Goal: Ask a question: Seek information or help from site administrators or community

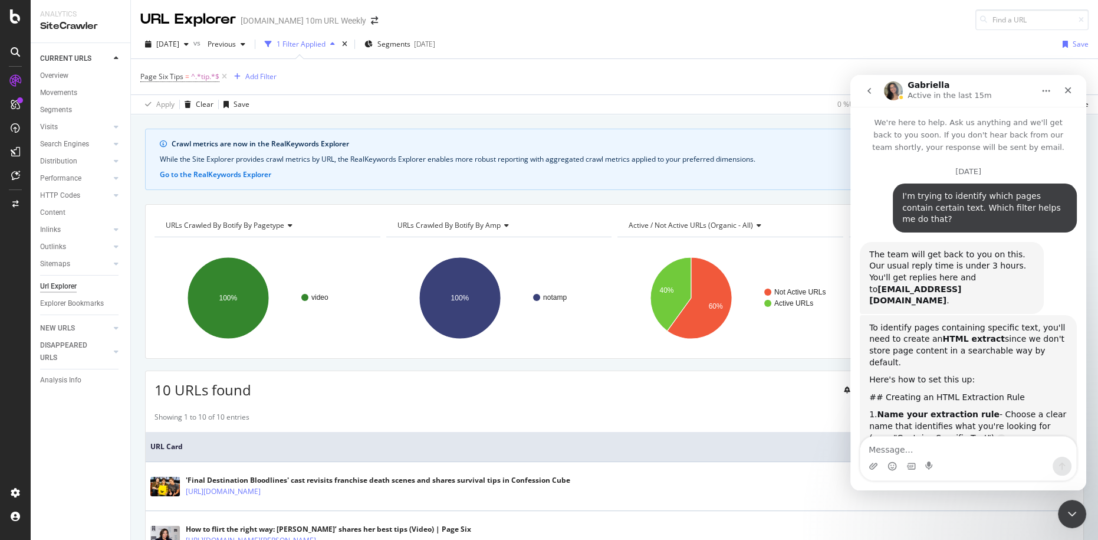
scroll to position [2559, 0]
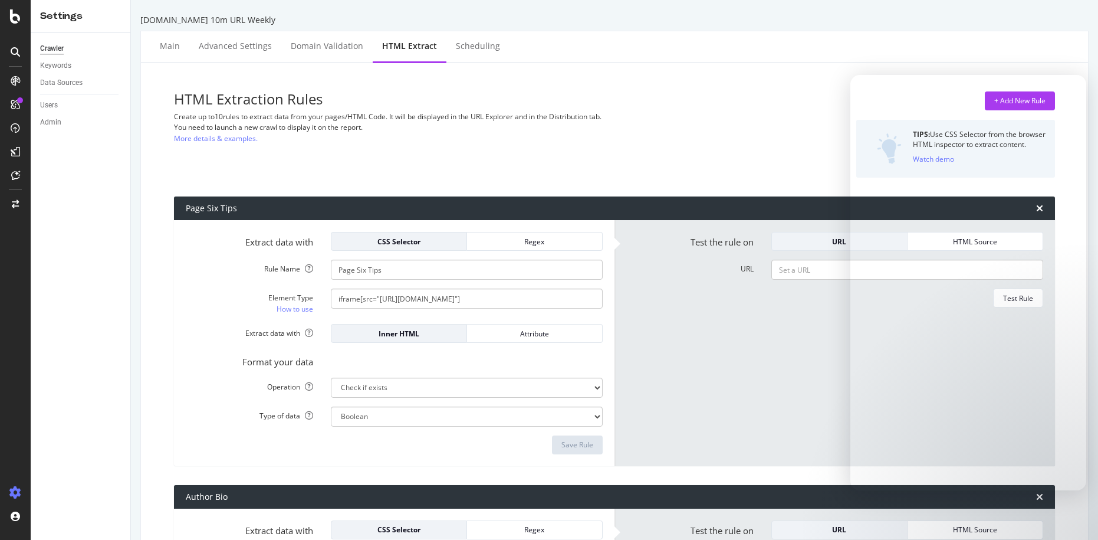
select select "exist"
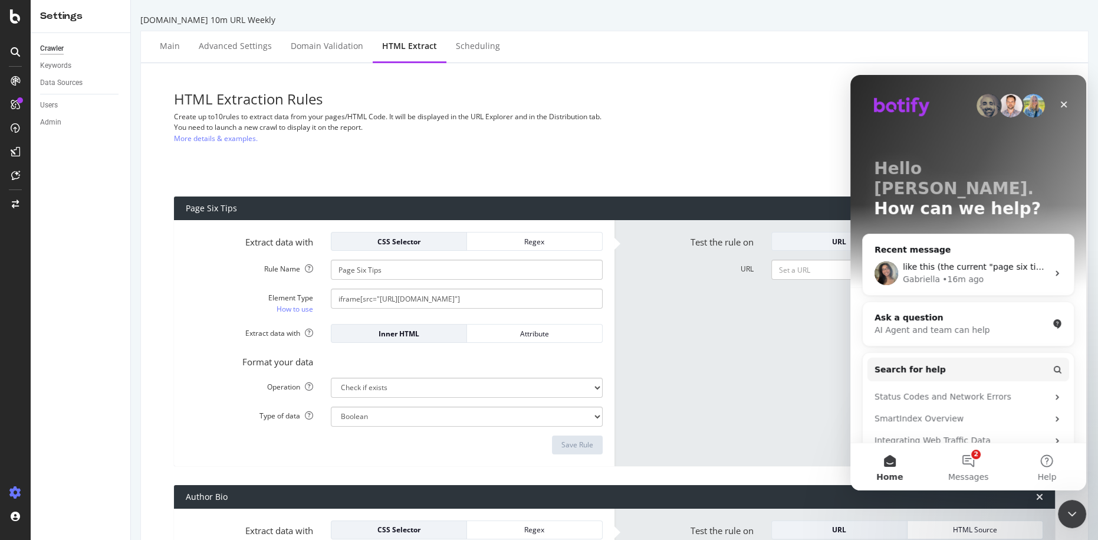
click at [622, 129] on div "You need to launch a new crawl to display it on the report." at bounding box center [464, 127] width 581 height 10
click at [970, 273] on div "• 38m ago" at bounding box center [963, 279] width 41 height 12
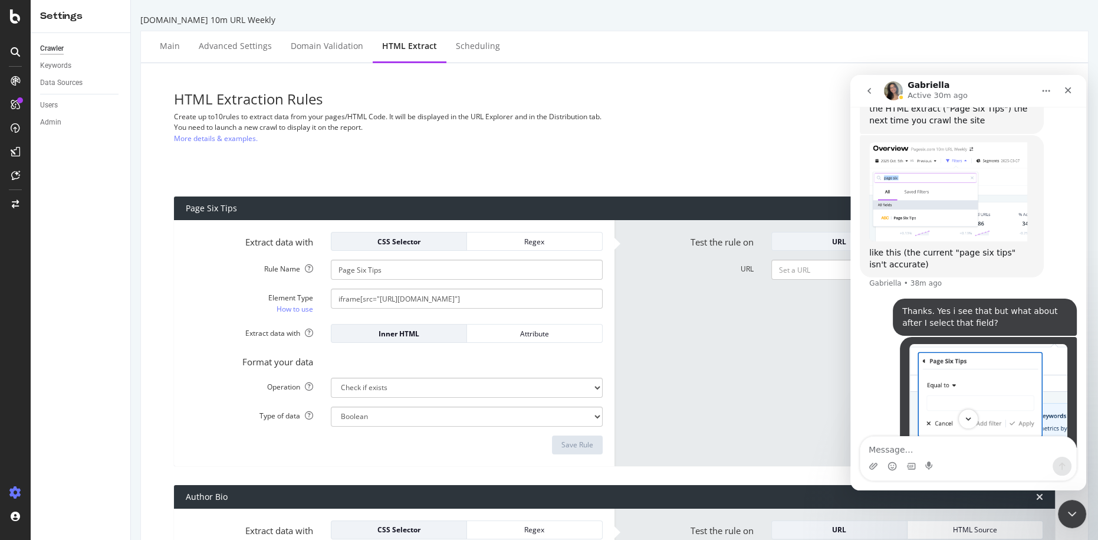
scroll to position [2702, 0]
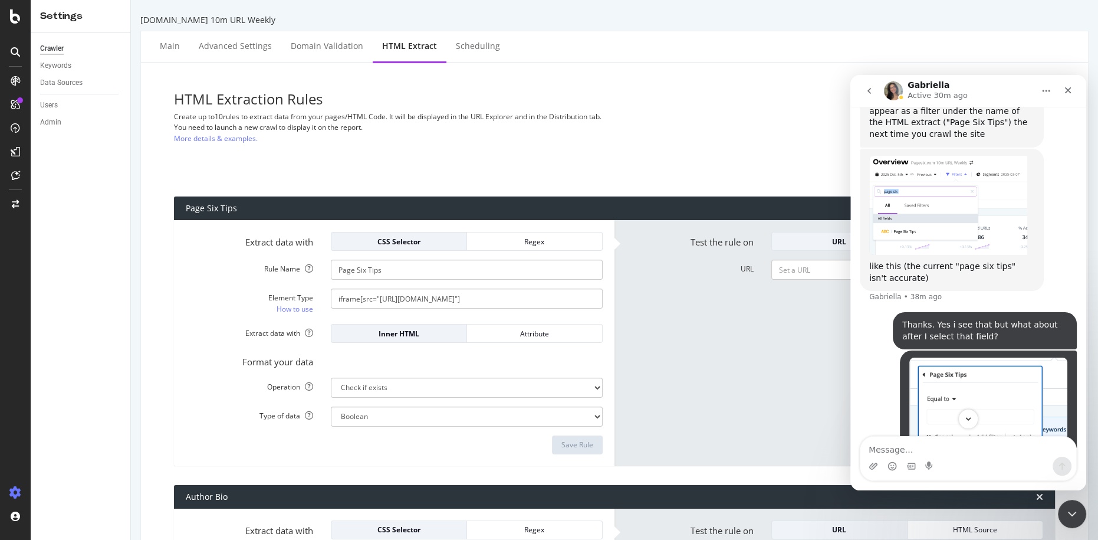
click at [404, 94] on h3 "HTML Extraction Rules" at bounding box center [464, 98] width 581 height 15
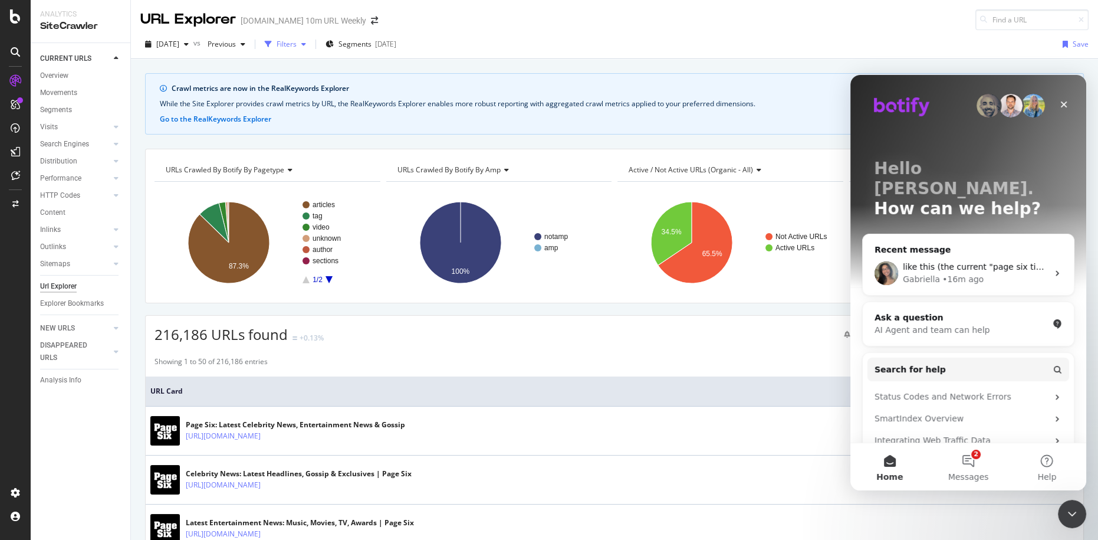
click at [297, 48] on div "Filters" at bounding box center [287, 44] width 20 height 10
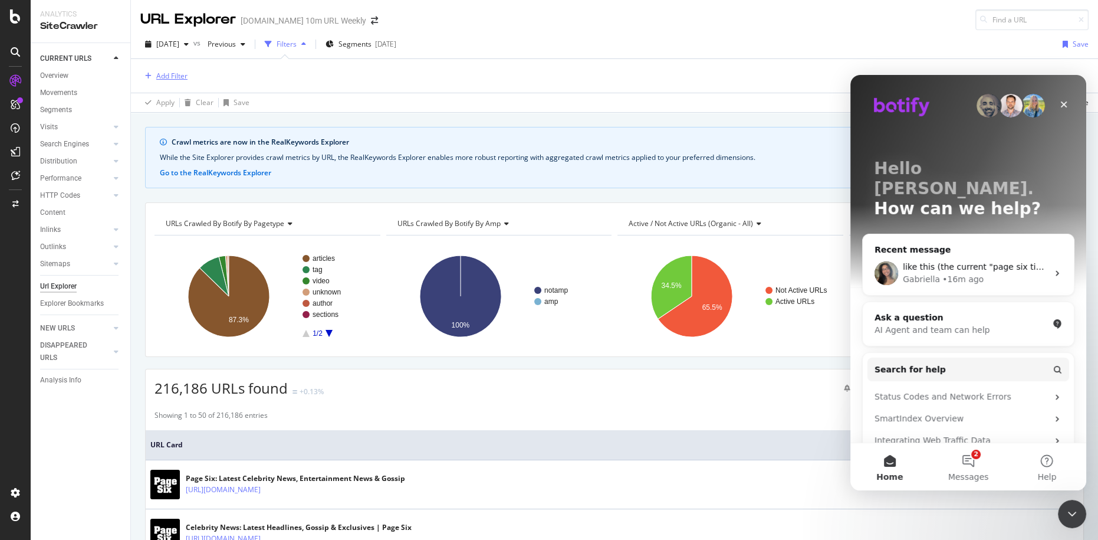
click at [185, 78] on div "Add Filter" at bounding box center [171, 76] width 31 height 10
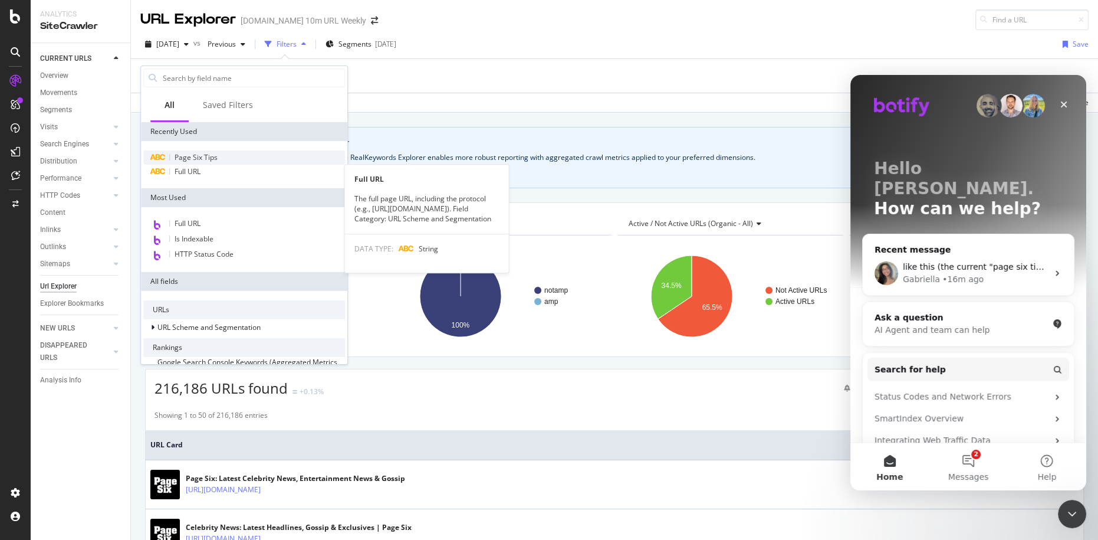
click at [209, 158] on span "Page Six Tips" at bounding box center [196, 157] width 43 height 10
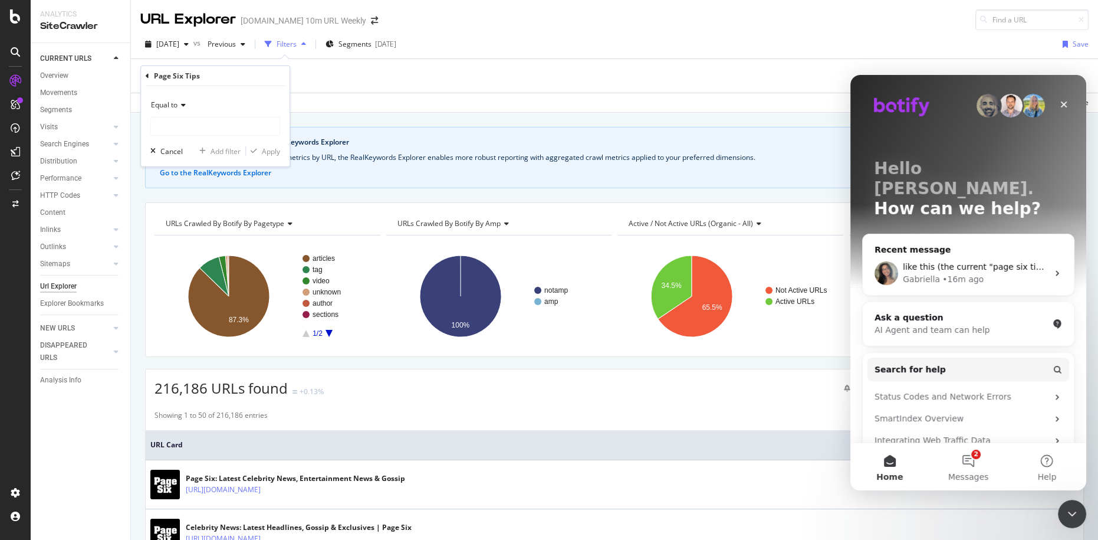
click at [189, 104] on div "Equal to" at bounding box center [215, 105] width 130 height 19
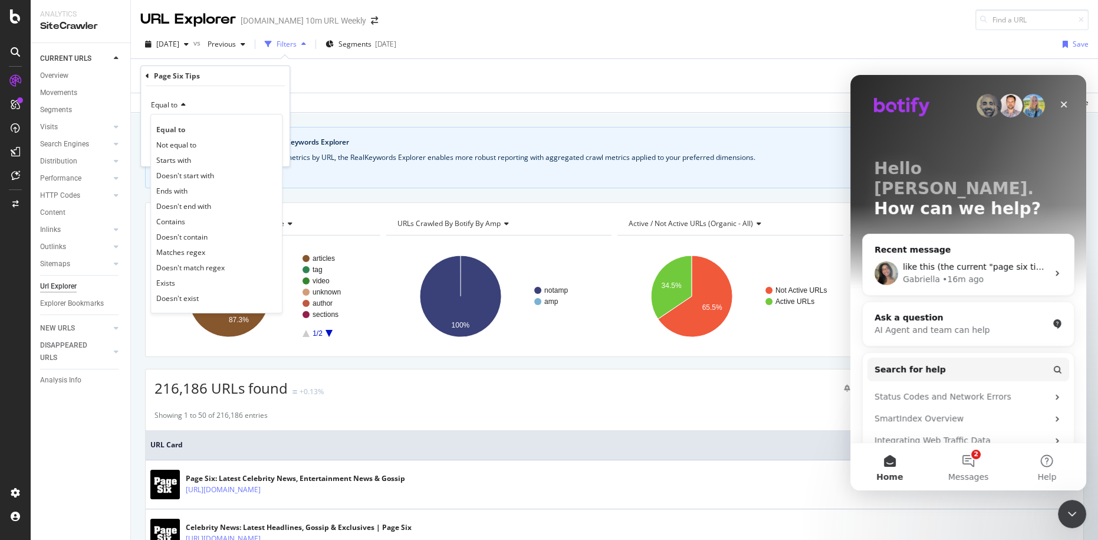
click at [189, 104] on div "Equal to" at bounding box center [215, 105] width 130 height 19
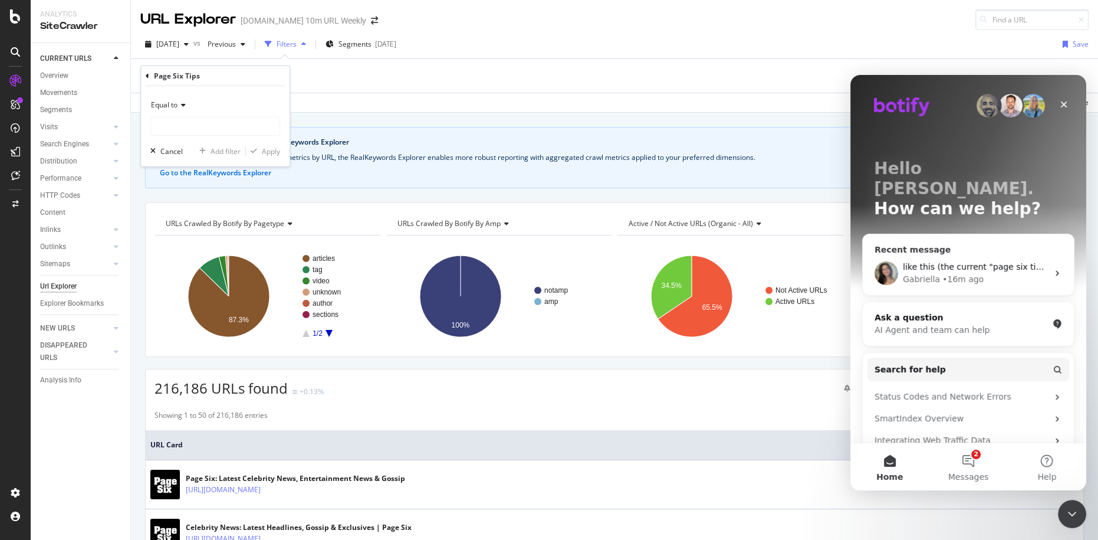
click at [973, 273] on div "• 16m ago" at bounding box center [963, 279] width 41 height 12
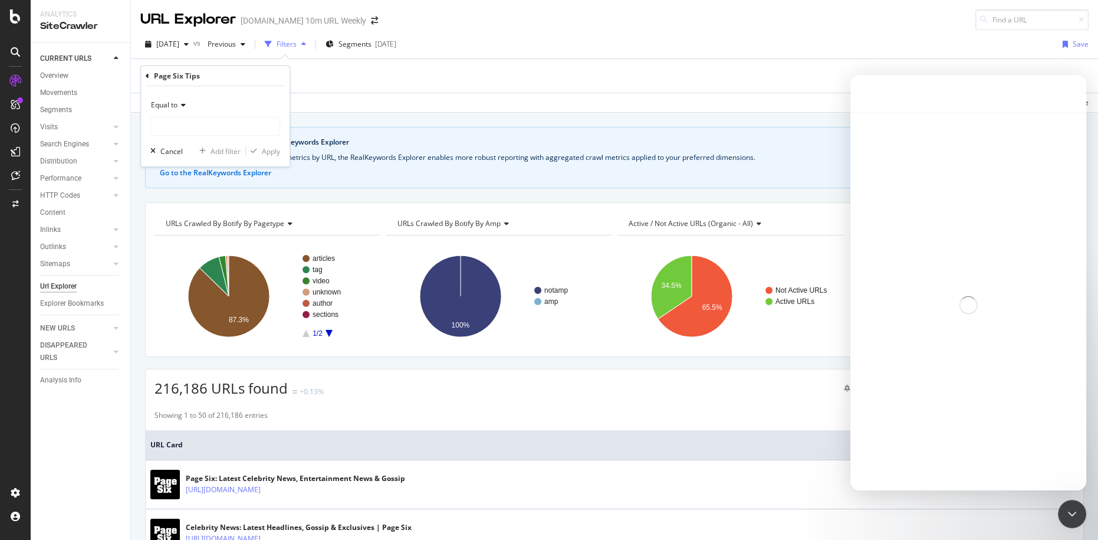
click at [970, 252] on div "Intercom messenger" at bounding box center [969, 305] width 236 height 385
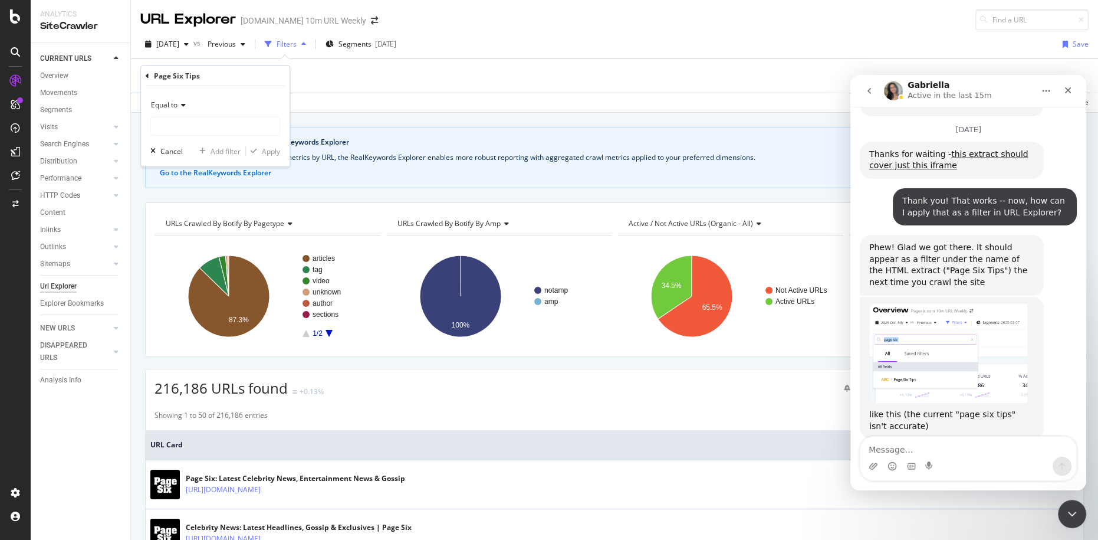
scroll to position [2559, 0]
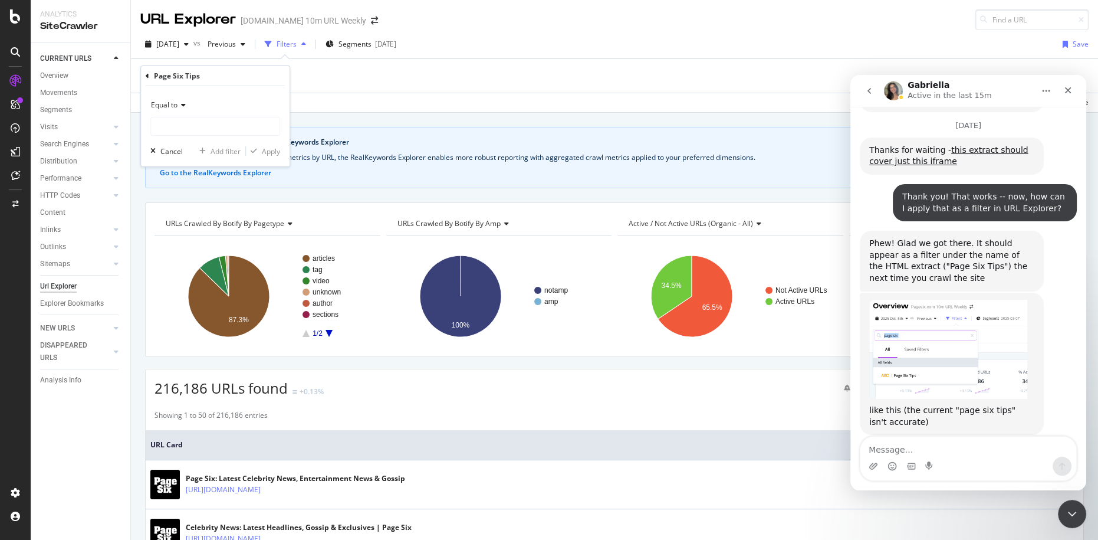
click at [949, 300] on img "Gabriella says…" at bounding box center [949, 350] width 158 height 100
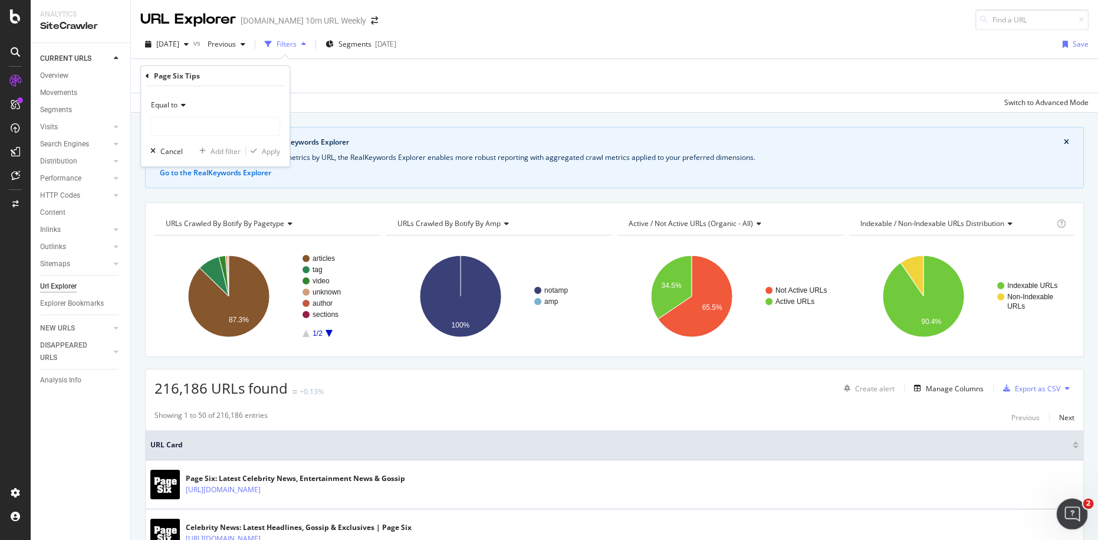
click at [1074, 510] on icon "Open Intercom Messenger" at bounding box center [1070, 512] width 19 height 19
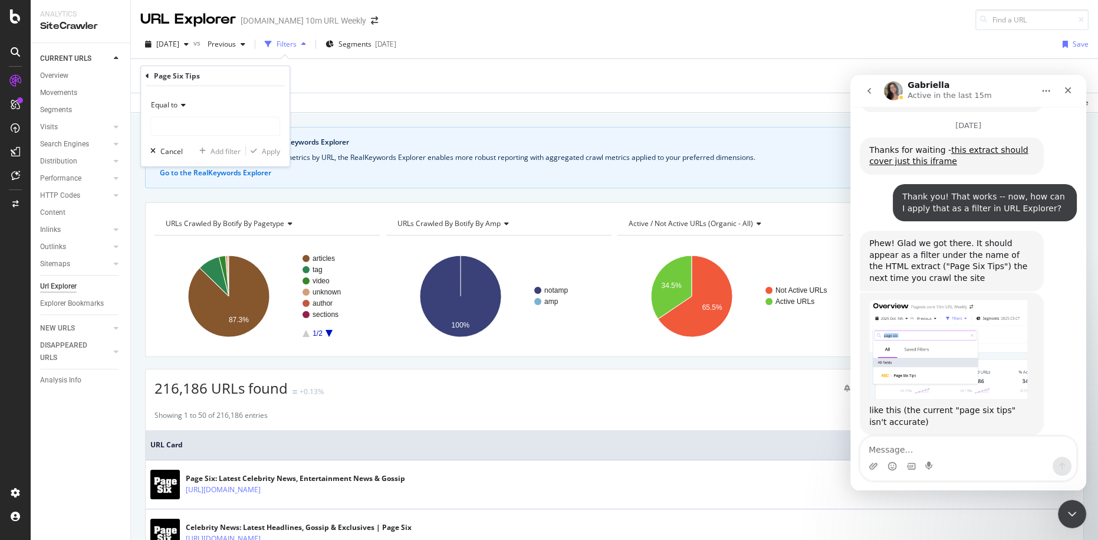
click at [947, 459] on div "Intercom messenger" at bounding box center [969, 466] width 216 height 19
click at [943, 447] on textarea "Message…" at bounding box center [969, 447] width 216 height 20
type textarea "Isee"
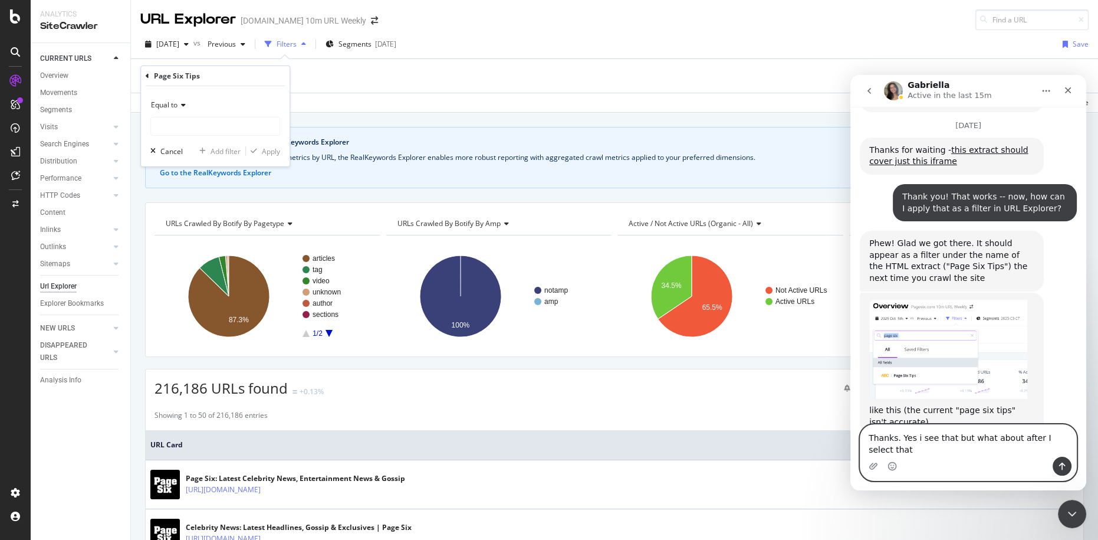
scroll to position [2571, 0]
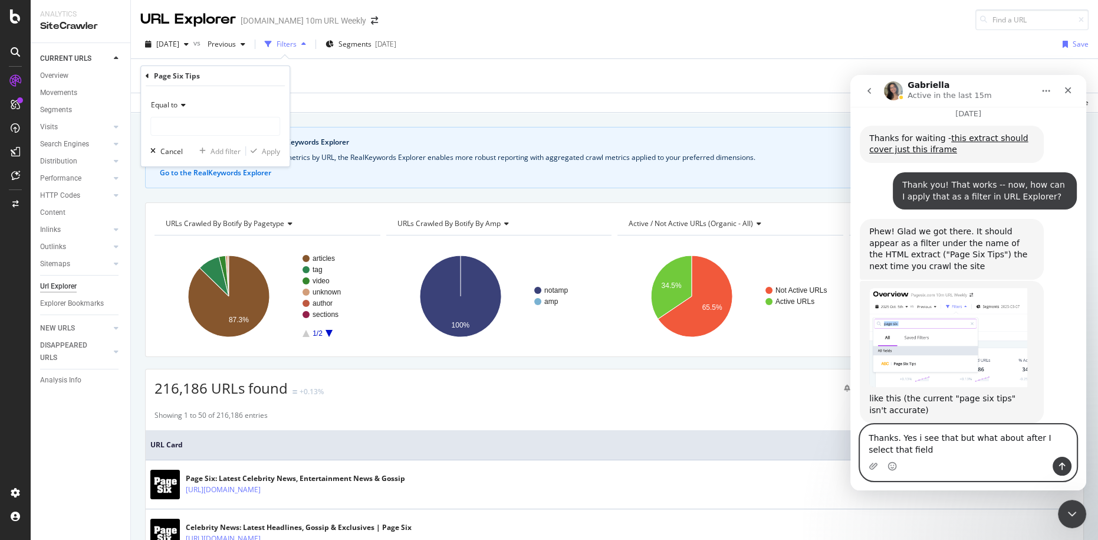
type textarea "Thanks. Yes i see that but what about after I select that field?"
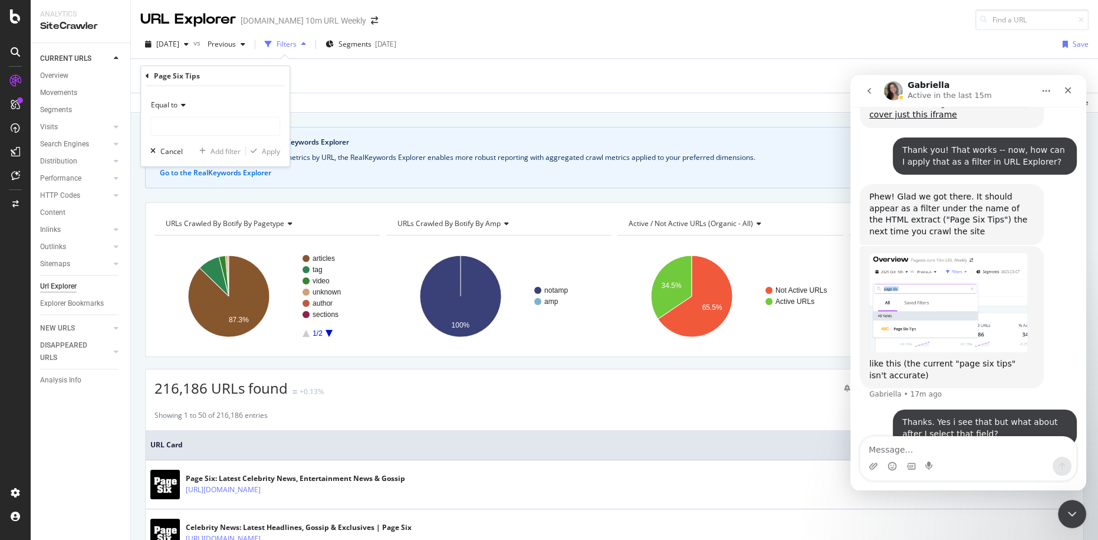
click at [871, 471] on div "Intercom messenger" at bounding box center [873, 466] width 9 height 19
click at [871, 470] on icon "Upload attachment" at bounding box center [873, 465] width 9 height 9
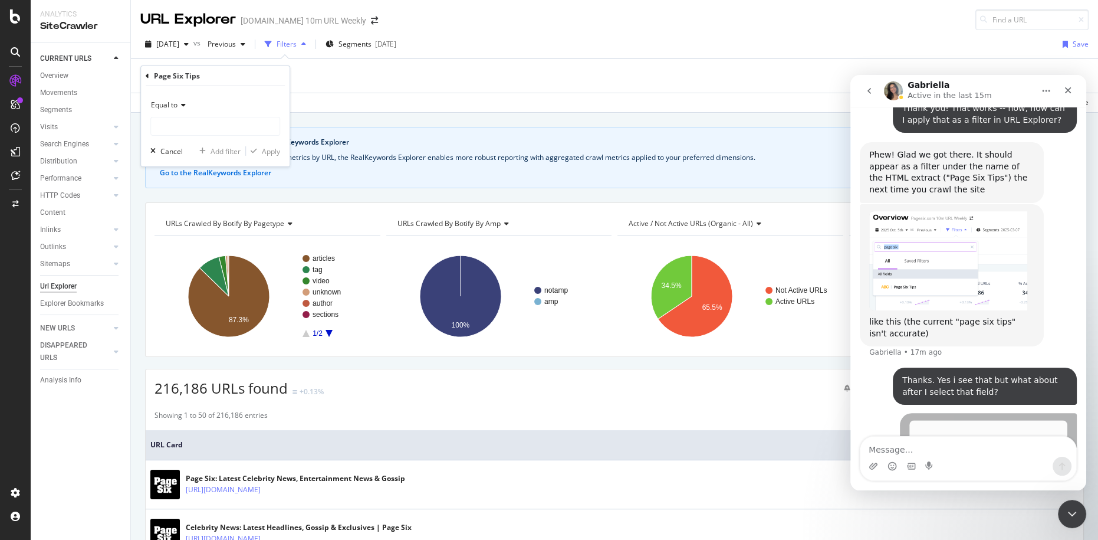
scroll to position [2722, 0]
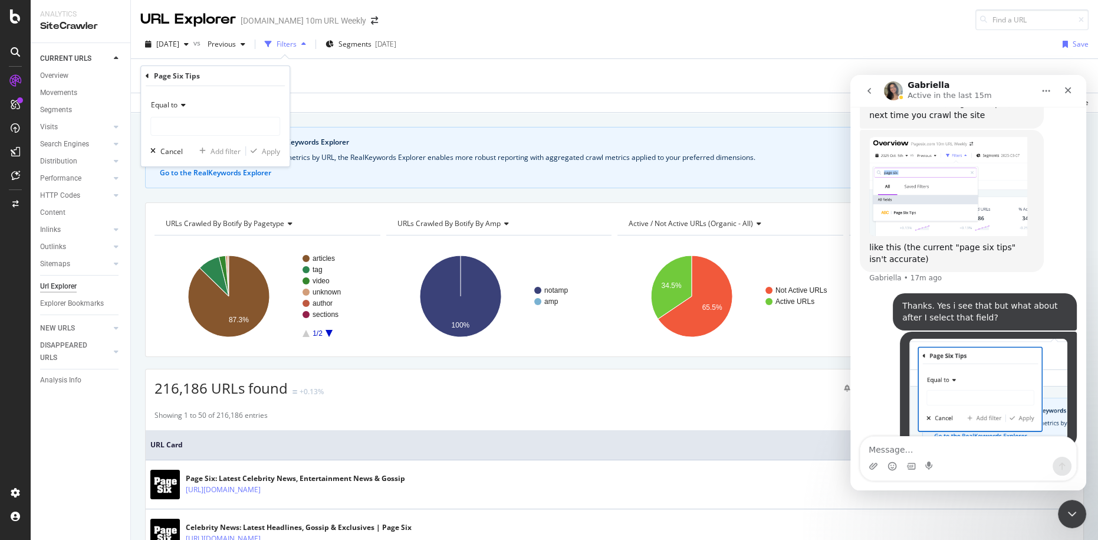
click at [193, 104] on div "Equal to" at bounding box center [215, 105] width 130 height 19
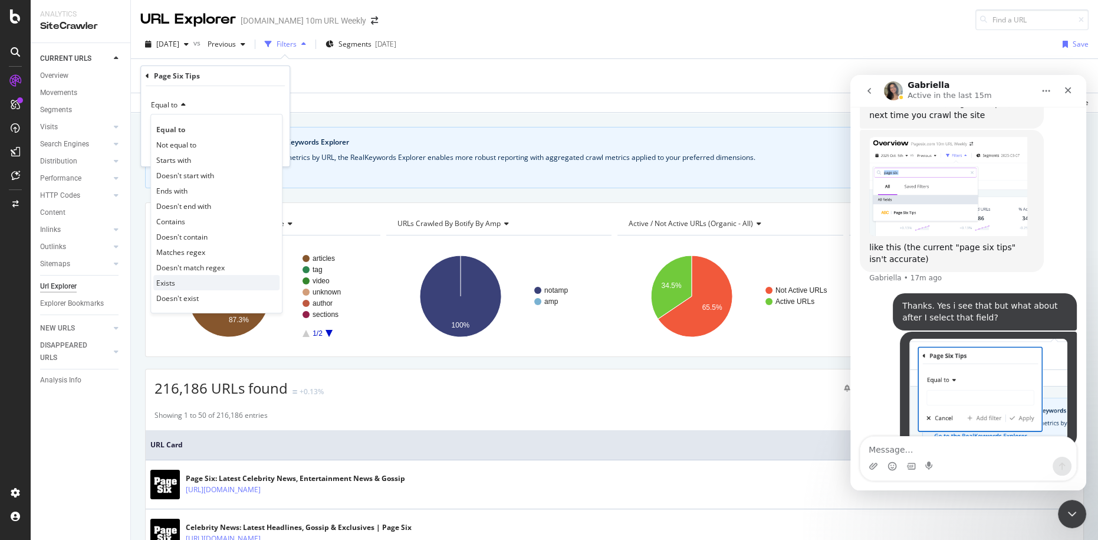
click at [193, 278] on div "Exists" at bounding box center [216, 282] width 126 height 15
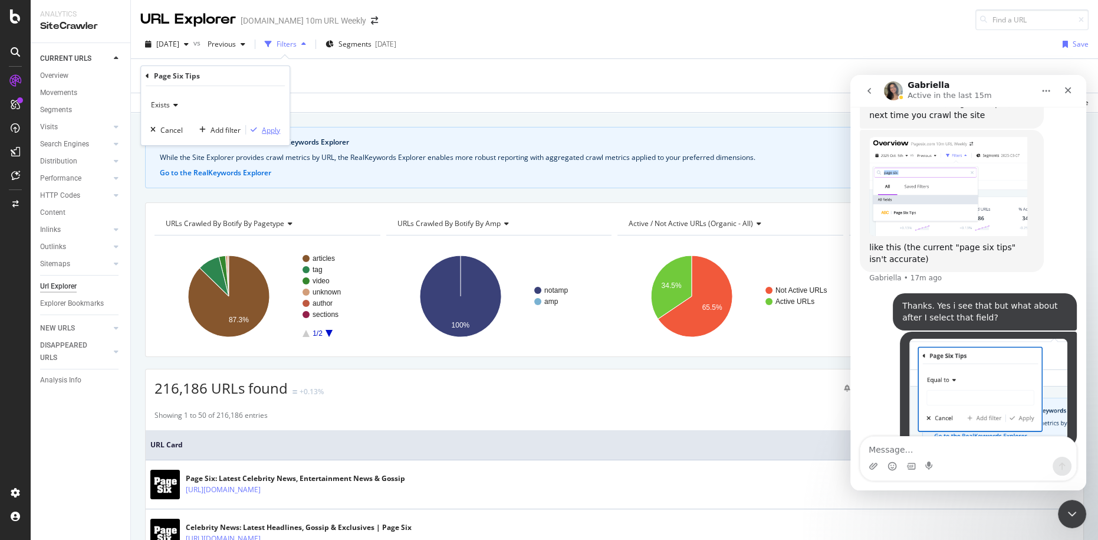
click at [268, 126] on div "Apply" at bounding box center [271, 129] width 18 height 10
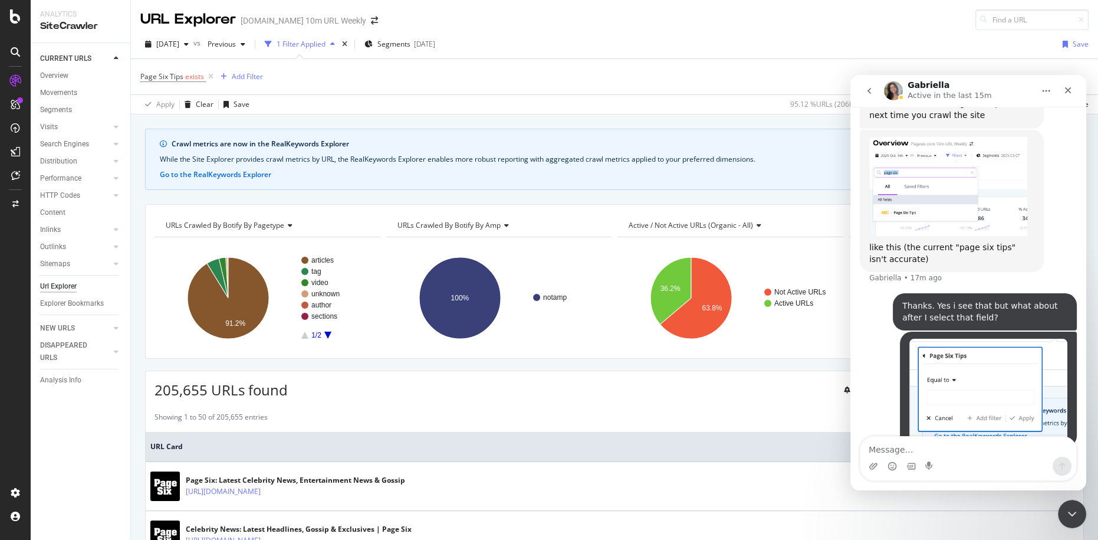
click at [959, 471] on div "Intercom messenger" at bounding box center [969, 466] width 216 height 19
click at [957, 458] on div "Intercom messenger" at bounding box center [969, 466] width 216 height 19
click at [957, 450] on textarea "Message…" at bounding box center [969, 447] width 216 height 20
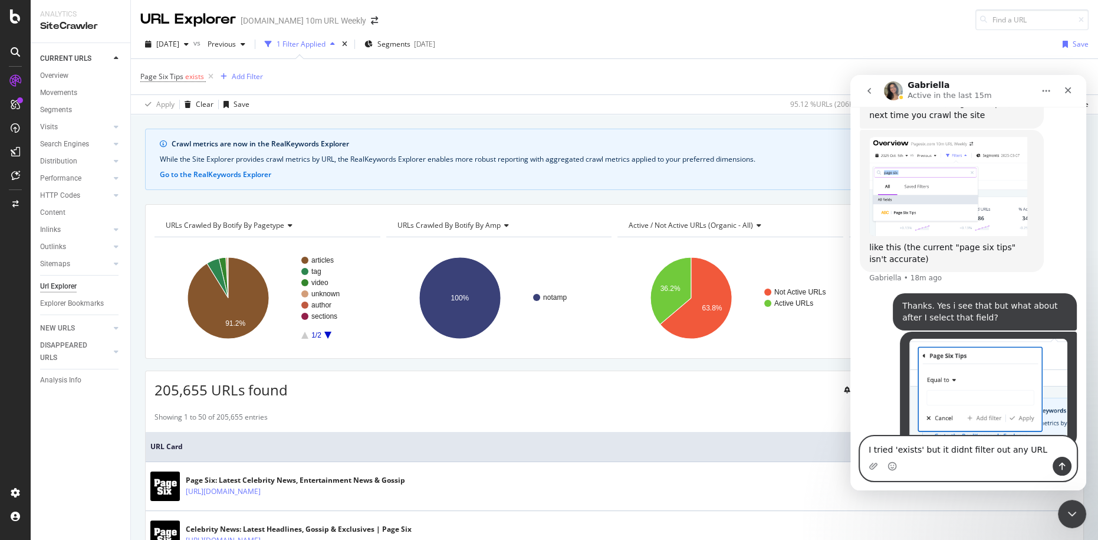
type textarea "I tried 'exists' but it didnt filter out any URLs"
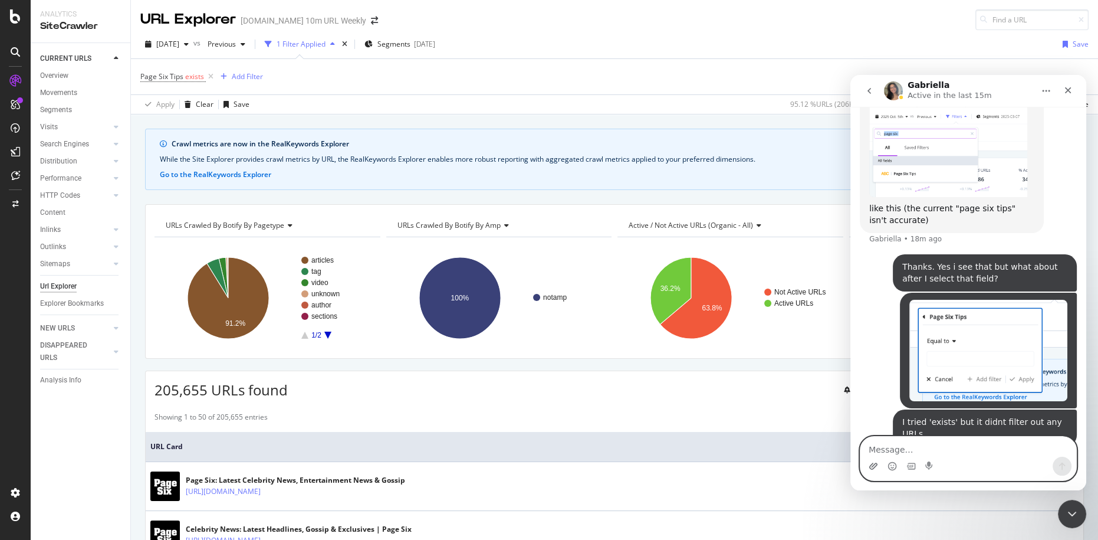
click at [870, 465] on icon "Upload attachment" at bounding box center [874, 466] width 8 height 6
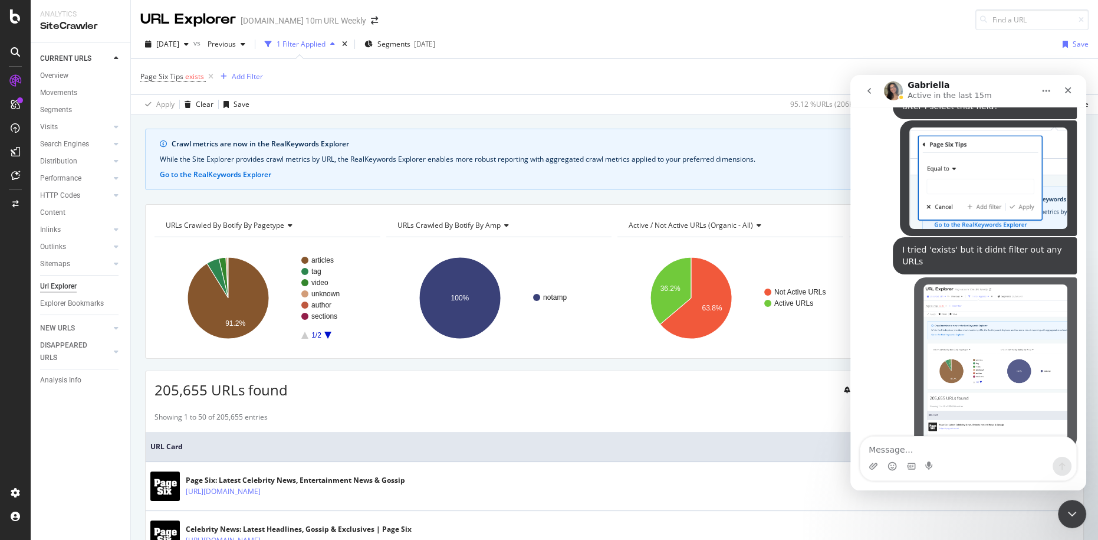
scroll to position [2934, 0]
click at [178, 74] on span "Page Six Tips" at bounding box center [161, 76] width 43 height 10
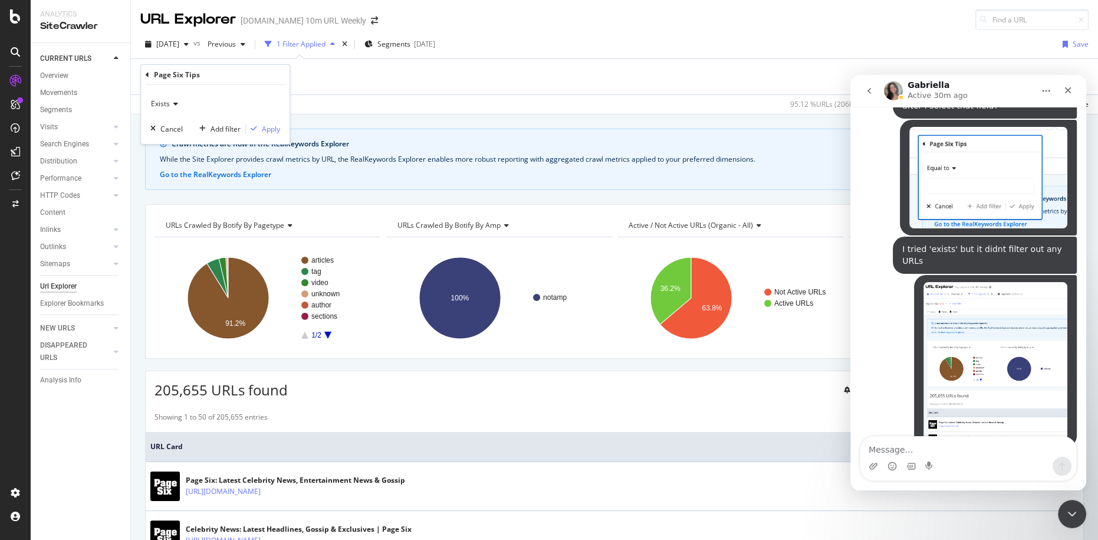
click at [172, 102] on icon at bounding box center [174, 103] width 8 height 7
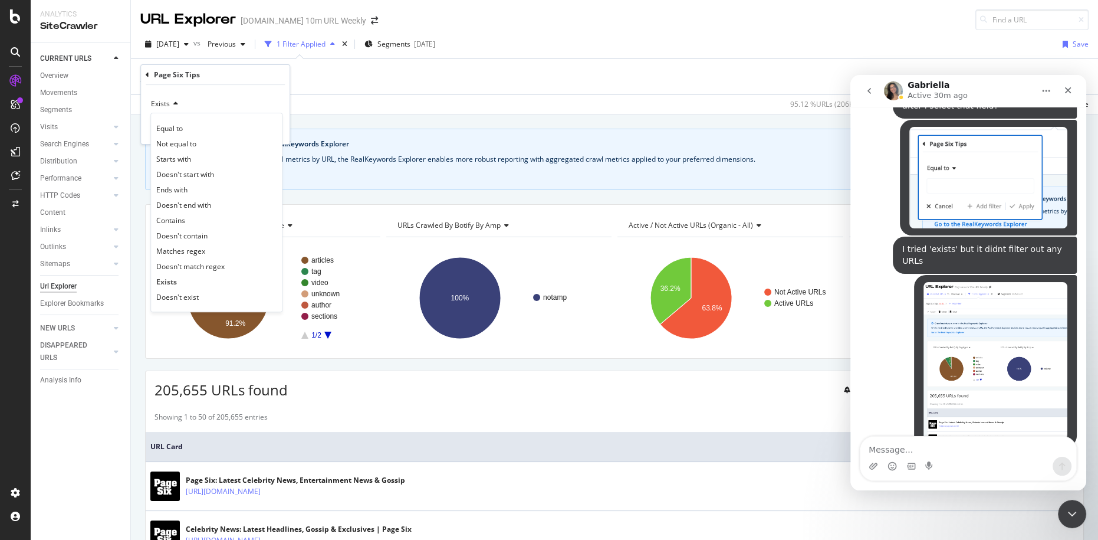
click at [220, 97] on div "Exists" at bounding box center [215, 103] width 130 height 19
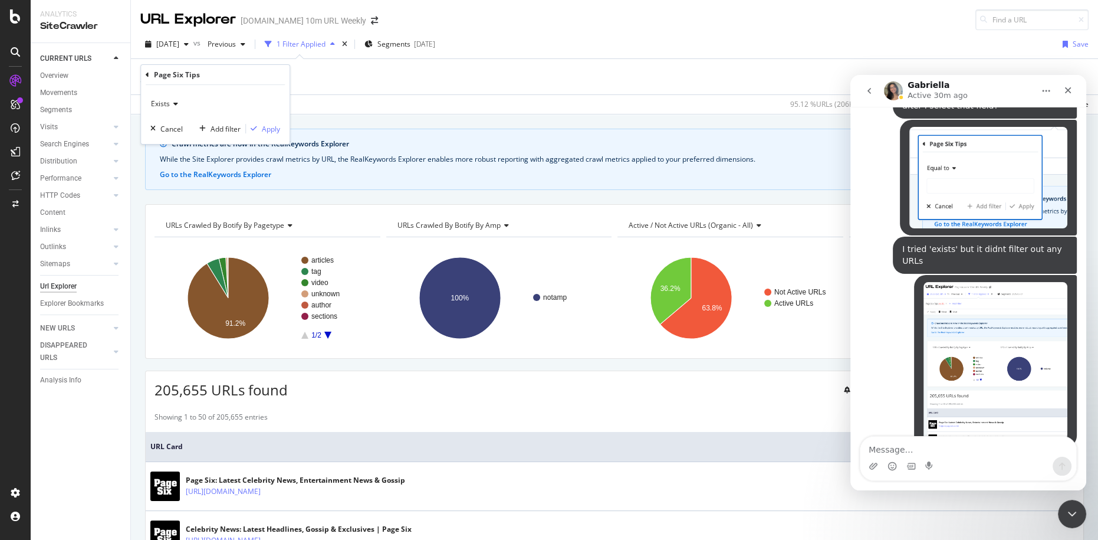
click at [178, 77] on div "Page Six Tips" at bounding box center [177, 75] width 46 height 10
click at [334, 90] on div "Page Six Tips exists Add Filter" at bounding box center [614, 76] width 949 height 35
click at [391, 90] on div "Page Six Tips exists Add Filter" at bounding box center [614, 76] width 949 height 35
click at [116, 162] on icon at bounding box center [116, 161] width 5 height 7
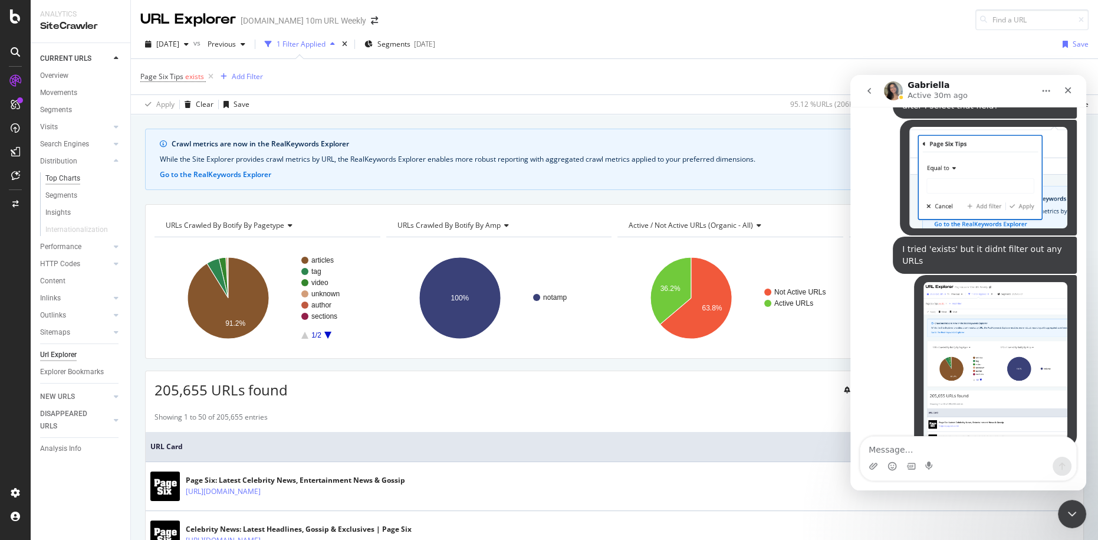
click at [68, 179] on div "Top Charts" at bounding box center [62, 178] width 35 height 12
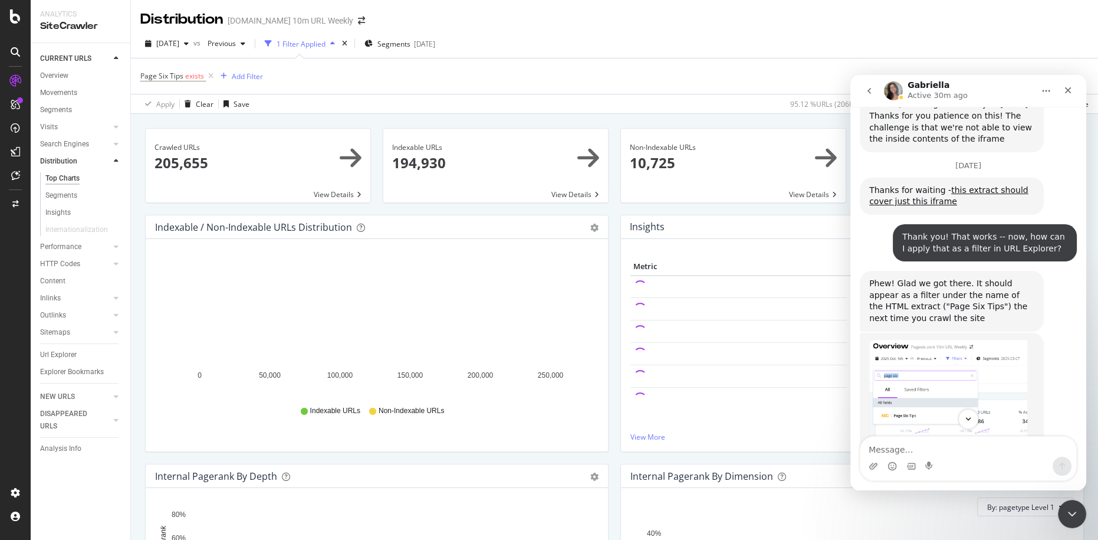
scroll to position [2533, 0]
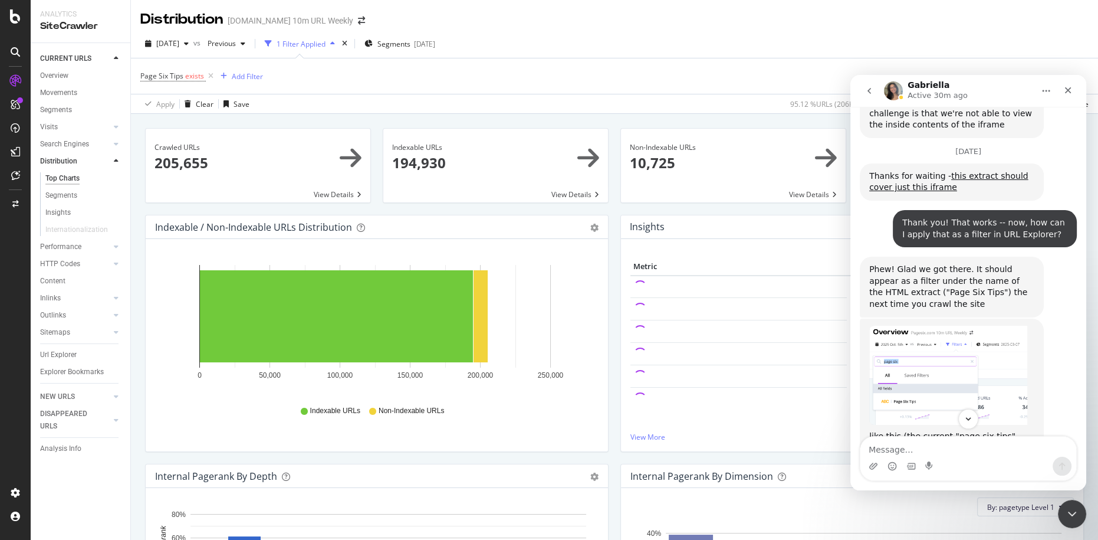
click at [932, 264] on div "Phew! Glad we got there. It should appear as a filter under the name of the HTM…" at bounding box center [952, 287] width 165 height 46
click at [922, 264] on div "Phew! Glad we got there. It should appear as a filter under the name of the HTM…" at bounding box center [952, 287] width 165 height 46
click at [920, 264] on div "Phew! Glad we got there. It should appear as a filter under the name of the HTM…" at bounding box center [952, 287] width 165 height 46
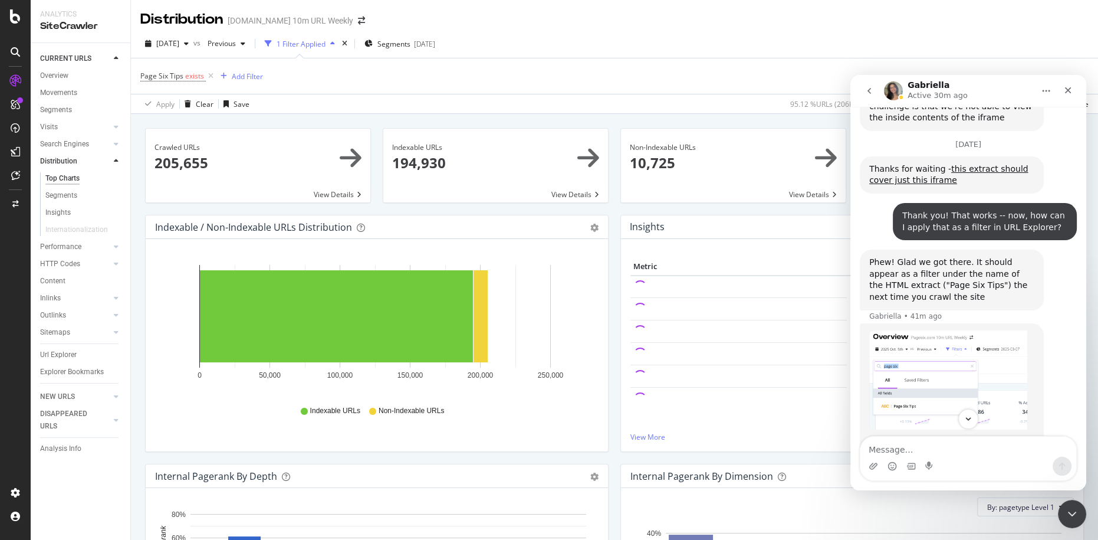
scroll to position [2547, 0]
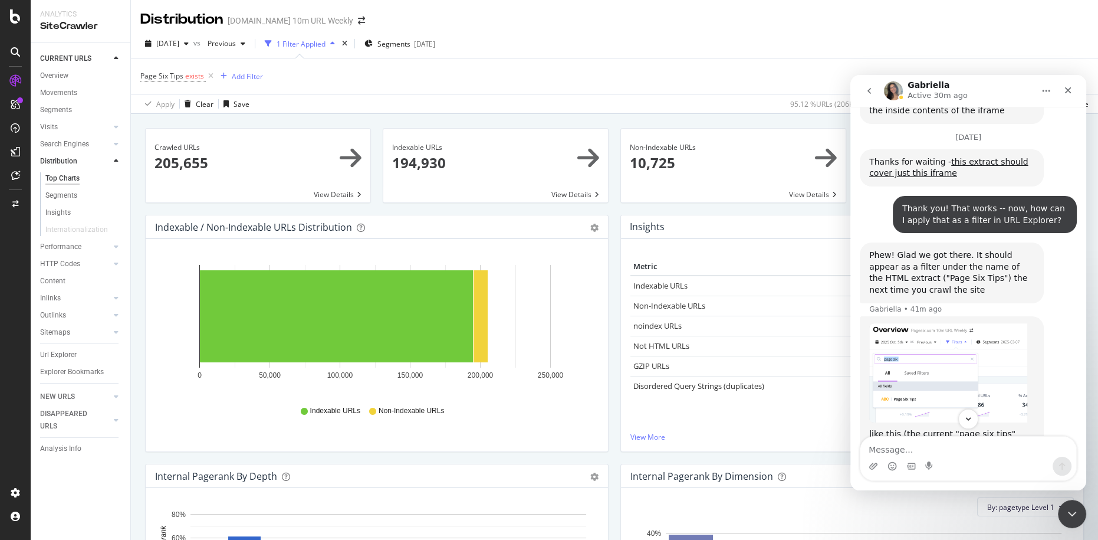
click at [609, 117] on div "Crawled URLs 205,655 View Details Indexable URLs 194,930 View Details Non-Index…" at bounding box center [615, 384] width 968 height 540
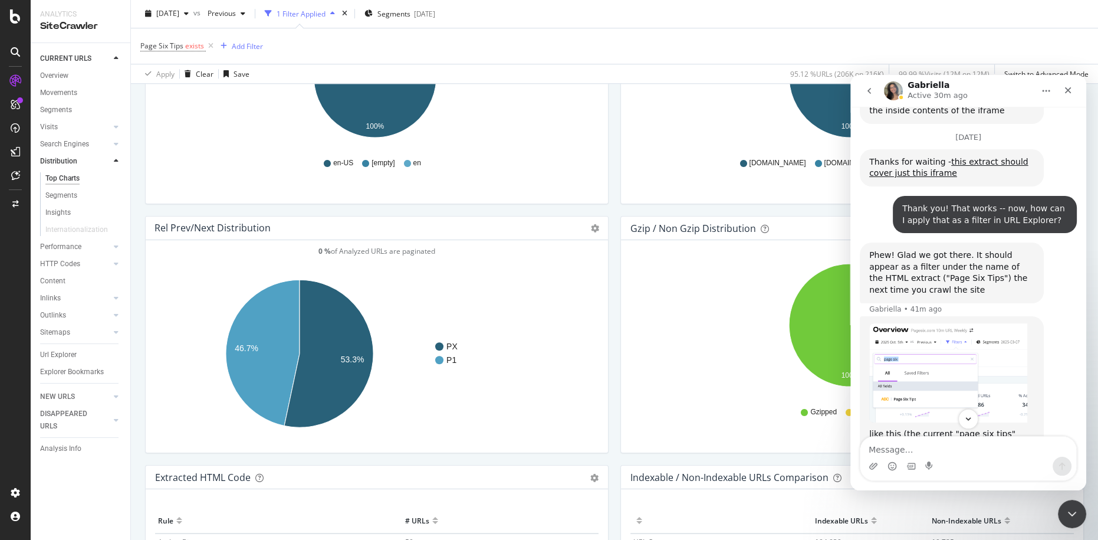
scroll to position [1707, 0]
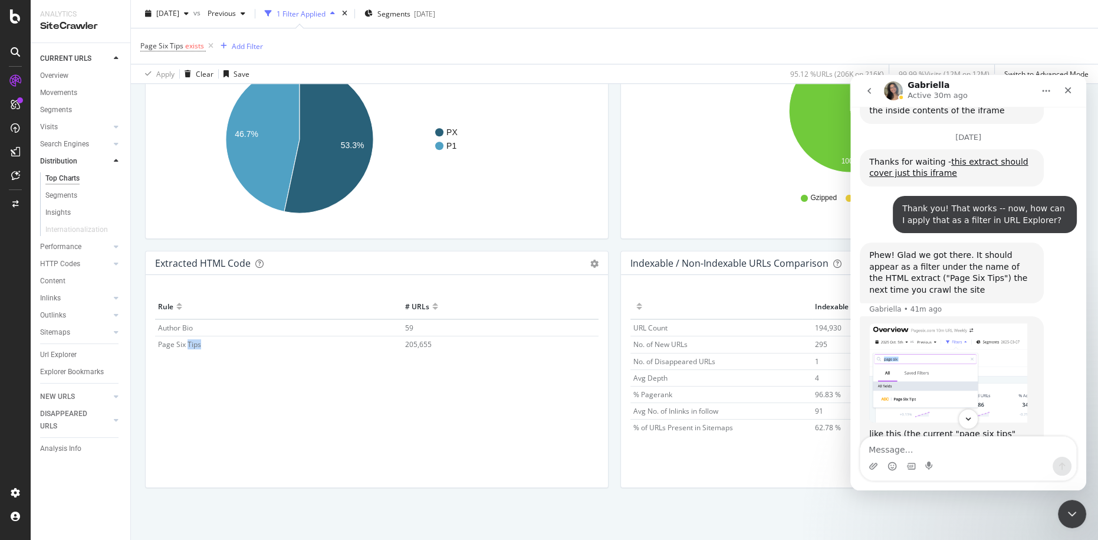
drag, startPoint x: 188, startPoint y: 343, endPoint x: 216, endPoint y: 347, distance: 28.6
click at [216, 347] on td "Page Six Tips" at bounding box center [278, 344] width 247 height 17
click at [217, 346] on td "Page Six Tips" at bounding box center [278, 344] width 247 height 17
click at [421, 346] on span "205,655" at bounding box center [418, 344] width 27 height 10
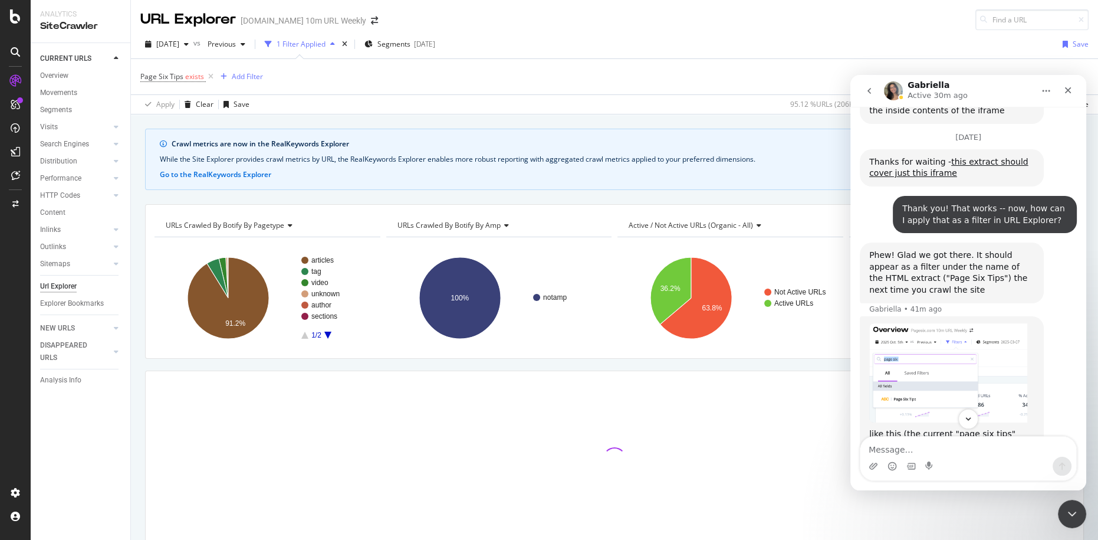
click at [865, 96] on button "go back" at bounding box center [869, 91] width 22 height 22
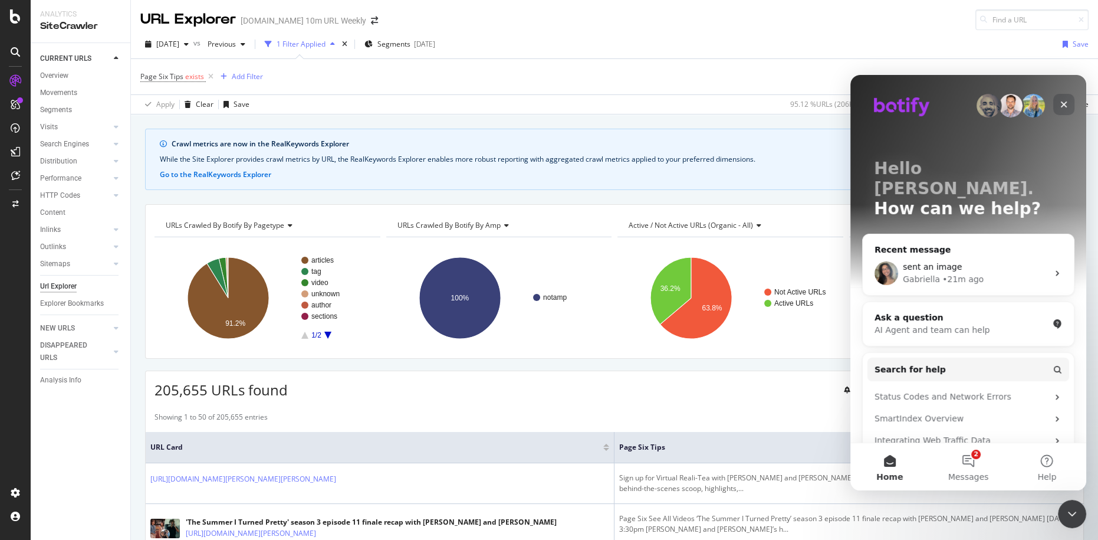
click at [1064, 104] on icon "Close" at bounding box center [1064, 104] width 6 height 6
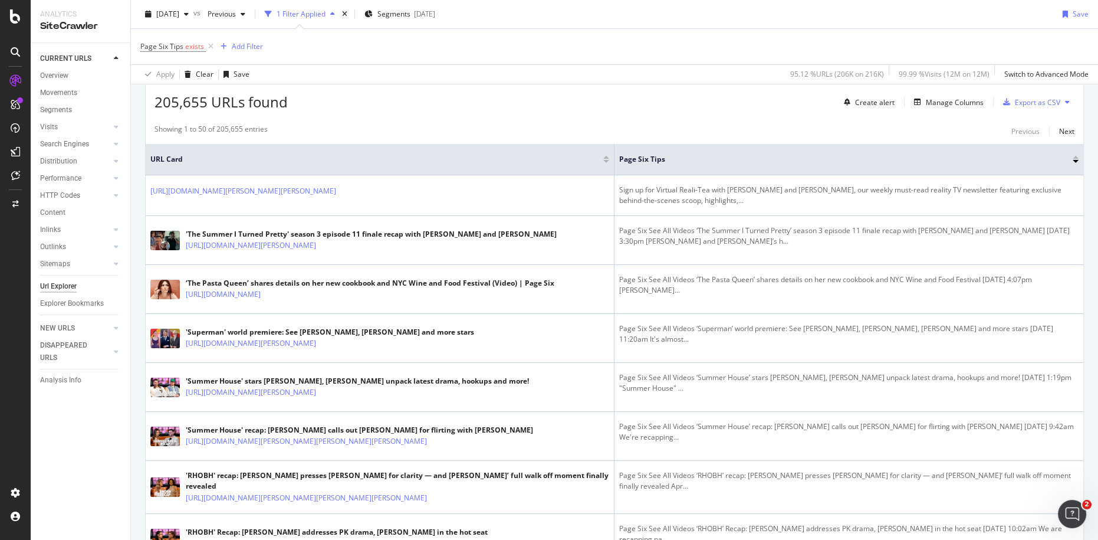
scroll to position [281, 0]
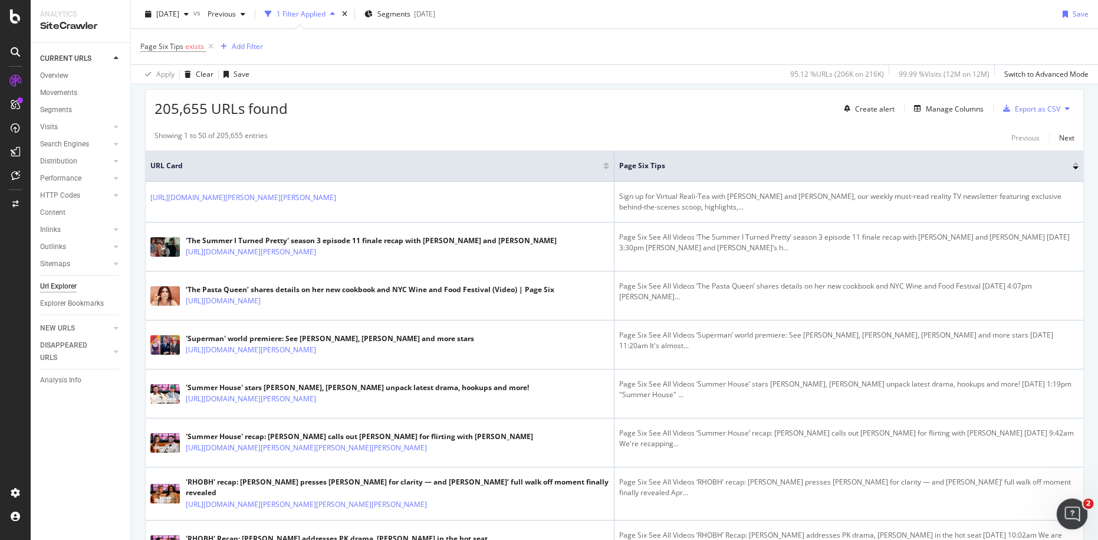
click at [1067, 511] on icon "Open Intercom Messenger" at bounding box center [1070, 512] width 19 height 19
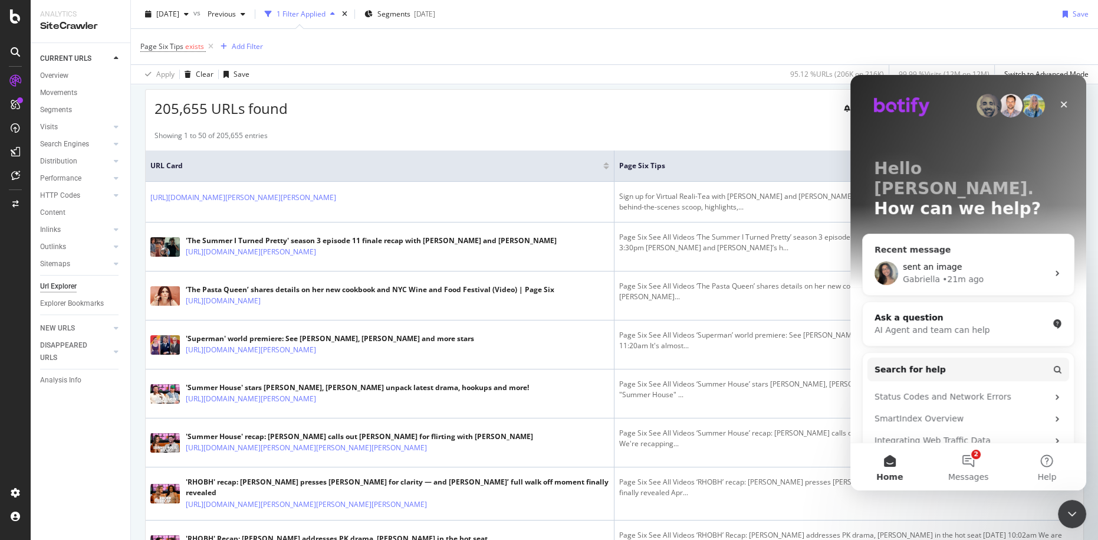
click at [940, 266] on div "sent an image [PERSON_NAME] • 21m ago" at bounding box center [968, 273] width 211 height 44
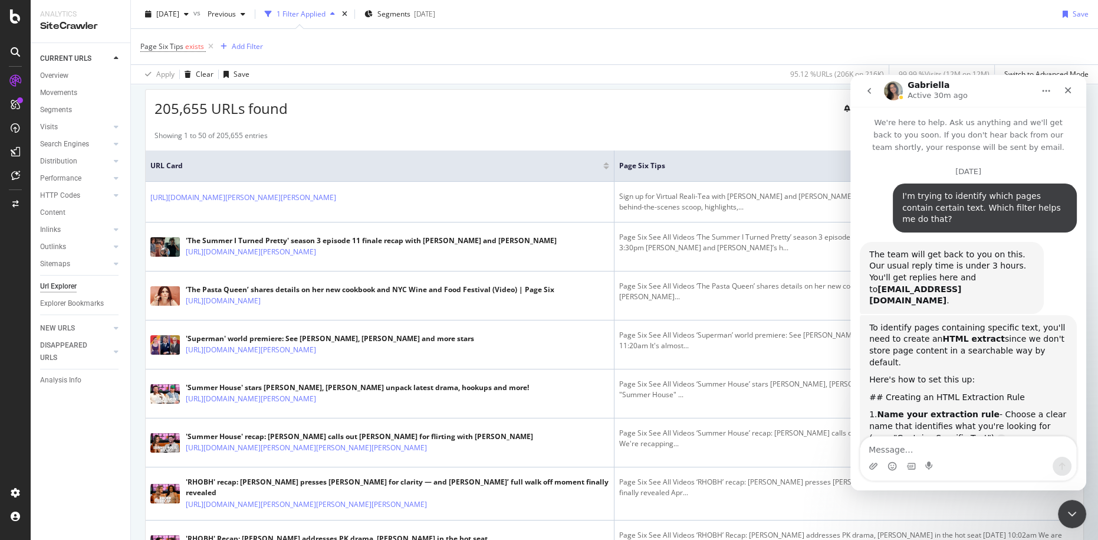
scroll to position [2934, 0]
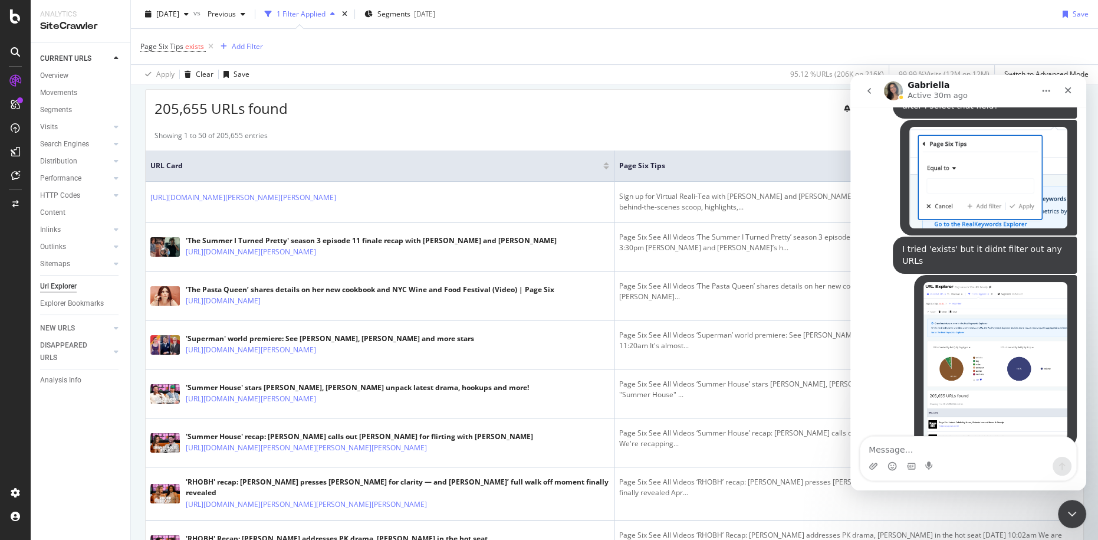
click at [946, 452] on textarea "Message…" at bounding box center [969, 447] width 216 height 20
click at [977, 375] on img "Jake says…" at bounding box center [996, 361] width 144 height 158
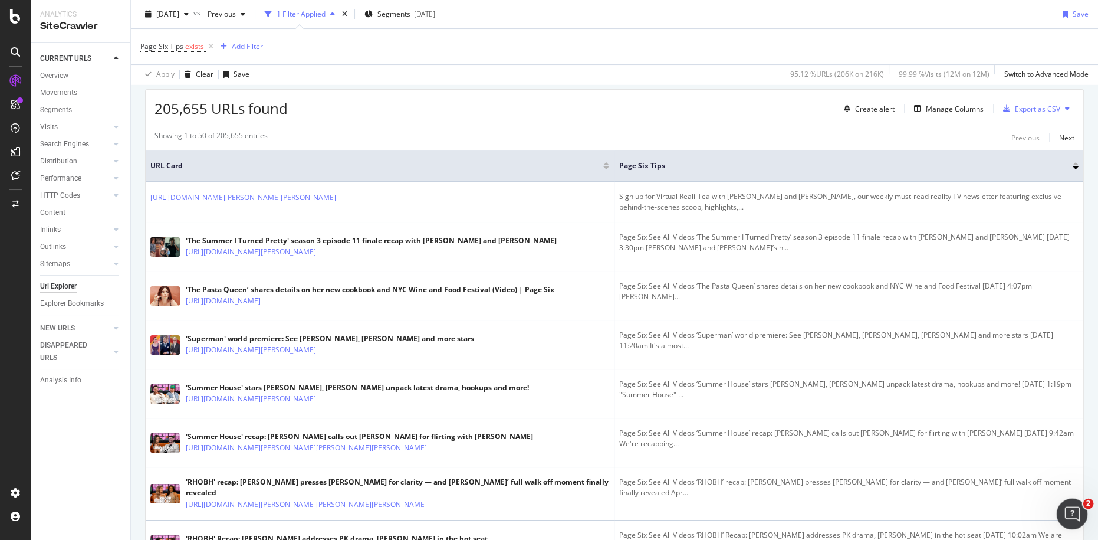
click at [1070, 511] on icon "Open Intercom Messenger" at bounding box center [1070, 512] width 19 height 19
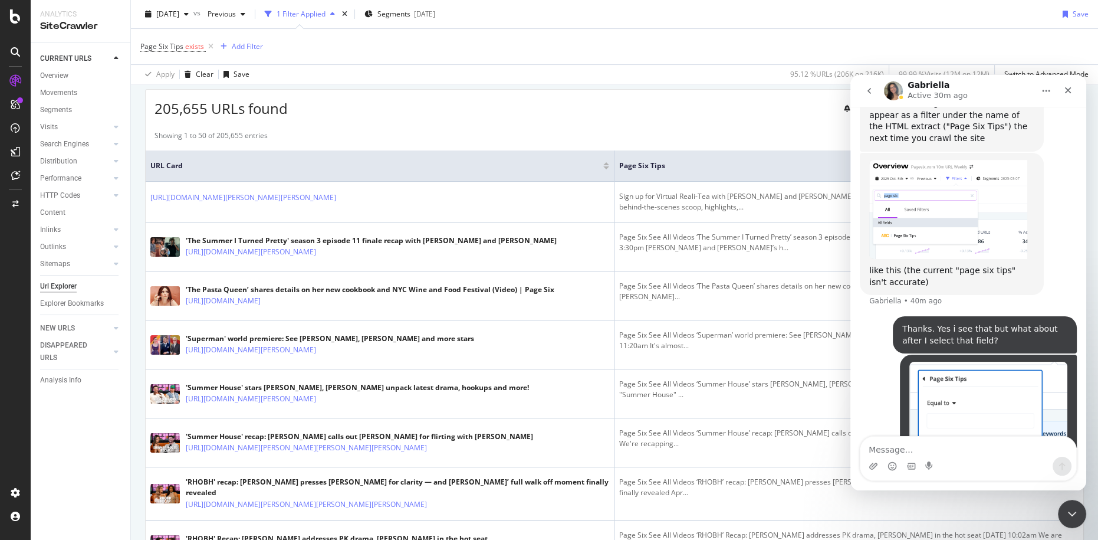
click at [939, 443] on textarea "Message…" at bounding box center [969, 447] width 216 height 20
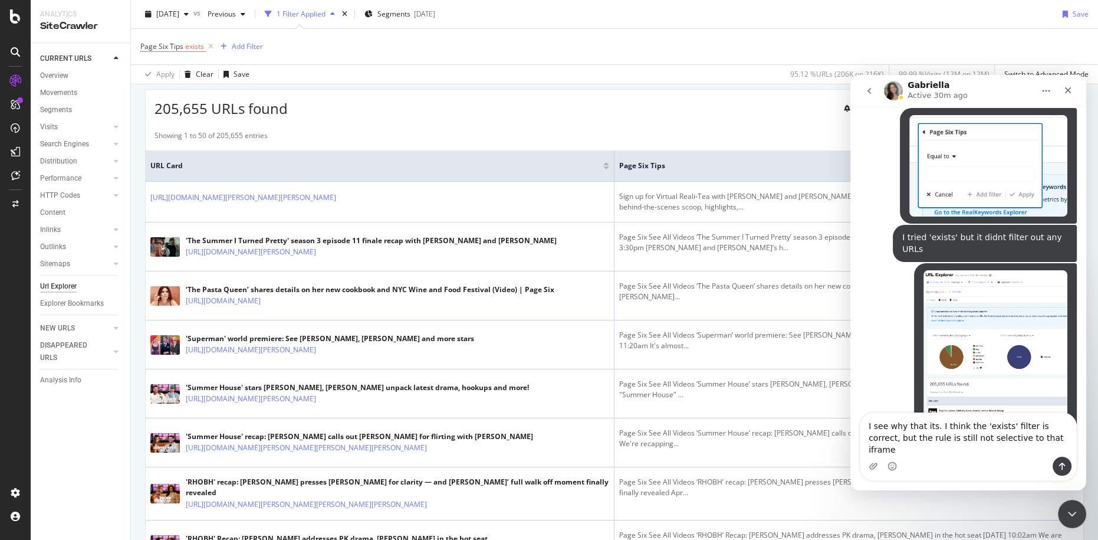
scroll to position [2957, 0]
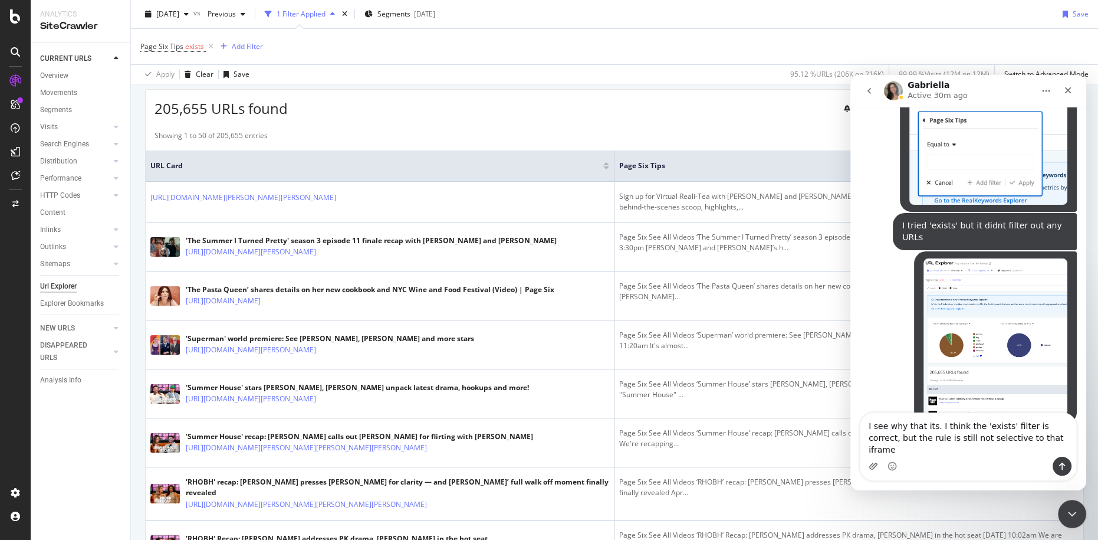
type textarea "I see why that its. I think the 'exists' filter is correct, but the rule is sti…"
click at [873, 463] on icon "Upload attachment" at bounding box center [874, 466] width 8 height 6
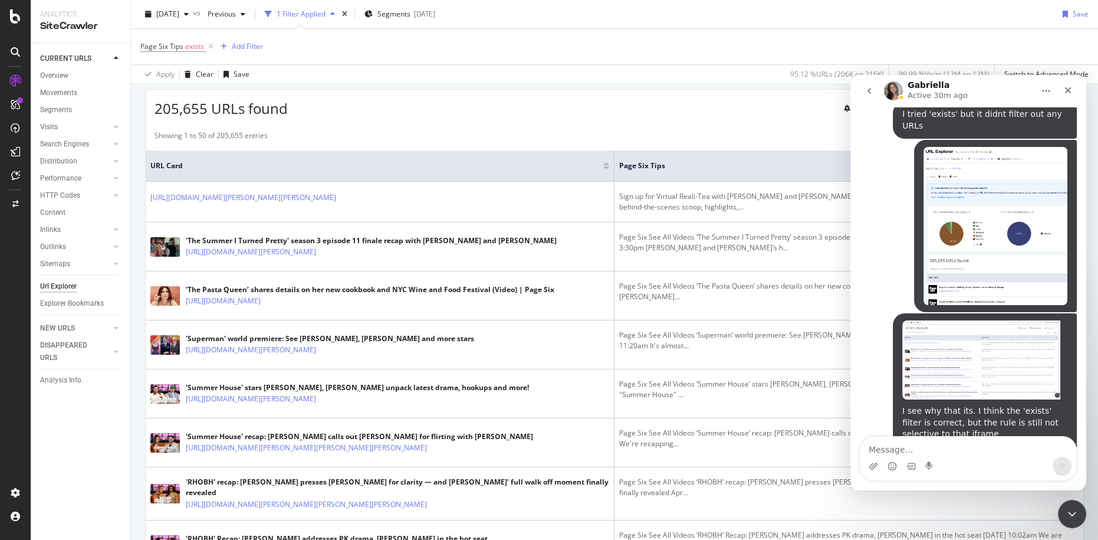
scroll to position [3080, 0]
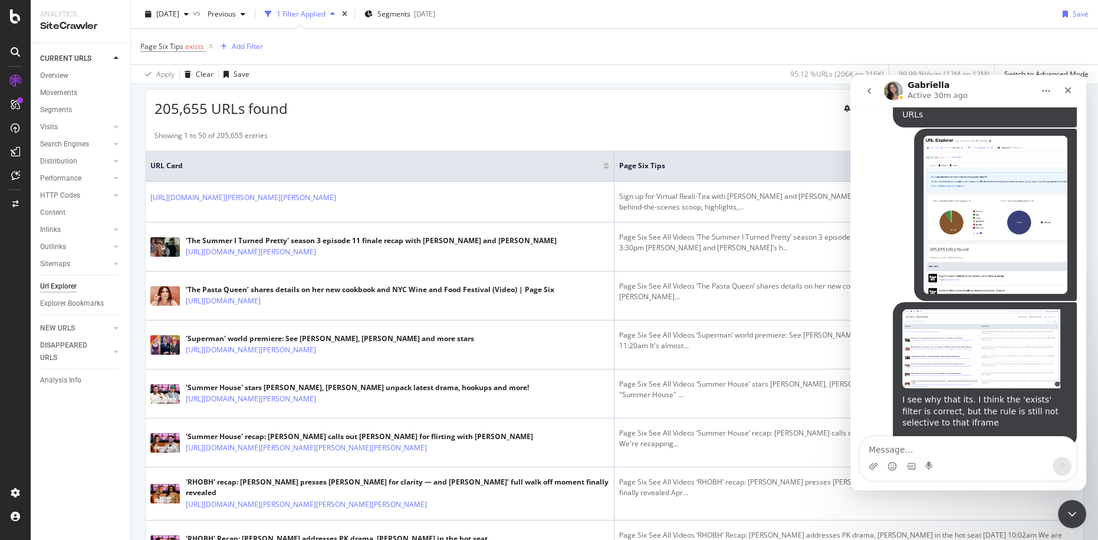
click at [659, 112] on div "205,655 URLs found Create alert Manage Columns Export as CSV" at bounding box center [615, 104] width 938 height 29
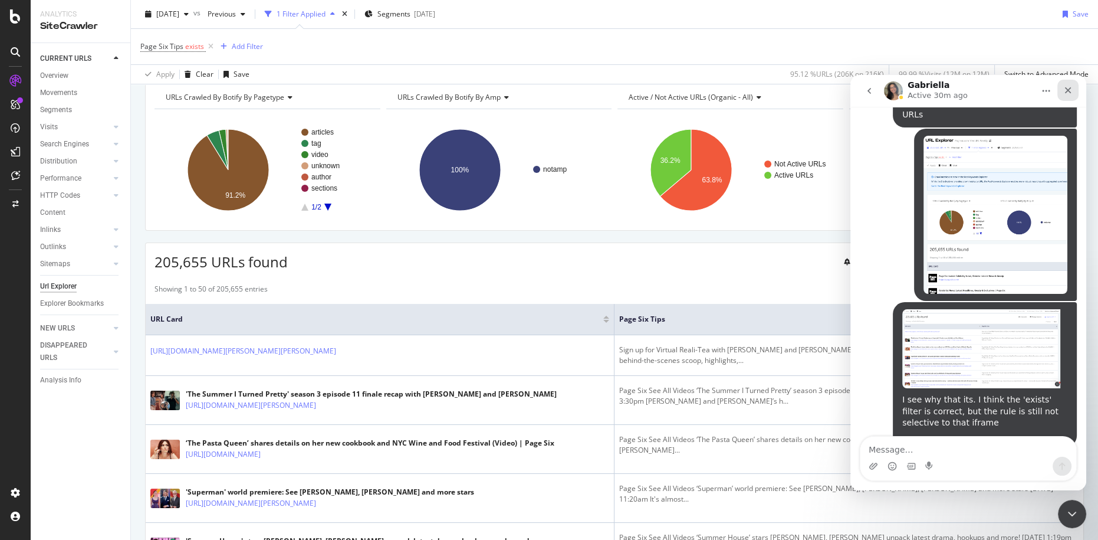
click at [1062, 89] on div "Close" at bounding box center [1068, 90] width 21 height 21
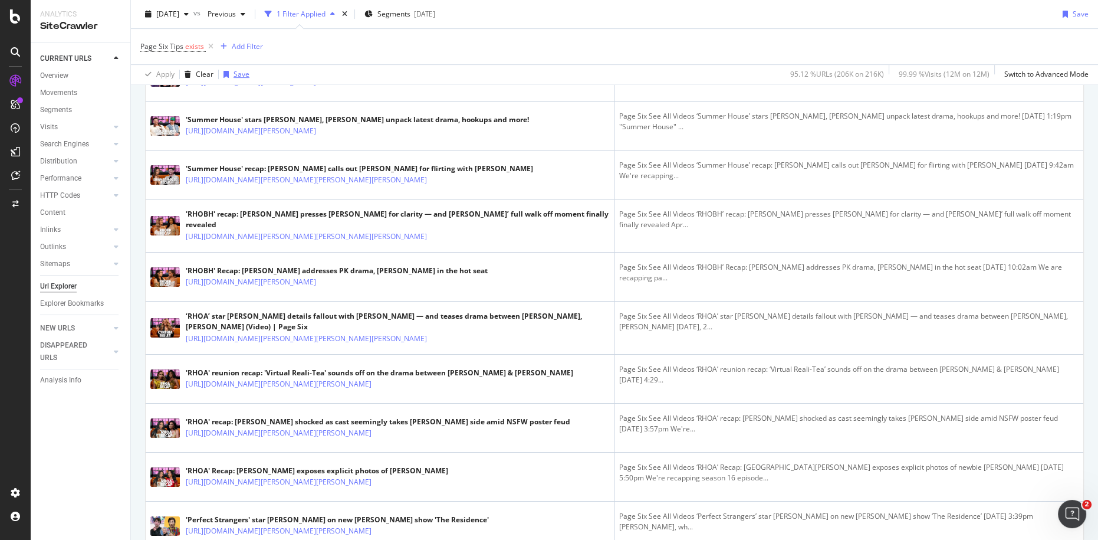
scroll to position [267, 0]
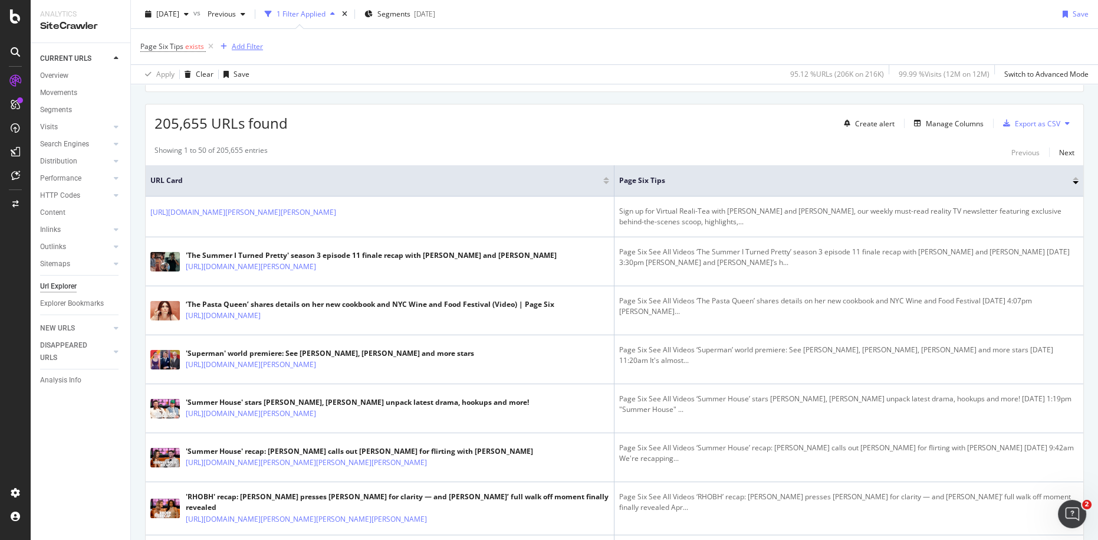
click at [242, 48] on div "Add Filter" at bounding box center [247, 46] width 31 height 10
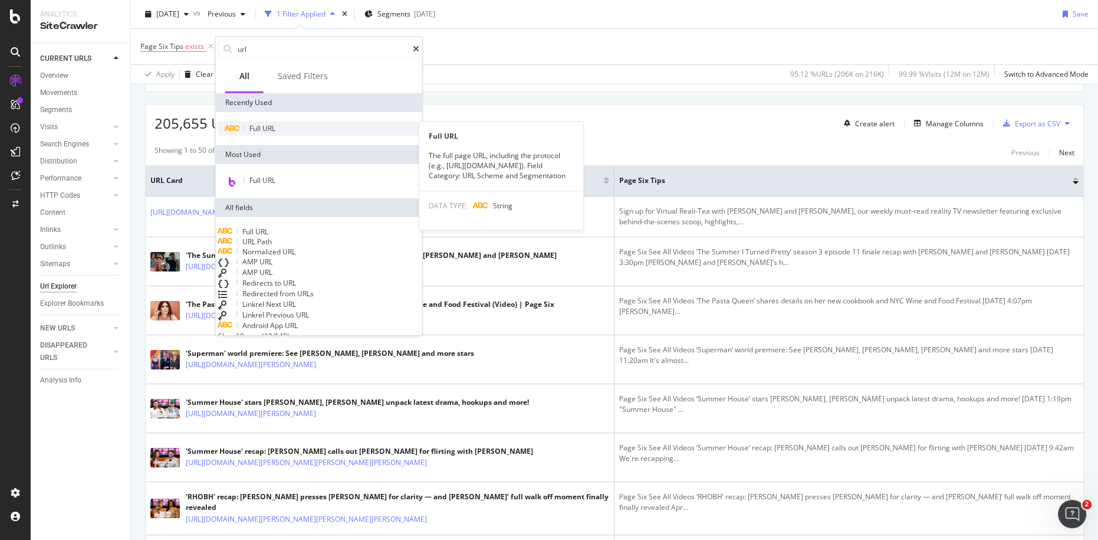
type input "url"
click at [313, 126] on div "Full URL" at bounding box center [319, 129] width 202 height 14
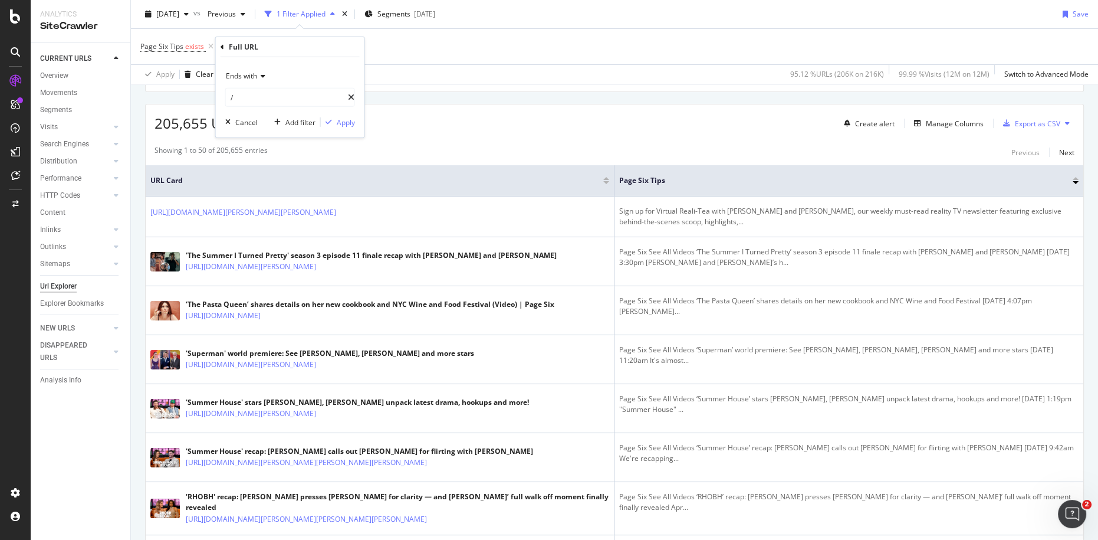
click at [260, 80] on div "Ends with" at bounding box center [290, 76] width 130 height 19
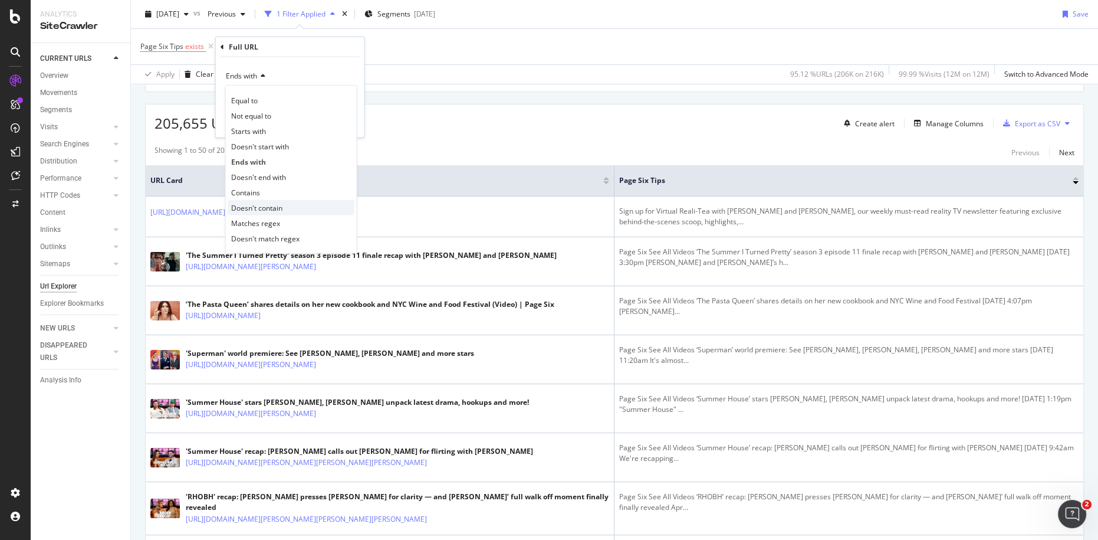
click at [274, 207] on span "Doesn't contain" at bounding box center [256, 207] width 51 height 10
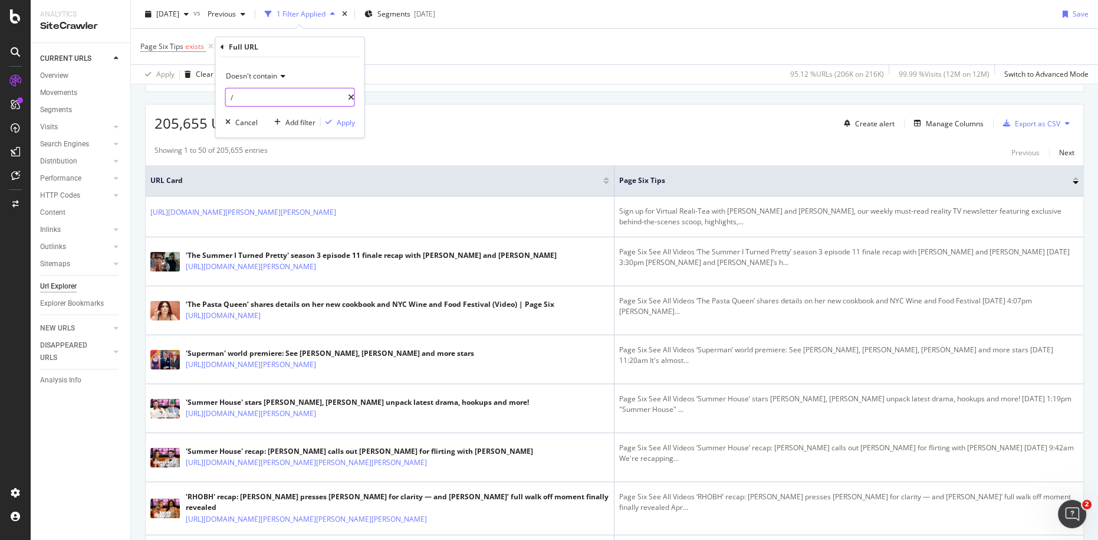
click at [261, 97] on input "/" at bounding box center [287, 97] width 122 height 19
type input "/video/"
click at [337, 122] on div "Apply" at bounding box center [346, 122] width 18 height 10
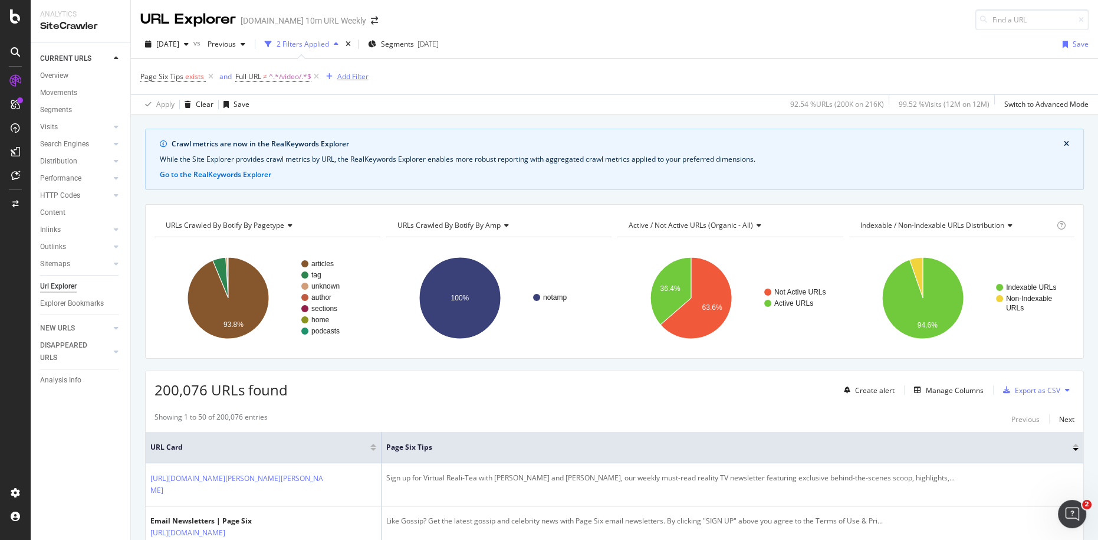
click at [353, 76] on div "Add Filter" at bounding box center [352, 76] width 31 height 10
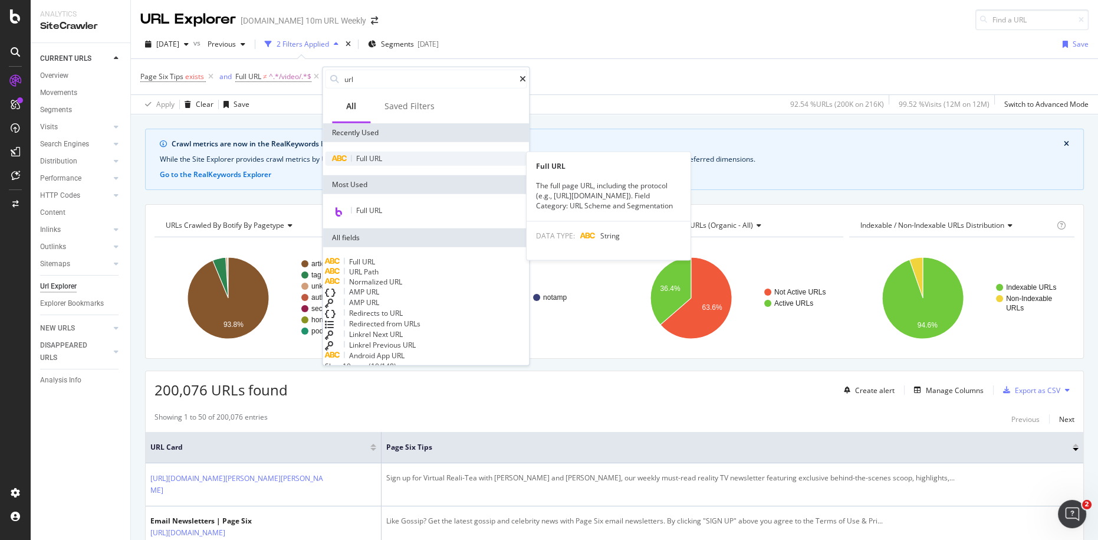
click at [376, 156] on span "URL" at bounding box center [375, 158] width 13 height 10
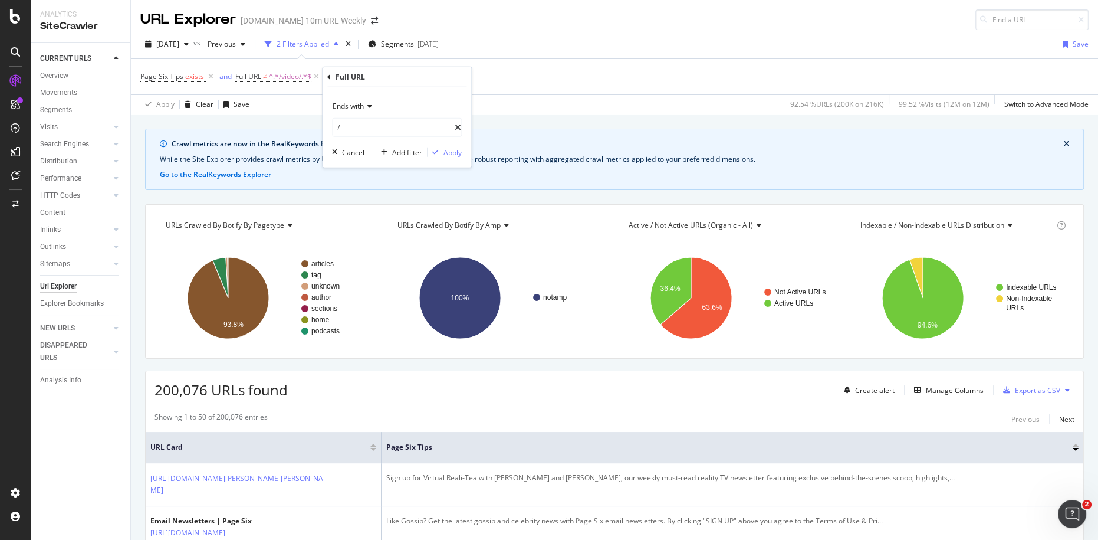
click at [364, 112] on div "Ends with" at bounding box center [397, 106] width 130 height 19
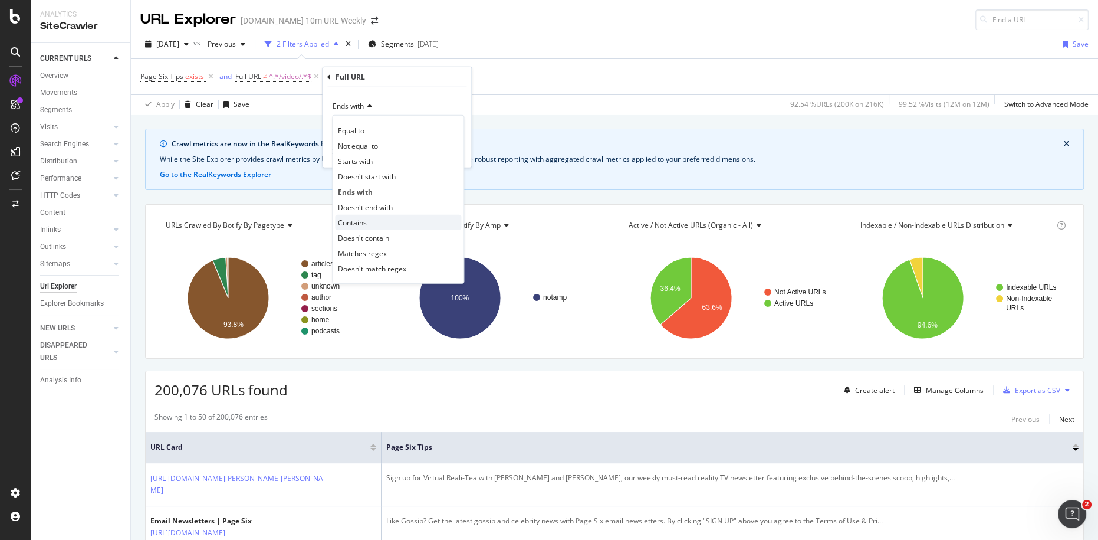
click at [365, 221] on span "Contains" at bounding box center [352, 222] width 29 height 10
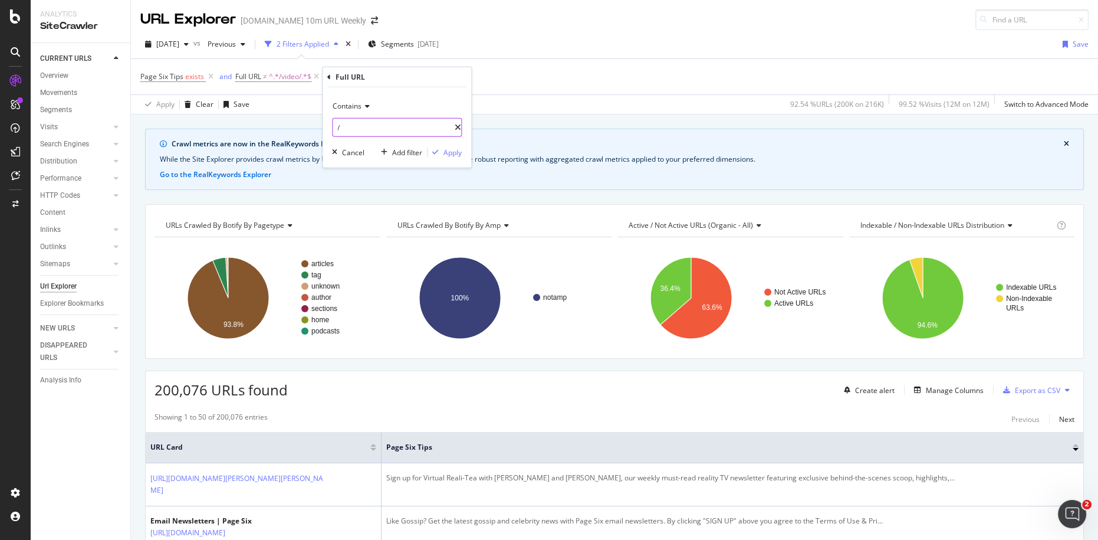
click at [359, 129] on input "/" at bounding box center [394, 127] width 122 height 19
type input "/2025/"
click at [442, 153] on div "button" at bounding box center [436, 152] width 16 height 7
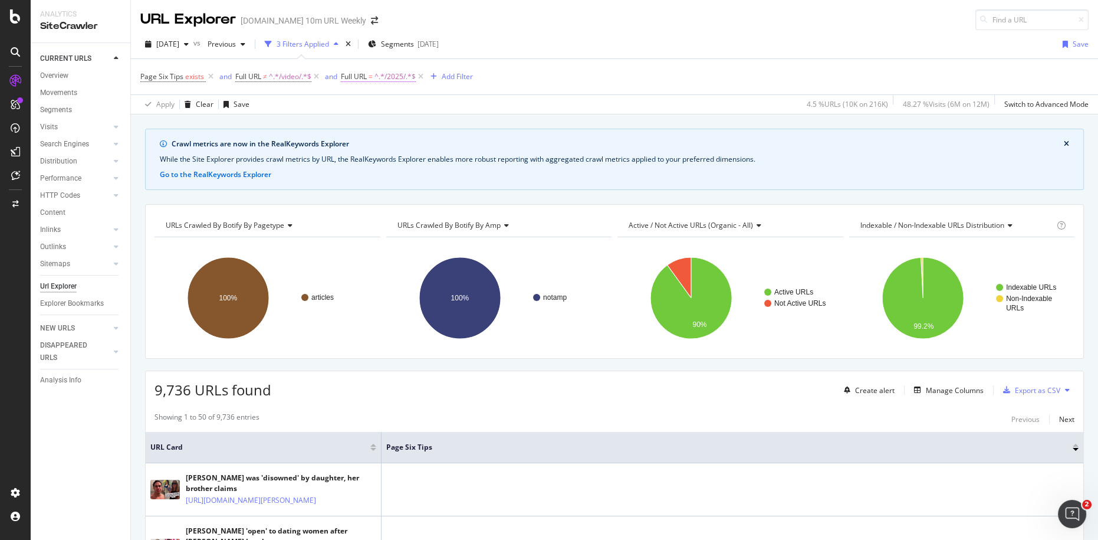
click at [387, 78] on span "^.*/2025/.*$" at bounding box center [395, 76] width 41 height 17
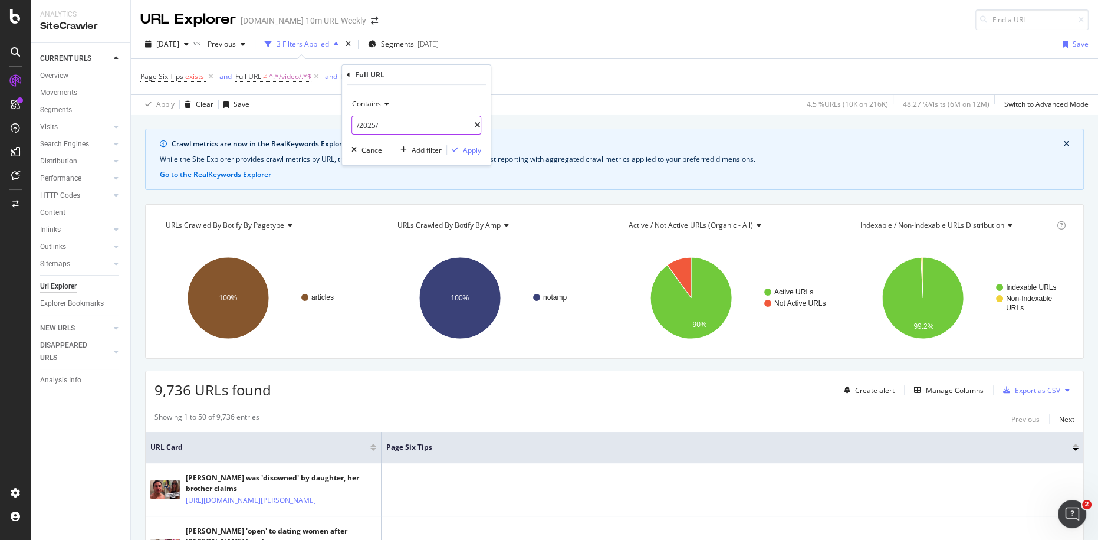
click at [397, 127] on input "/2025/" at bounding box center [413, 125] width 122 height 19
click at [398, 128] on input "/2025/" at bounding box center [413, 125] width 122 height 19
click at [401, 128] on input "/2025/" at bounding box center [413, 125] width 122 height 19
type input "/2025/10/"
drag, startPoint x: 475, startPoint y: 151, endPoint x: 550, endPoint y: 207, distance: 94.0
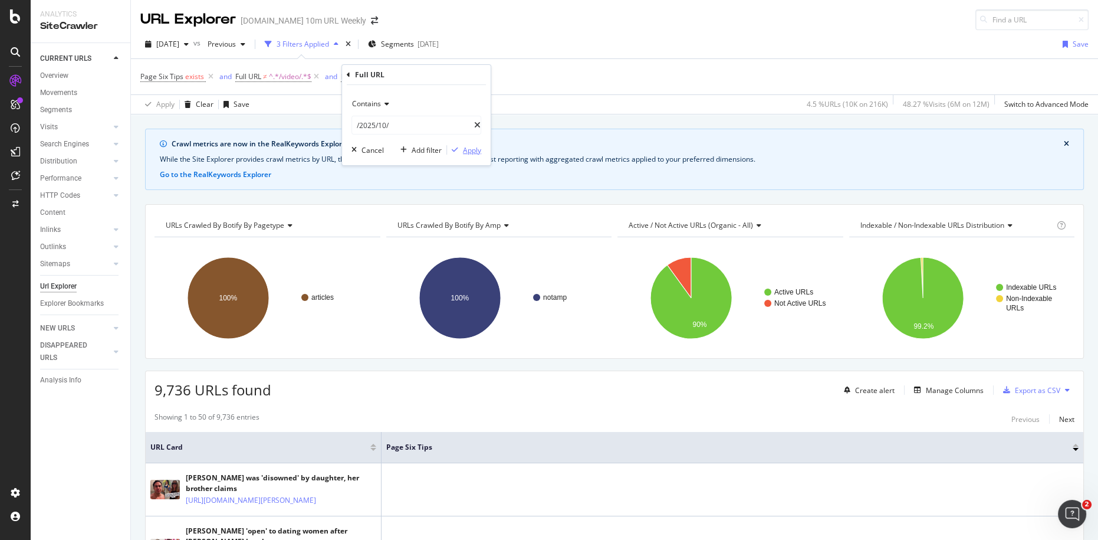
click at [475, 151] on div "Apply" at bounding box center [472, 150] width 18 height 10
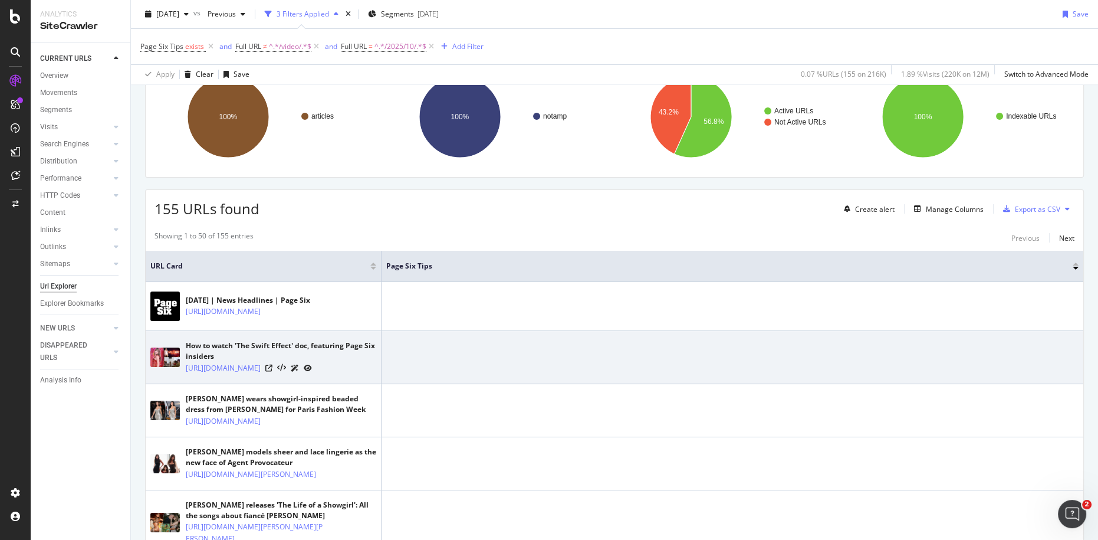
scroll to position [346, 0]
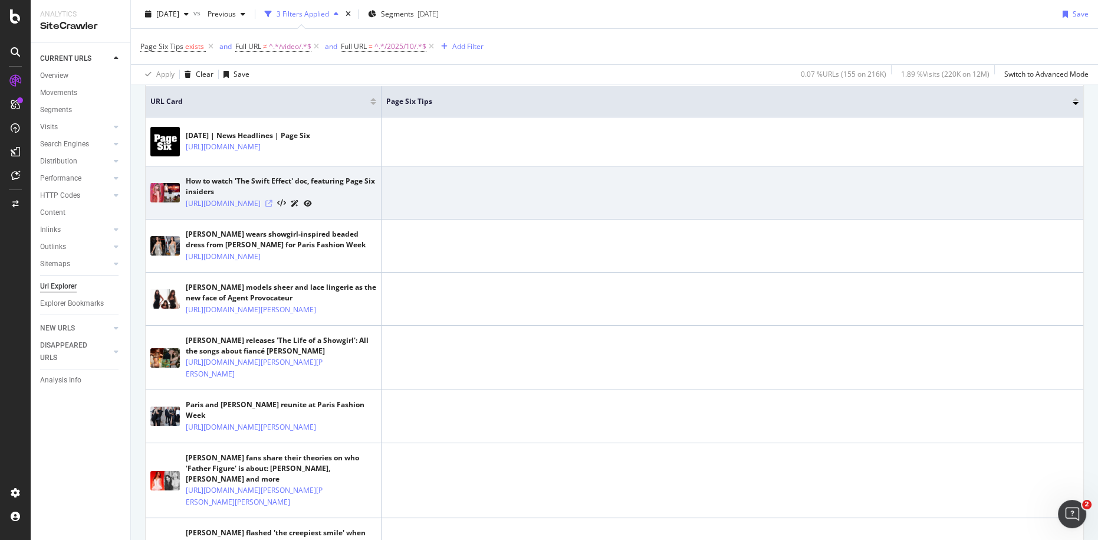
click at [273, 207] on icon at bounding box center [268, 203] width 7 height 7
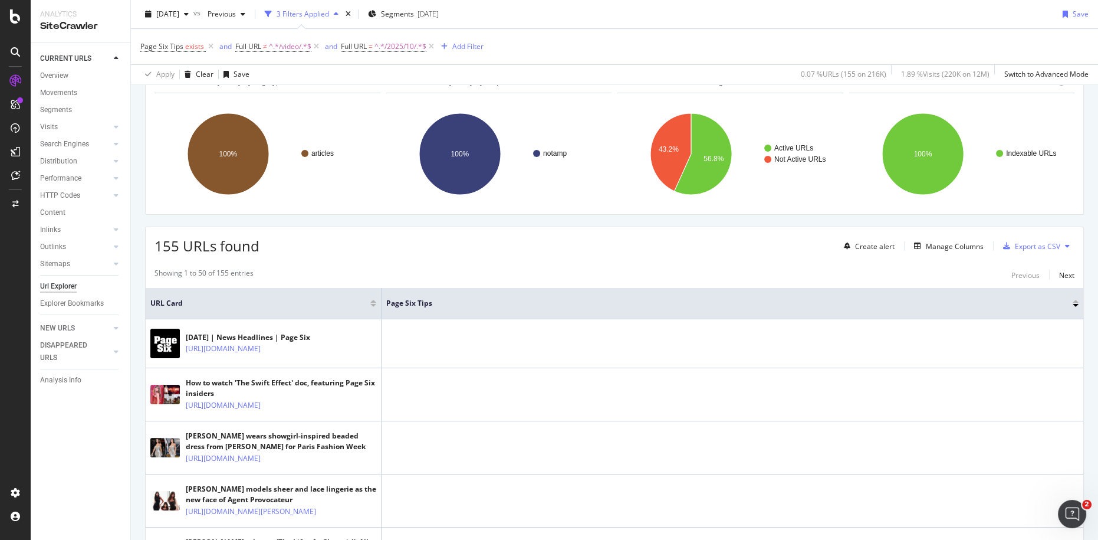
drag, startPoint x: 626, startPoint y: 250, endPoint x: 618, endPoint y: 238, distance: 13.9
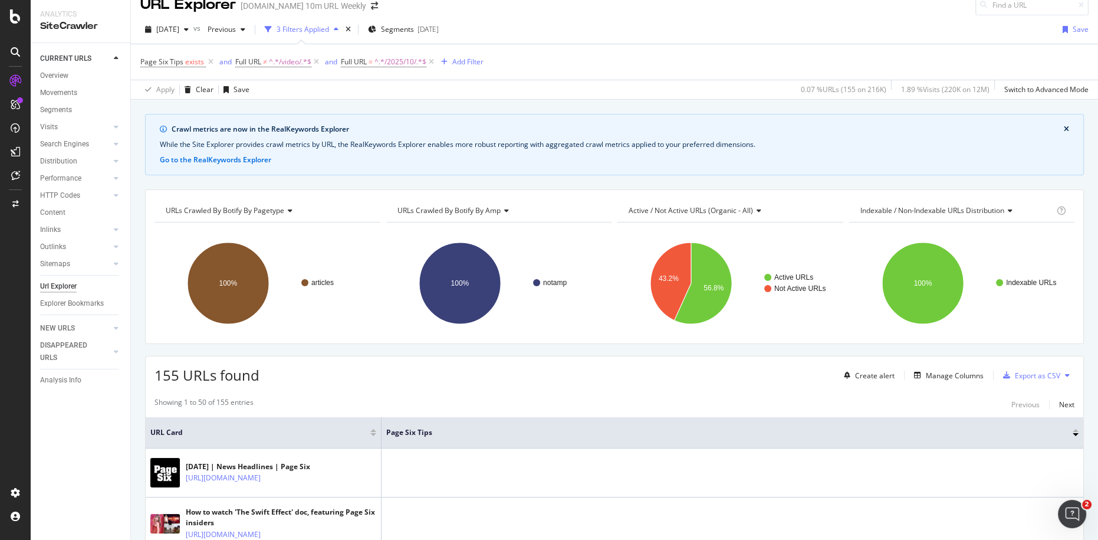
scroll to position [186, 0]
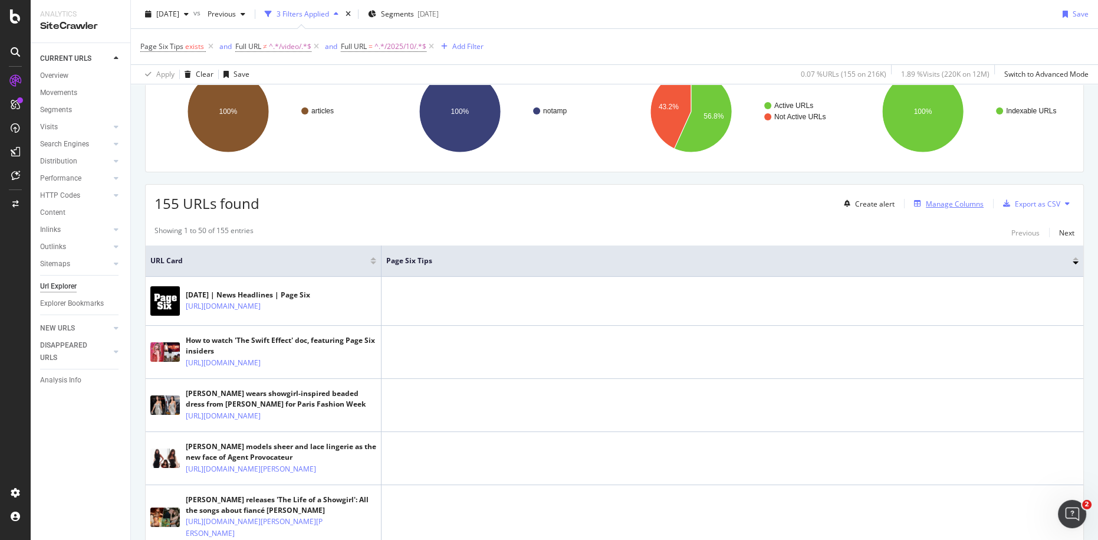
click at [929, 204] on div "Manage Columns" at bounding box center [955, 204] width 58 height 10
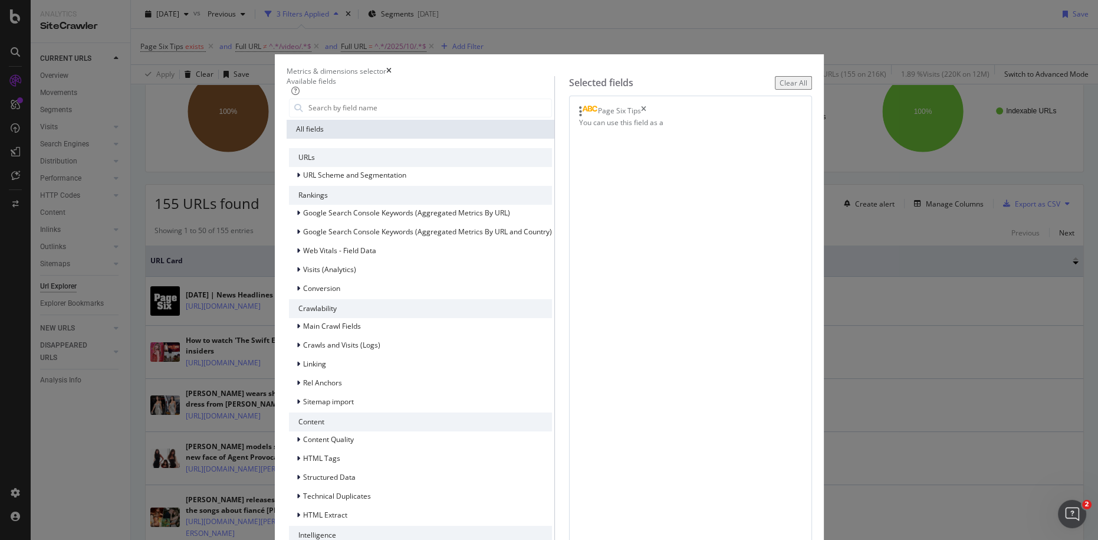
click at [837, 215] on div "Metrics & dimensions selector Available fields All fields URLs URL Scheme and S…" at bounding box center [549, 270] width 1098 height 540
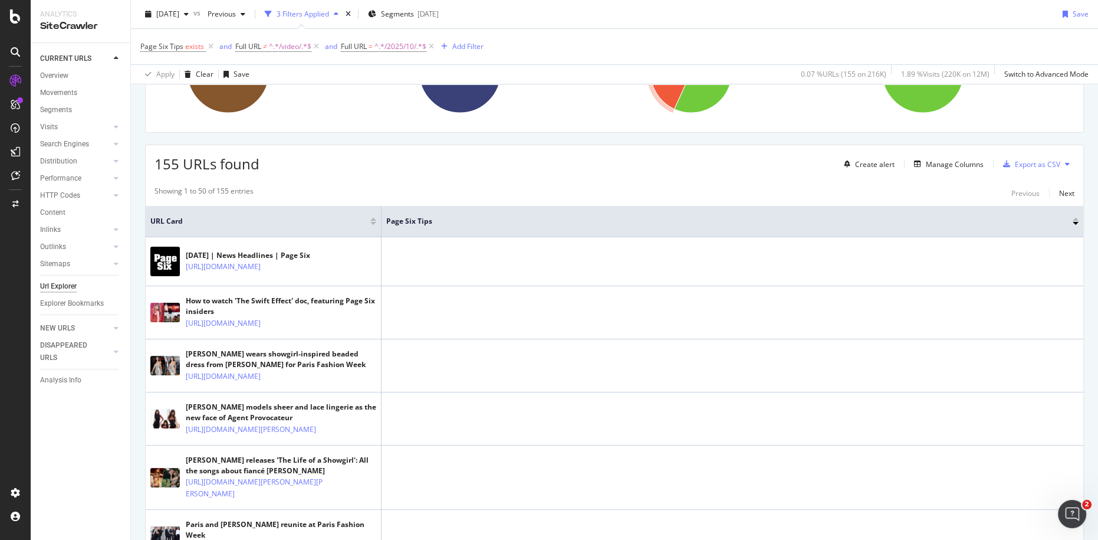
scroll to position [0, 0]
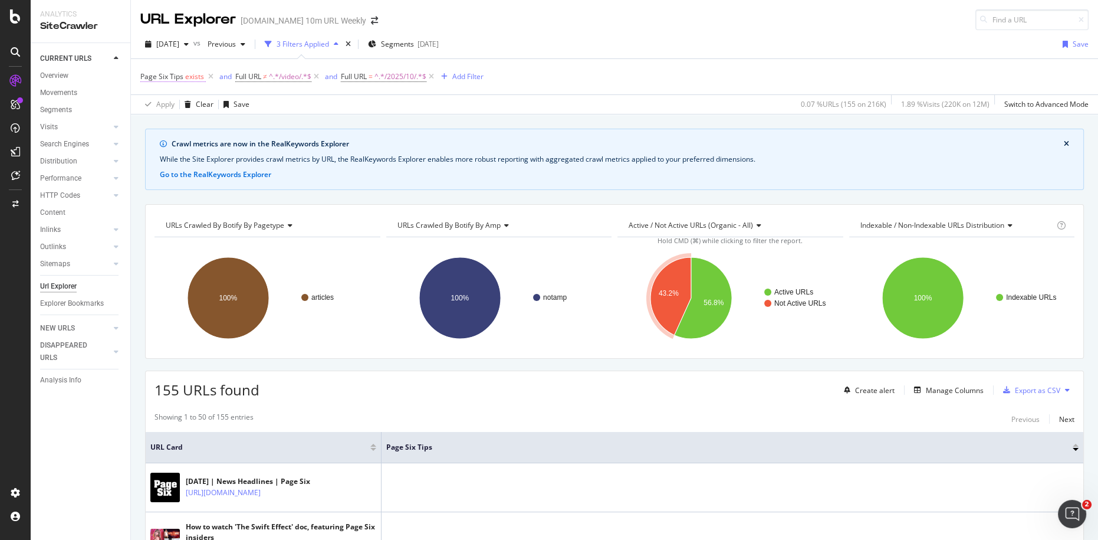
click at [172, 77] on span "Page Six Tips" at bounding box center [161, 76] width 43 height 10
click at [175, 103] on icon at bounding box center [174, 103] width 8 height 7
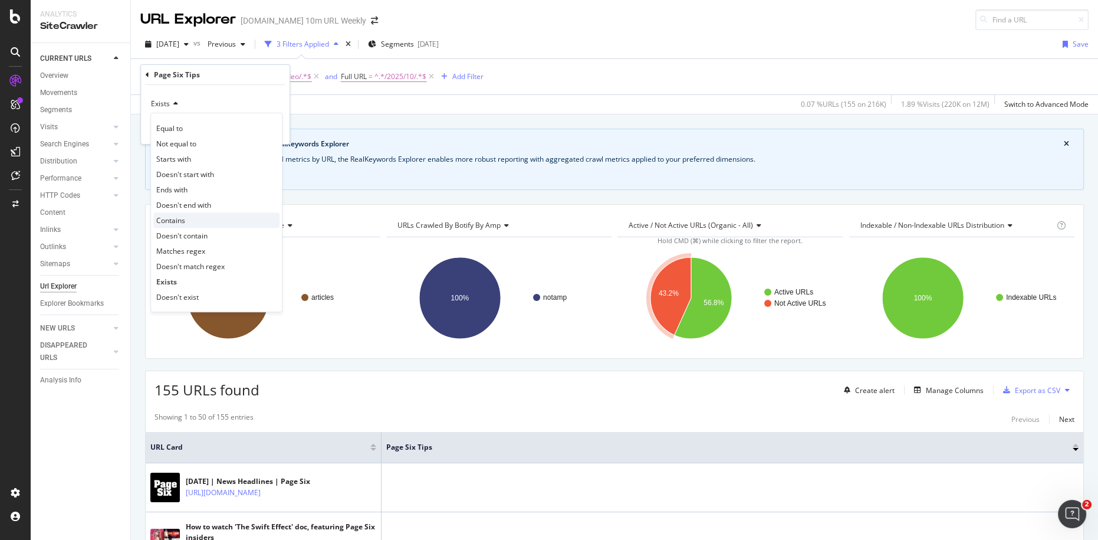
click at [195, 221] on div "Contains" at bounding box center [216, 219] width 126 height 15
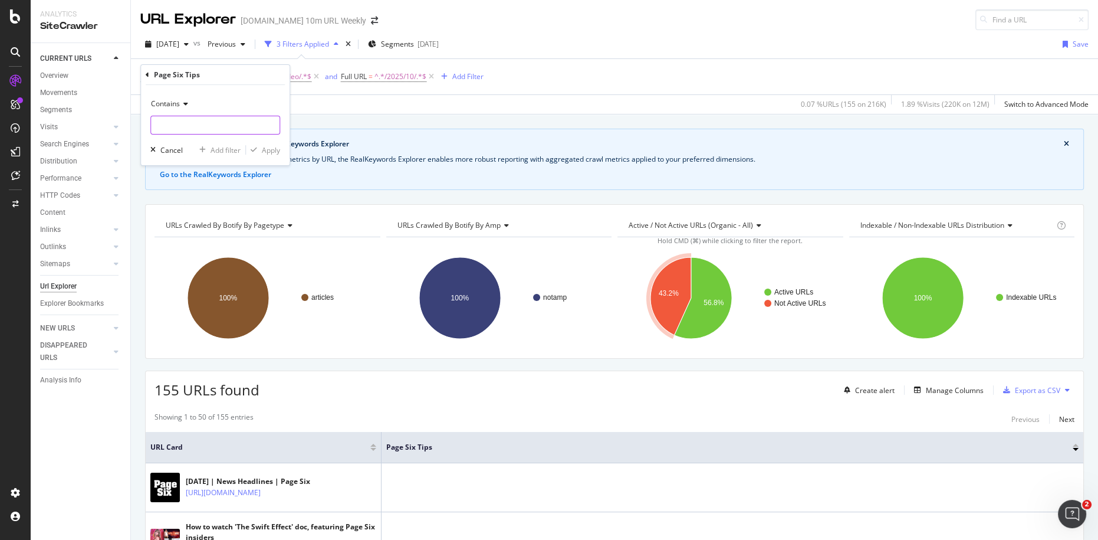
click at [198, 124] on input "text" at bounding box center [215, 125] width 129 height 19
type input "Got a tip"
click at [273, 154] on div "Apply" at bounding box center [271, 150] width 18 height 10
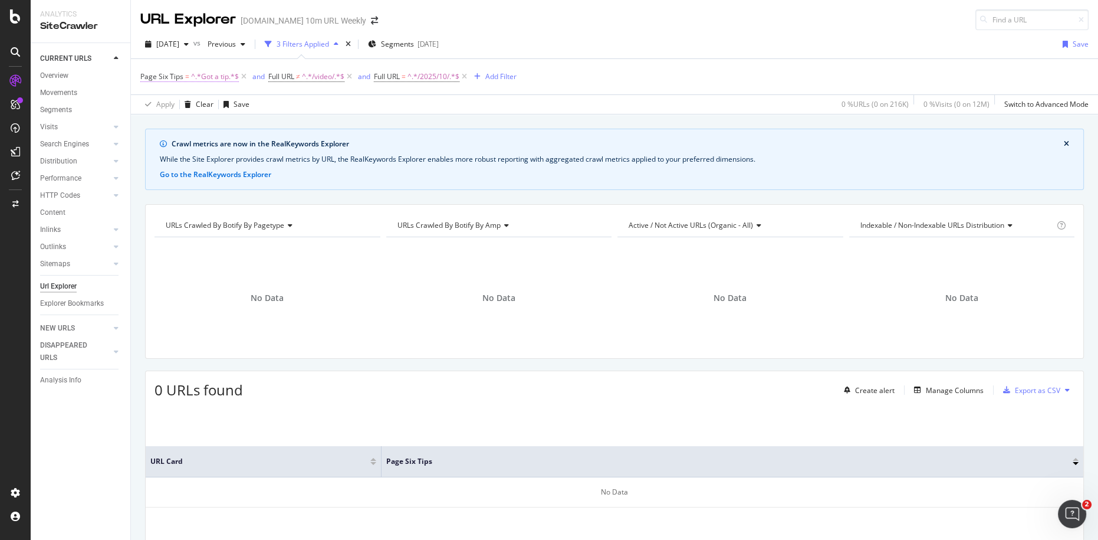
click at [221, 76] on span "^.*Got a tip.*$" at bounding box center [215, 76] width 48 height 17
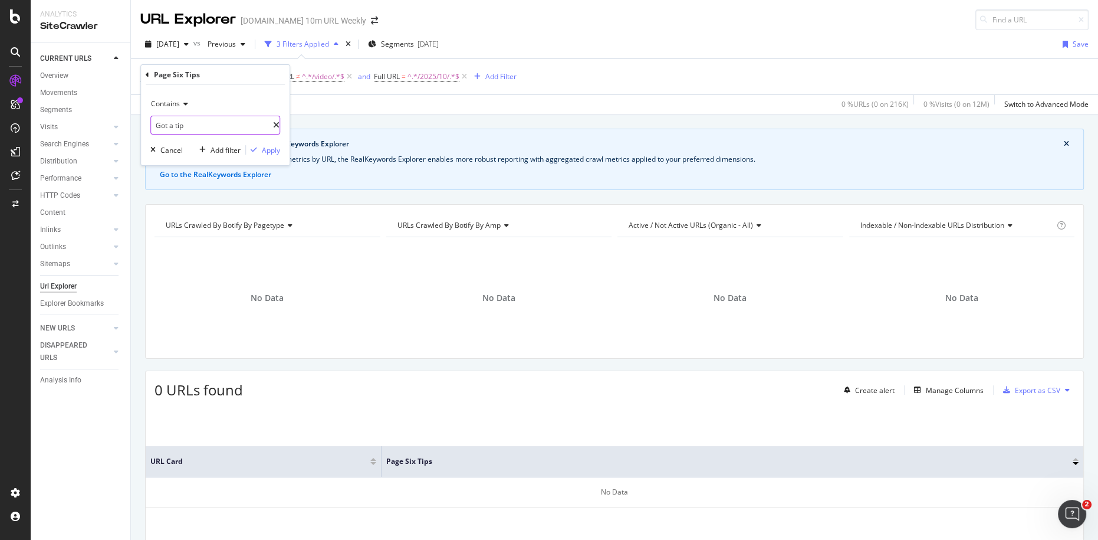
click at [196, 124] on input "Got a tip" at bounding box center [212, 125] width 122 height 19
click at [183, 105] on icon at bounding box center [184, 103] width 8 height 7
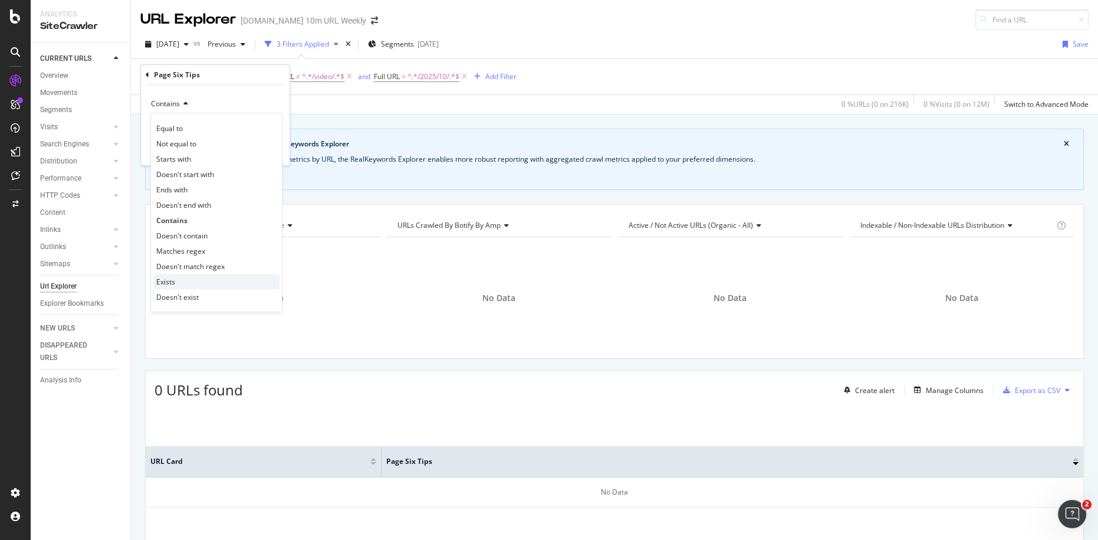
click at [201, 286] on div "Exists" at bounding box center [216, 281] width 126 height 15
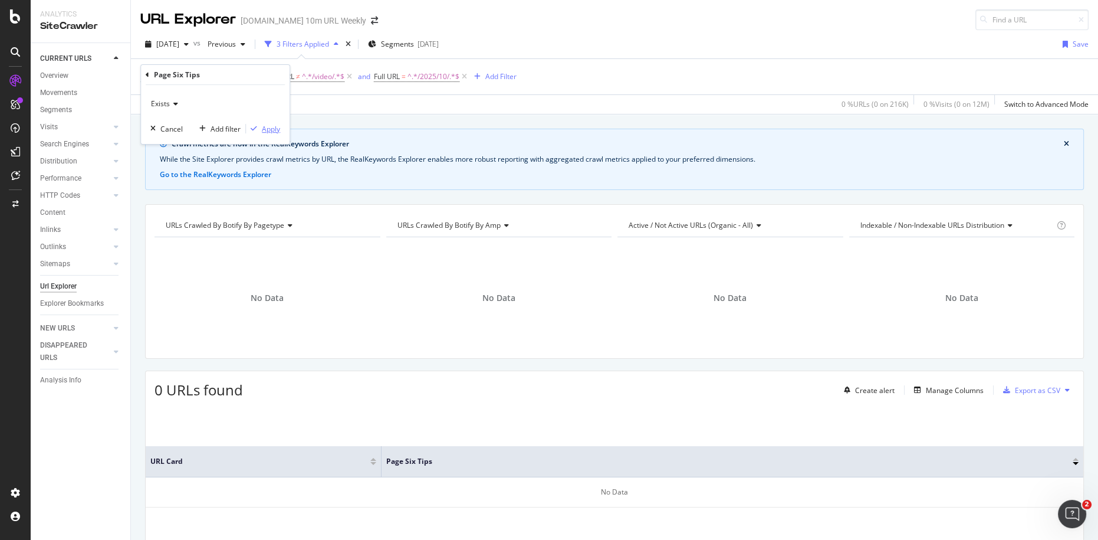
click at [271, 130] on div "Apply" at bounding box center [271, 129] width 18 height 10
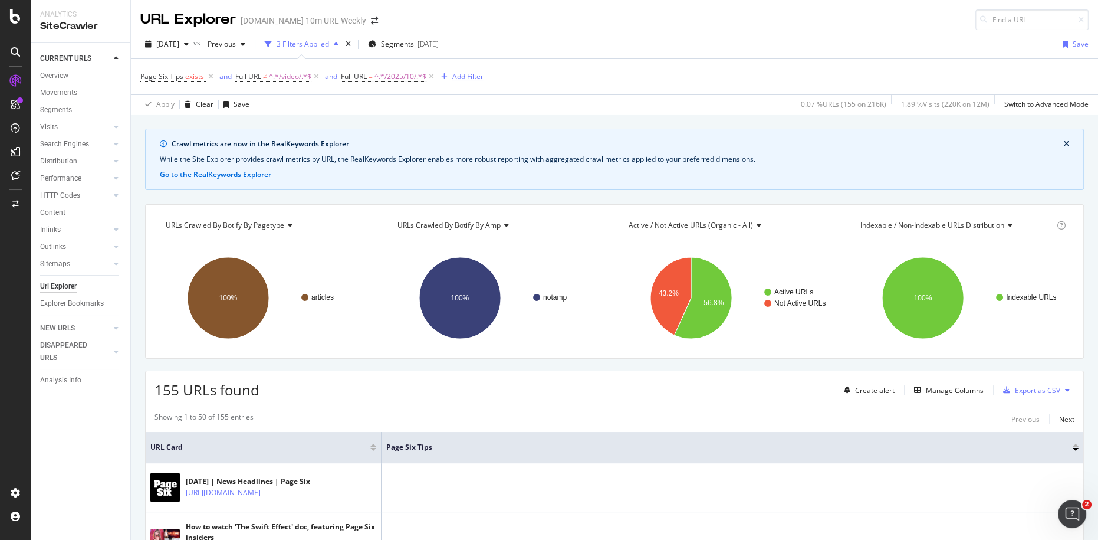
click at [460, 79] on div "Add Filter" at bounding box center [467, 76] width 31 height 10
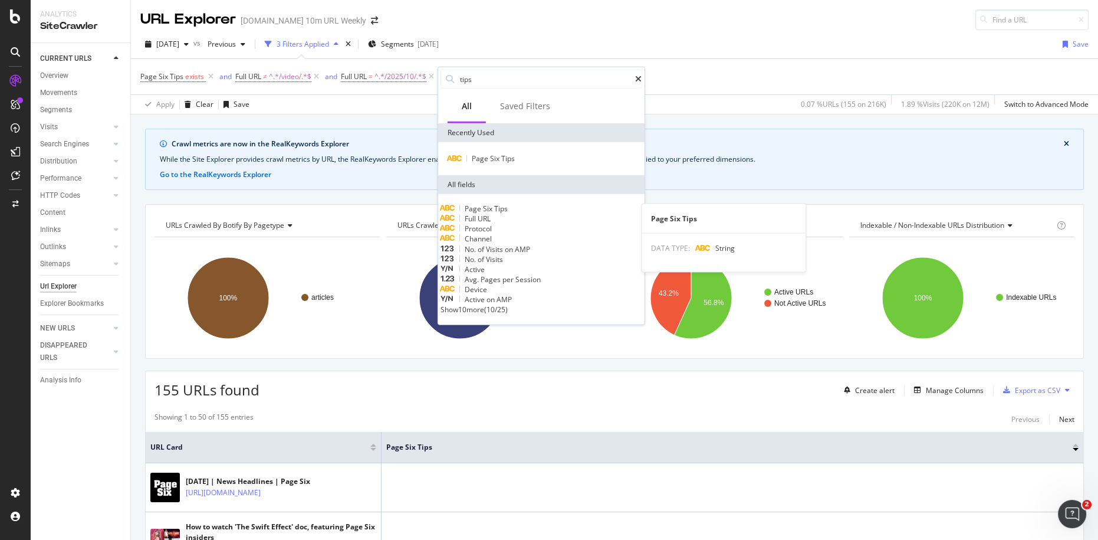
type input "tips"
click at [508, 214] on span "Tips" at bounding box center [501, 209] width 14 height 10
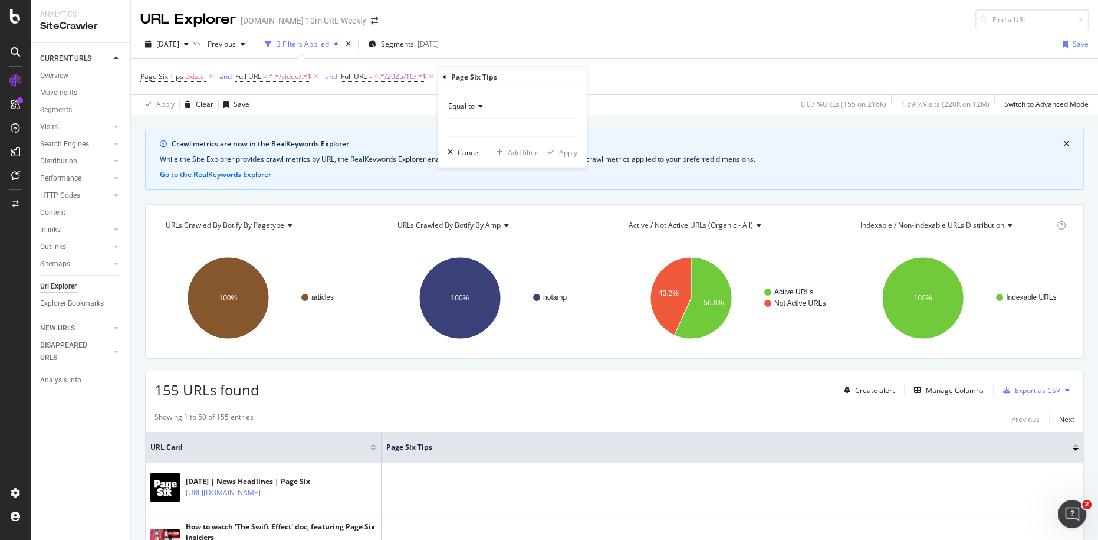
click at [481, 109] on div "Equal to" at bounding box center [513, 106] width 130 height 19
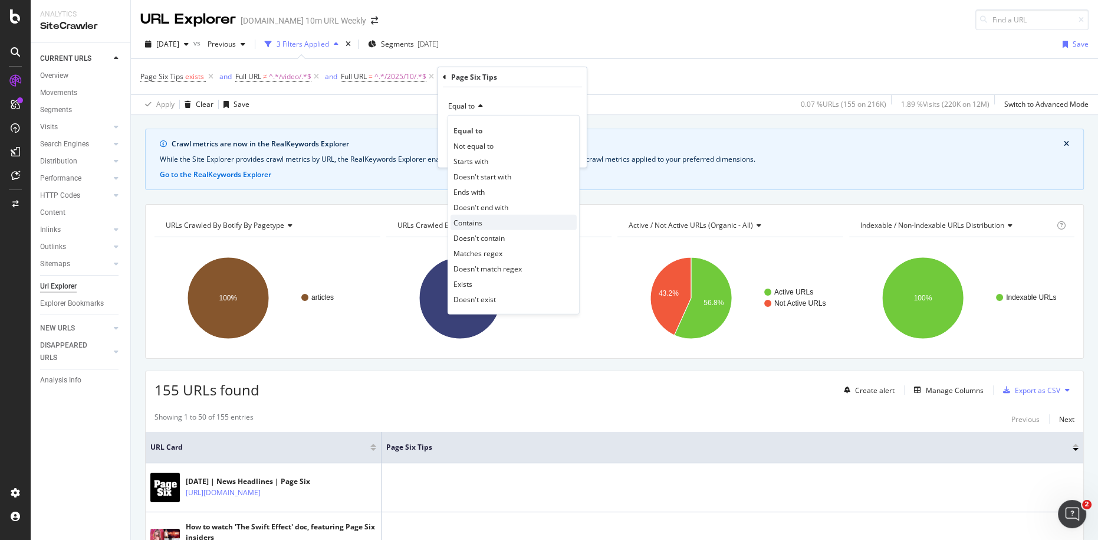
click at [482, 226] on div "Contains" at bounding box center [514, 222] width 126 height 15
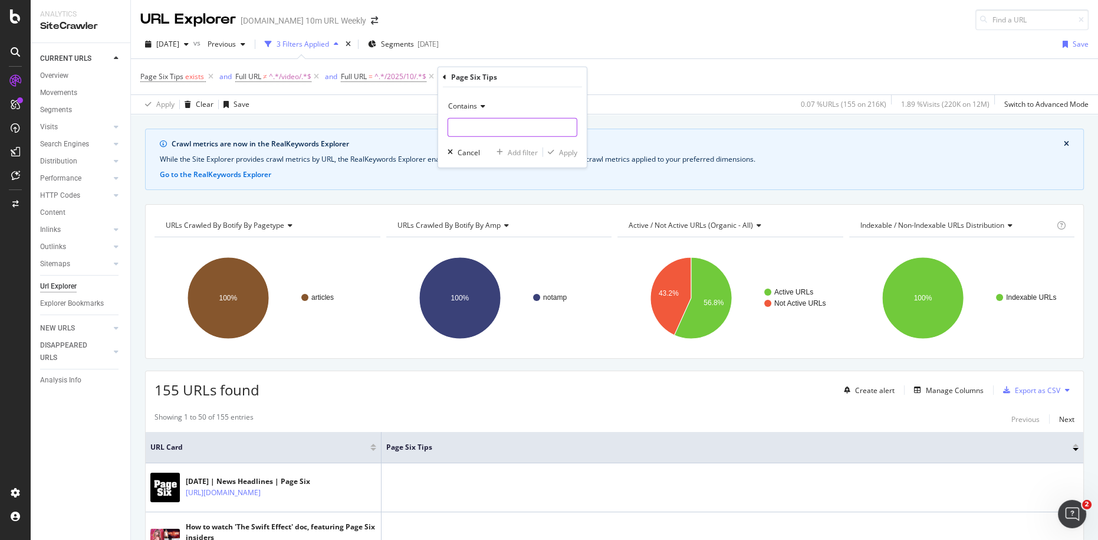
click at [480, 133] on input "text" at bounding box center [512, 127] width 129 height 19
type input "a"
click at [560, 152] on div "Apply" at bounding box center [568, 152] width 18 height 10
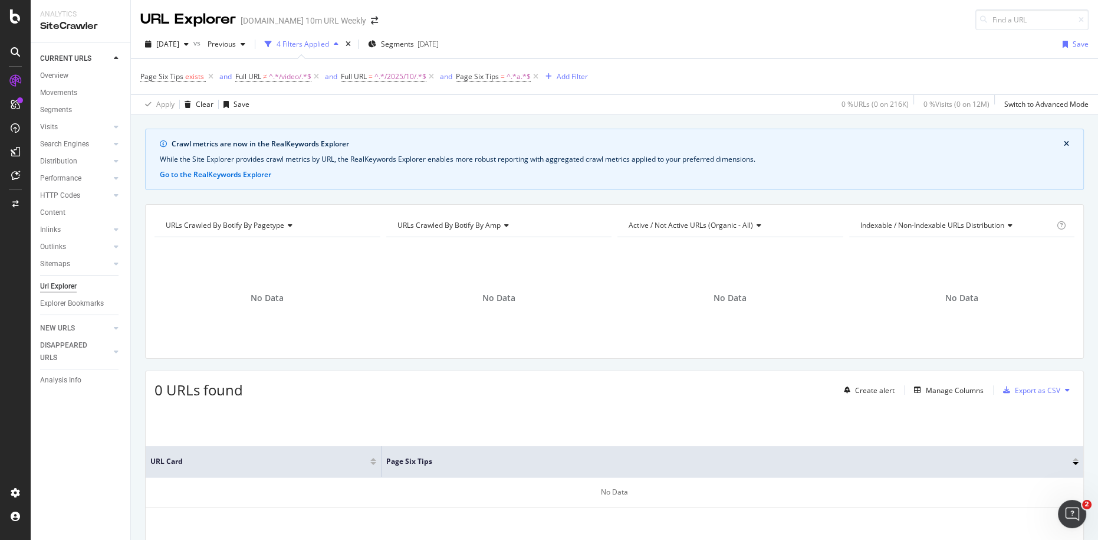
click at [533, 80] on icon at bounding box center [536, 77] width 10 height 12
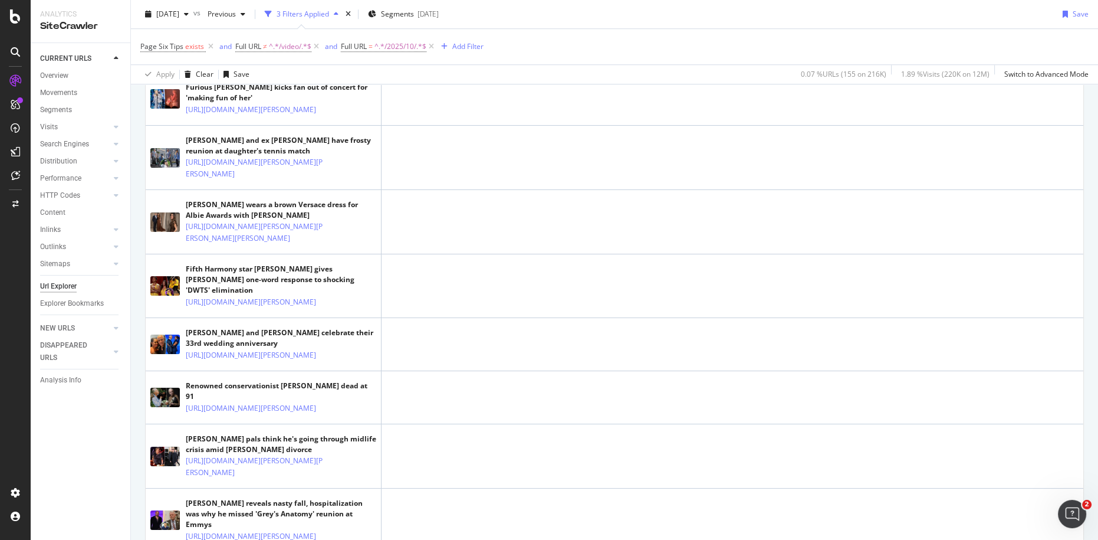
scroll to position [989, 0]
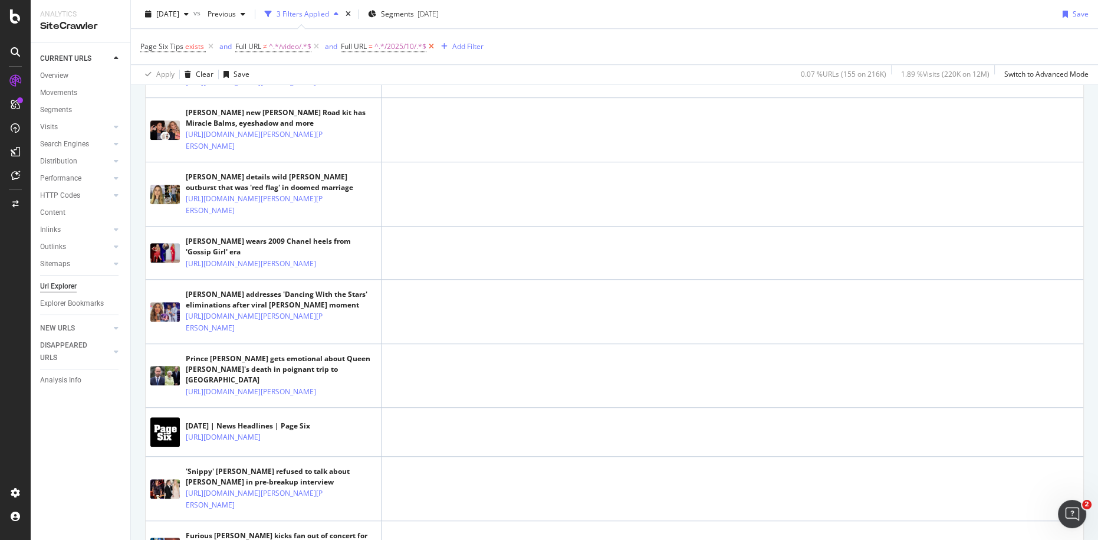
click at [435, 47] on icon at bounding box center [432, 47] width 10 height 12
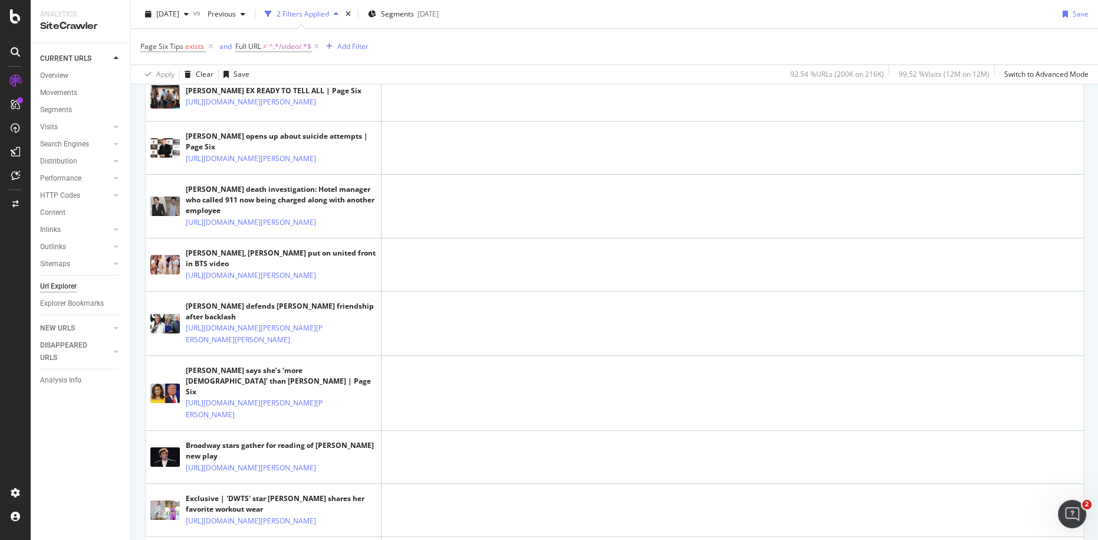
scroll to position [687, 0]
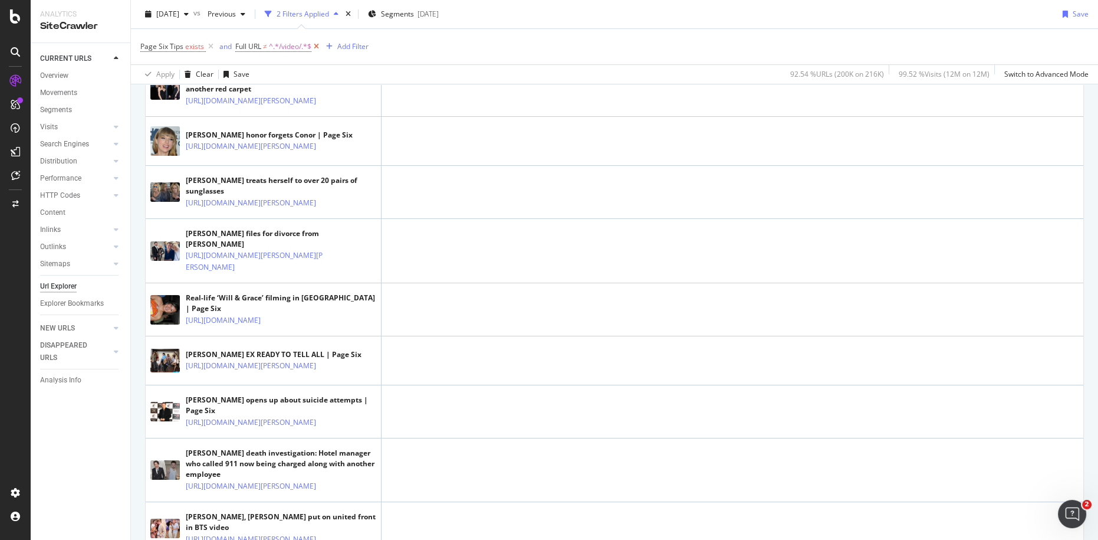
click at [317, 47] on icon at bounding box center [316, 47] width 10 height 12
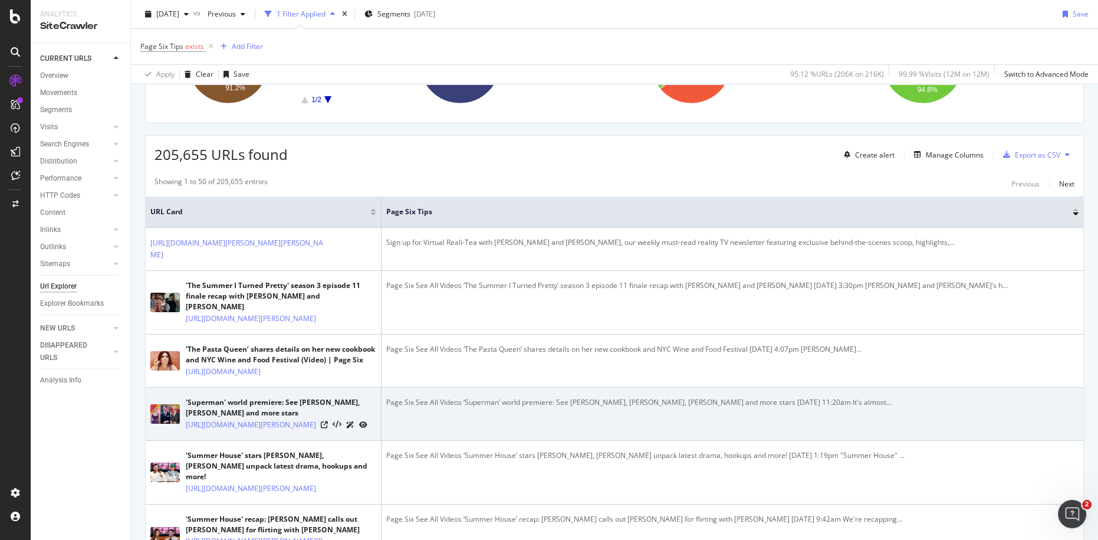
scroll to position [262, 0]
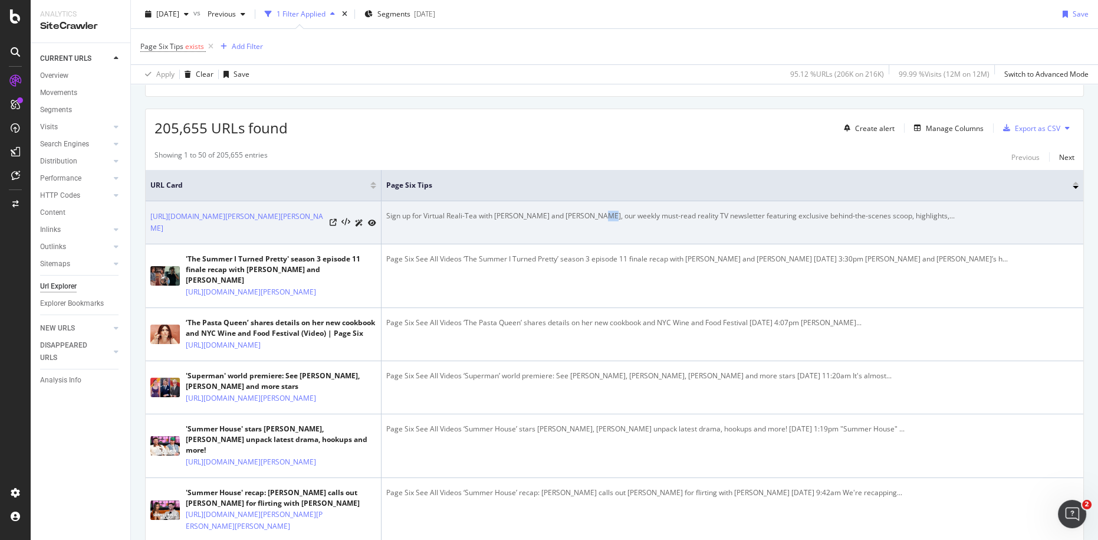
drag, startPoint x: 594, startPoint y: 214, endPoint x: 612, endPoint y: 214, distance: 18.3
click at [608, 214] on div "Sign up for Virtual Reali-Tea with [PERSON_NAME] and [PERSON_NAME], our weekly …" at bounding box center [732, 216] width 693 height 11
click at [612, 214] on div "Sign up for Virtual Reali-Tea with [PERSON_NAME] and [PERSON_NAME], our weekly …" at bounding box center [732, 216] width 693 height 11
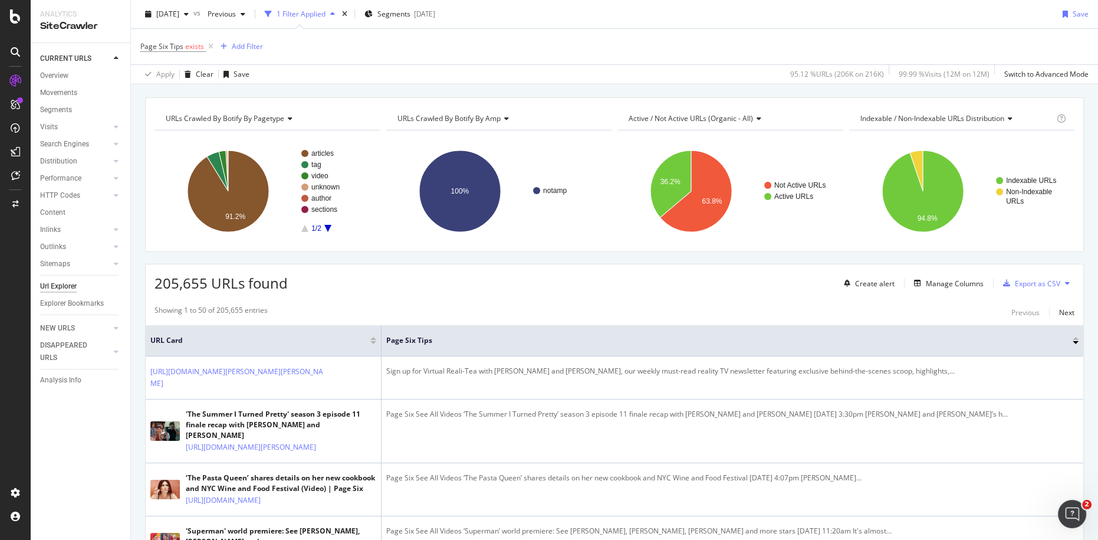
scroll to position [0, 0]
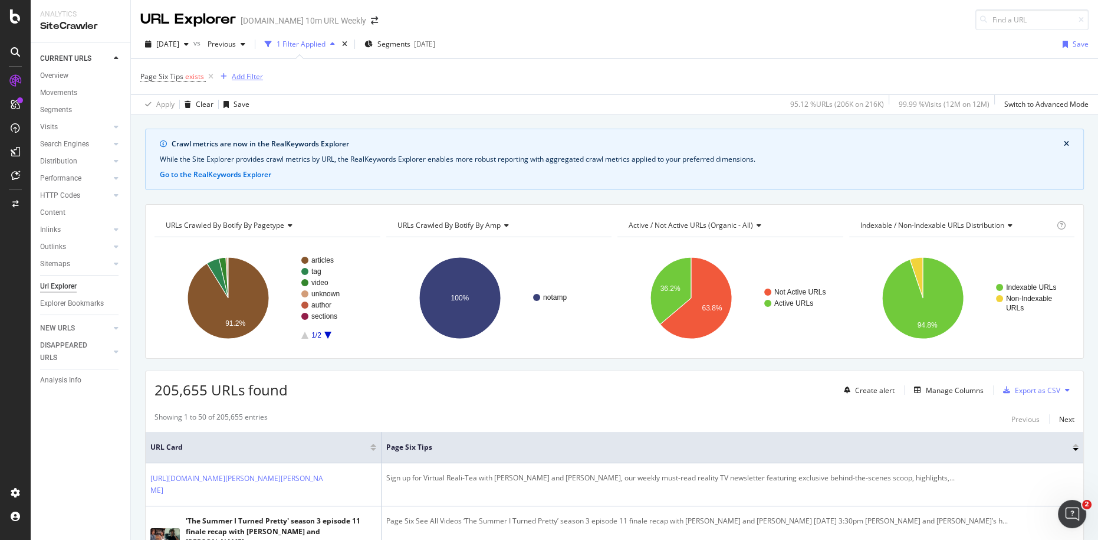
click at [252, 77] on div "Add Filter" at bounding box center [247, 76] width 31 height 10
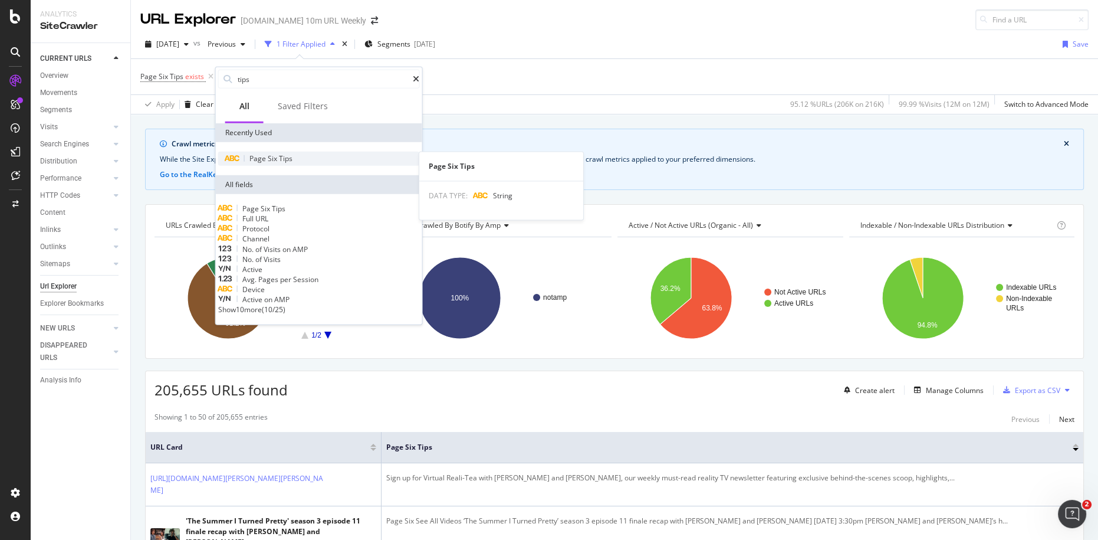
click at [290, 154] on span "Tips" at bounding box center [286, 158] width 14 height 10
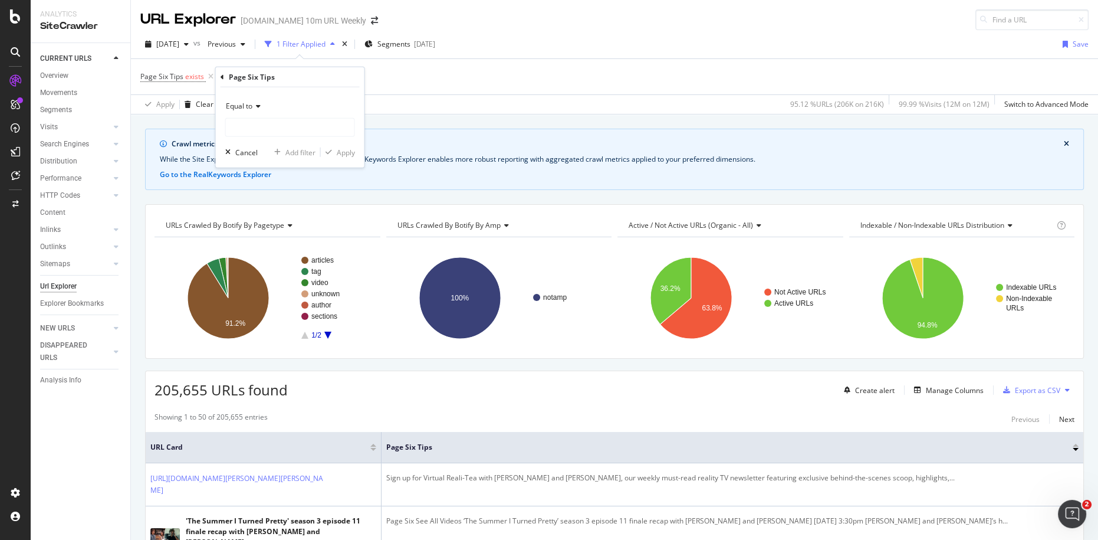
click at [257, 107] on icon at bounding box center [256, 106] width 8 height 7
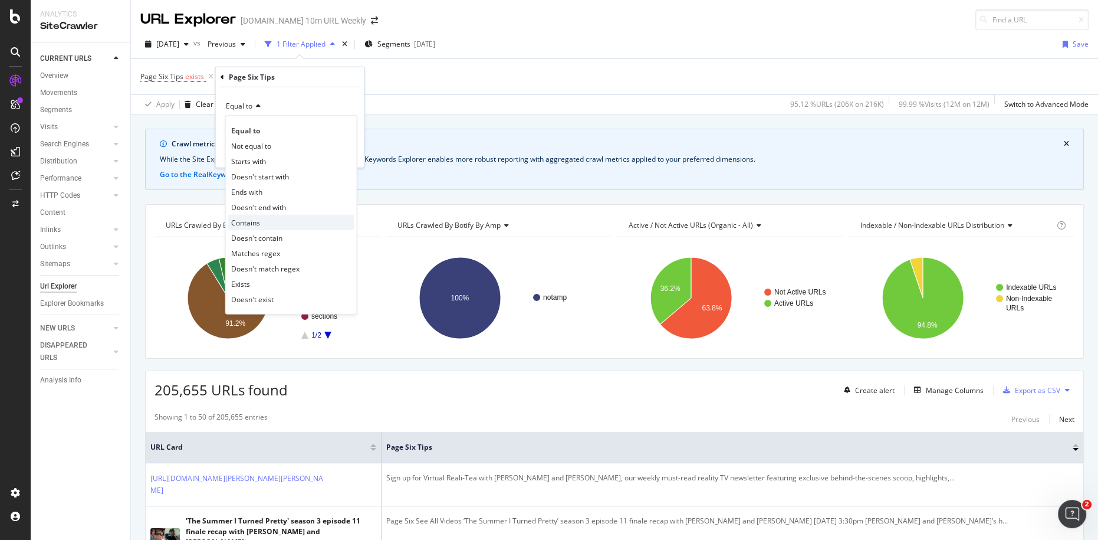
click at [279, 219] on div "Contains" at bounding box center [291, 222] width 126 height 15
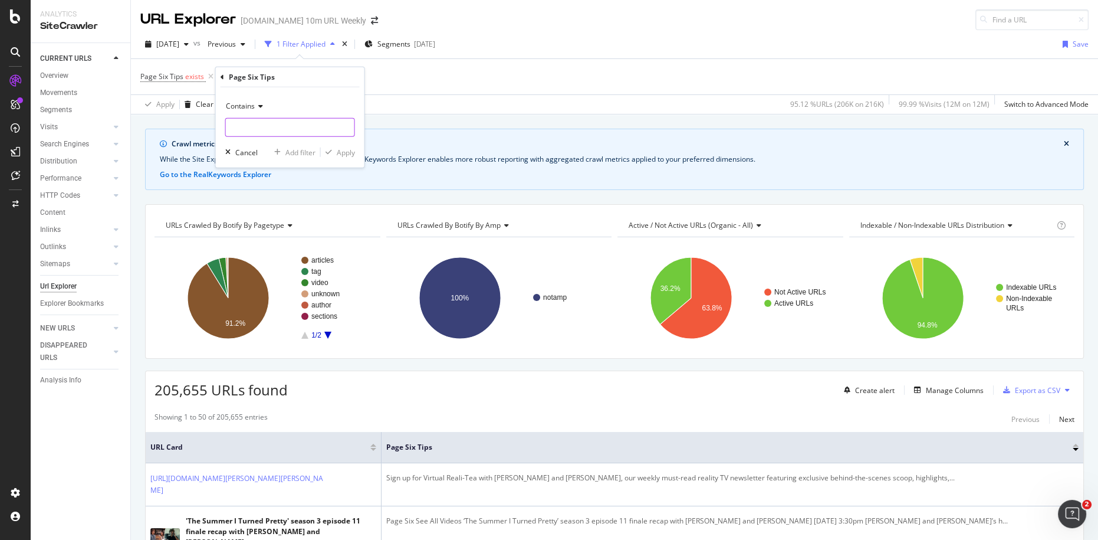
click at [267, 129] on input "text" at bounding box center [290, 127] width 129 height 19
type input "Sign up"
click at [350, 150] on div "Apply" at bounding box center [346, 152] width 18 height 10
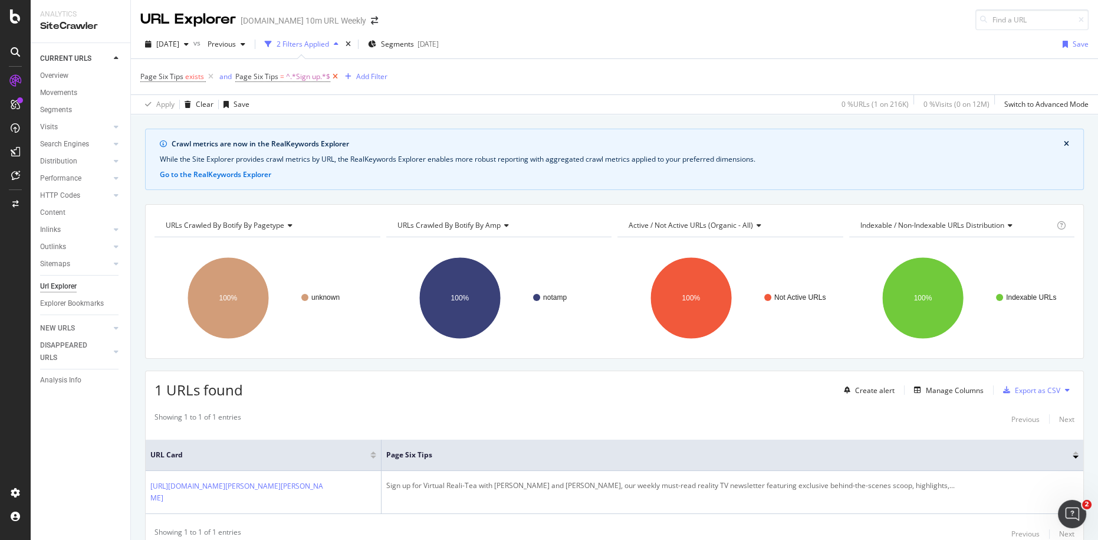
click at [334, 77] on icon at bounding box center [335, 77] width 10 height 12
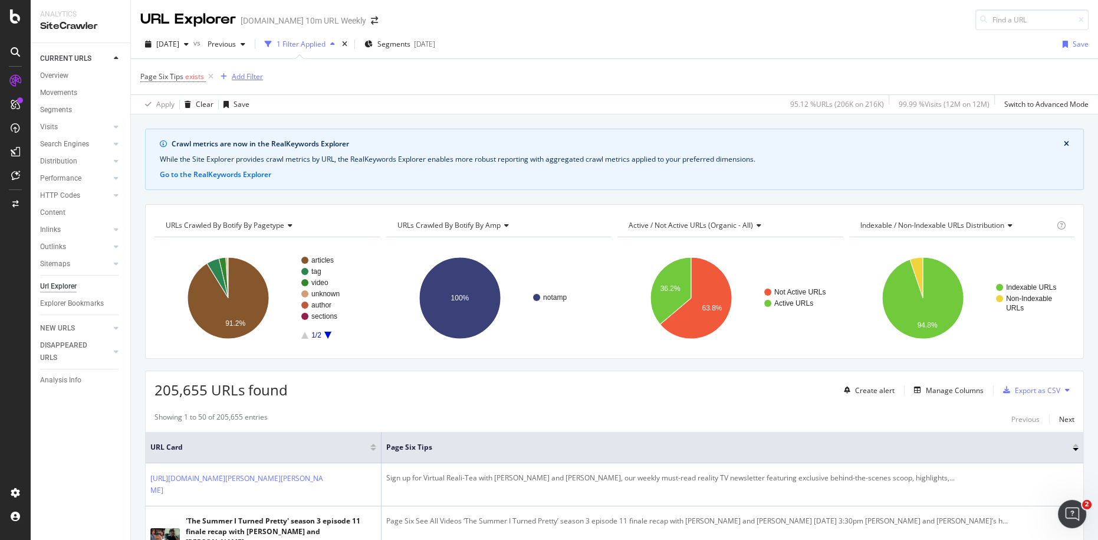
click at [251, 77] on div "Add Filter" at bounding box center [247, 76] width 31 height 10
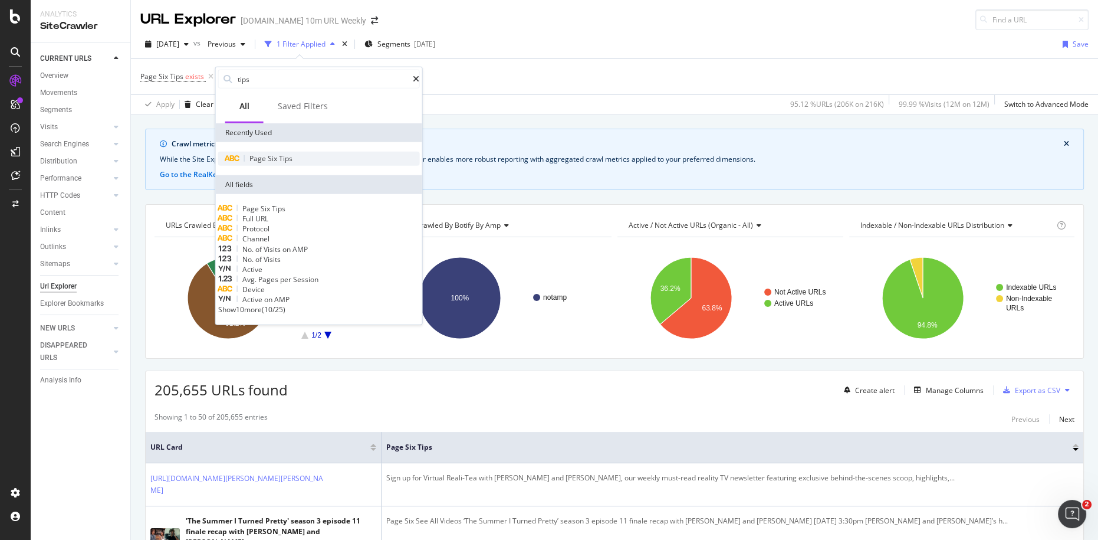
click at [297, 154] on div "Page Six Tips" at bounding box center [319, 159] width 202 height 14
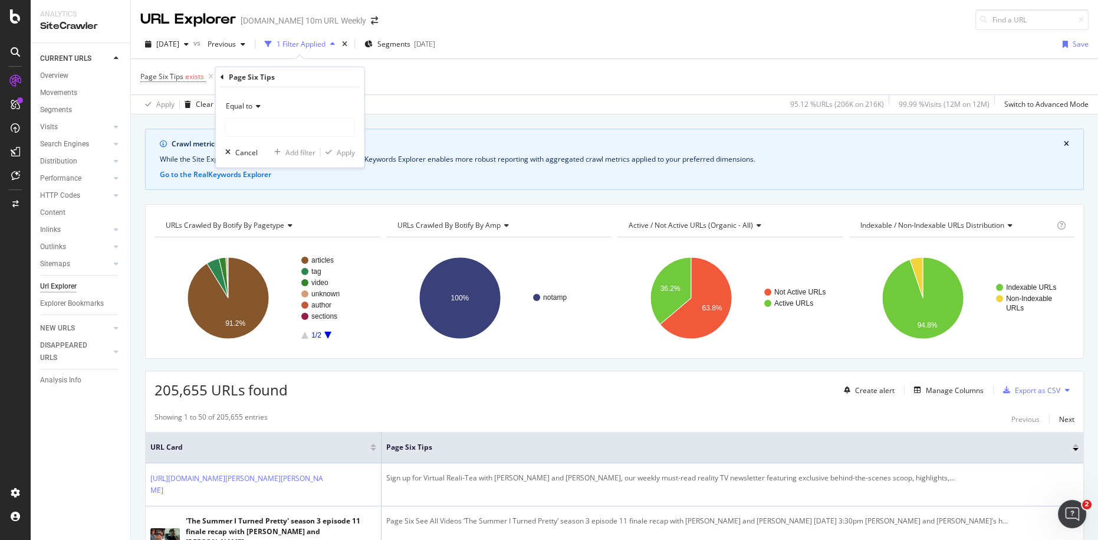
click at [259, 113] on div "Equal to" at bounding box center [290, 106] width 130 height 19
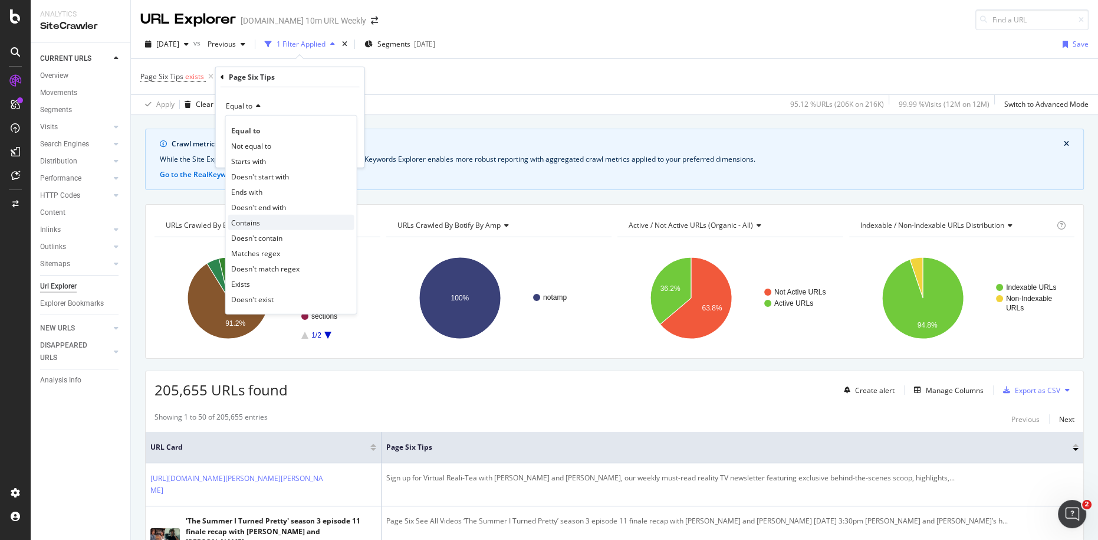
click at [257, 223] on span "Contains" at bounding box center [245, 222] width 29 height 10
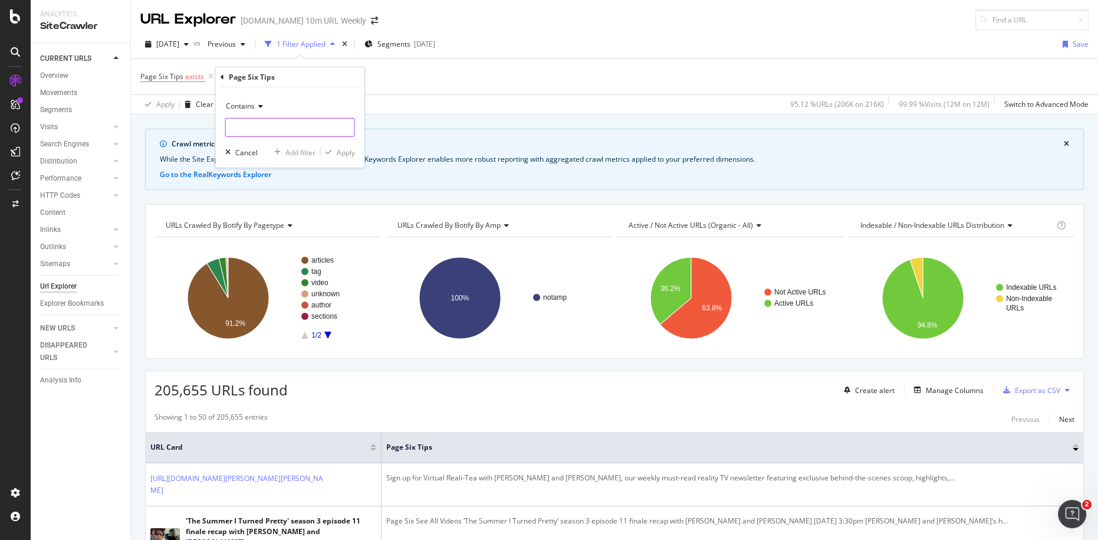
click at [267, 132] on input "text" at bounding box center [290, 127] width 129 height 19
type input "tip"
click at [346, 152] on div "Apply" at bounding box center [346, 152] width 18 height 10
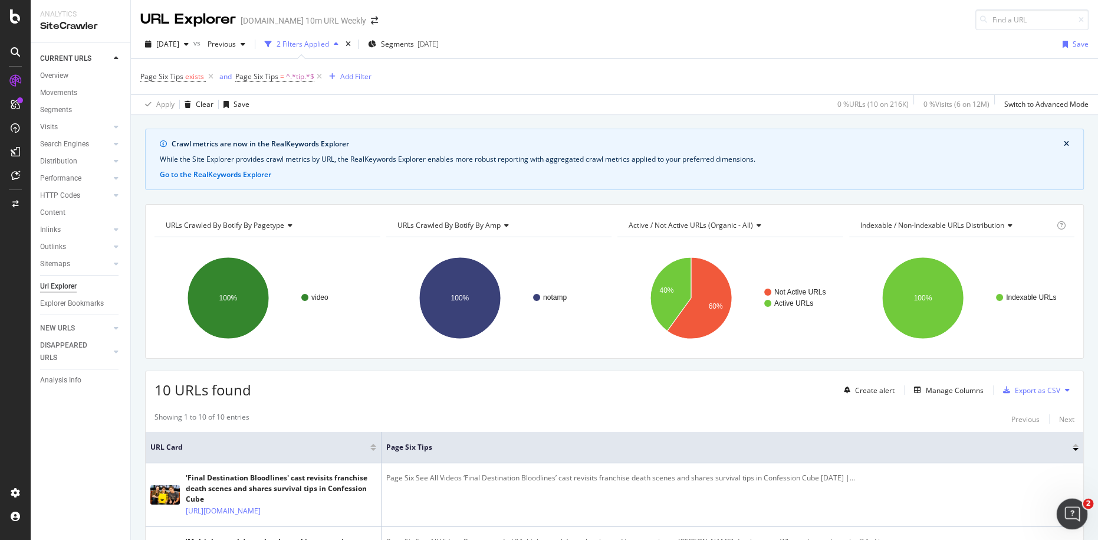
click at [1068, 510] on icon "Open Intercom Messenger" at bounding box center [1070, 512] width 19 height 19
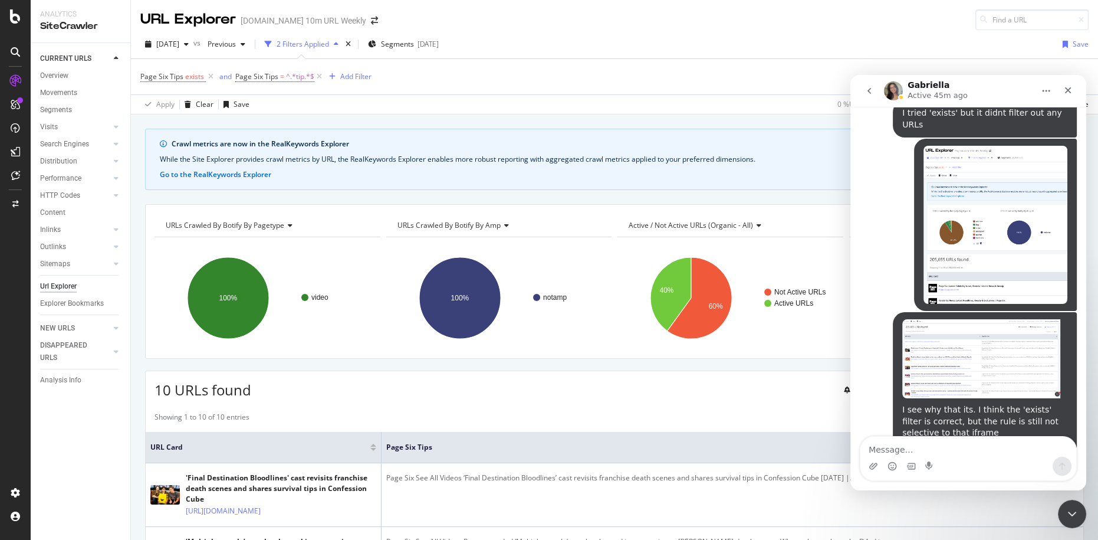
scroll to position [3080, 0]
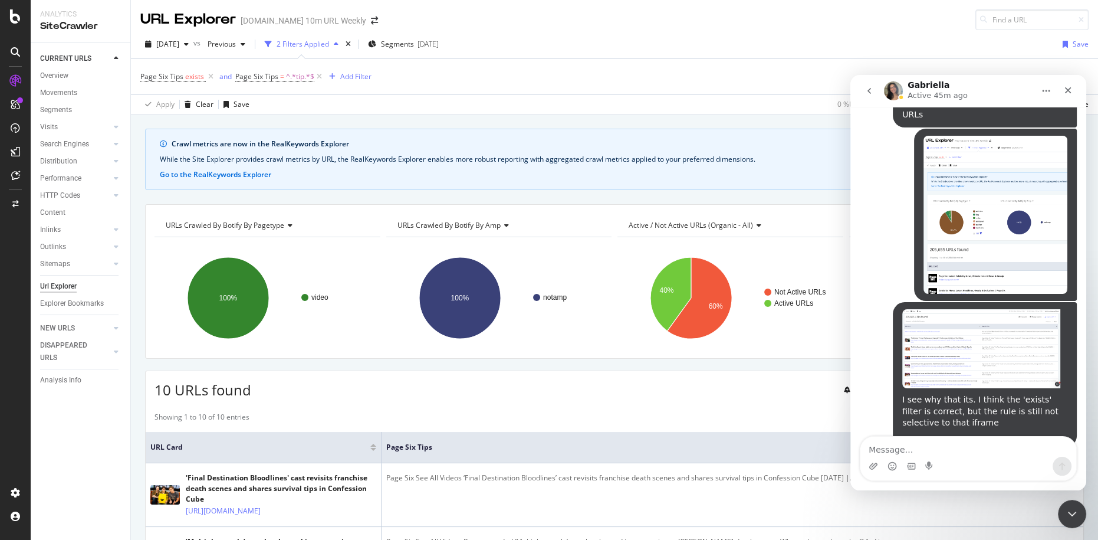
click at [954, 450] on textarea "Message…" at bounding box center [969, 447] width 216 height 20
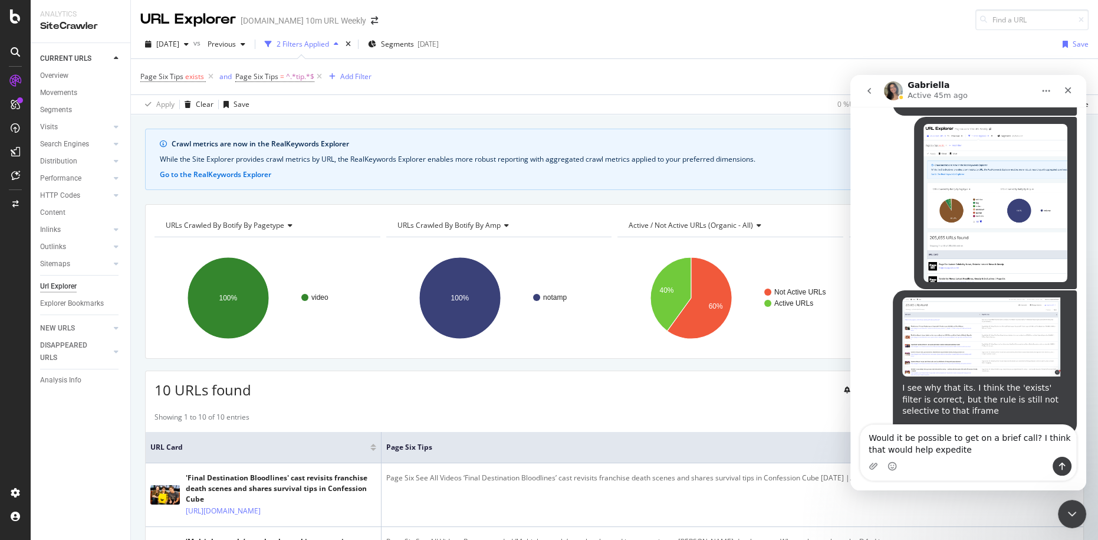
type textarea "Would it be possible to get on a brief call? I think that would help expedite"
click at [1068, 467] on button "Send a message…" at bounding box center [1062, 466] width 19 height 19
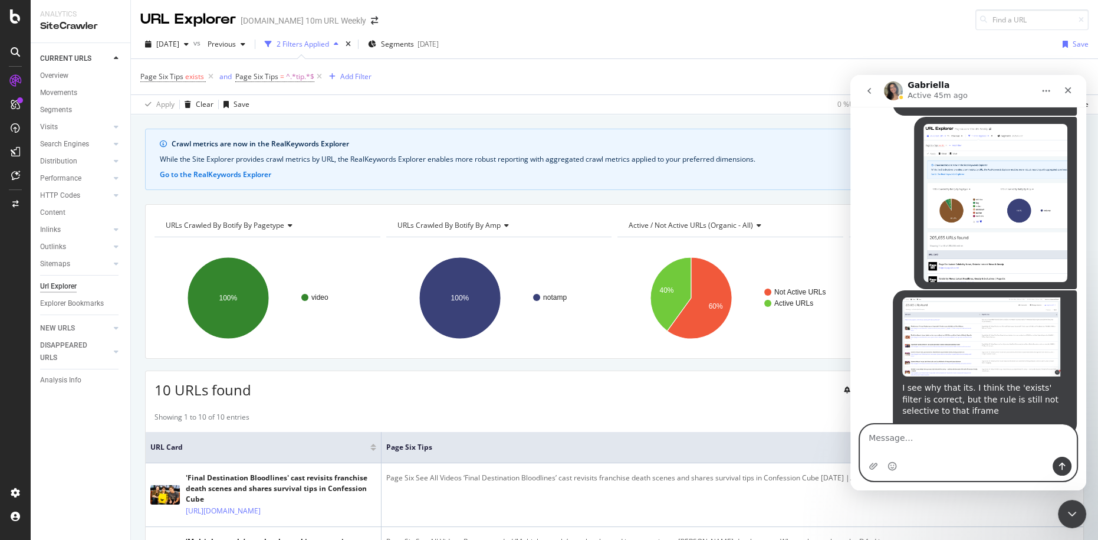
scroll to position [3119, 0]
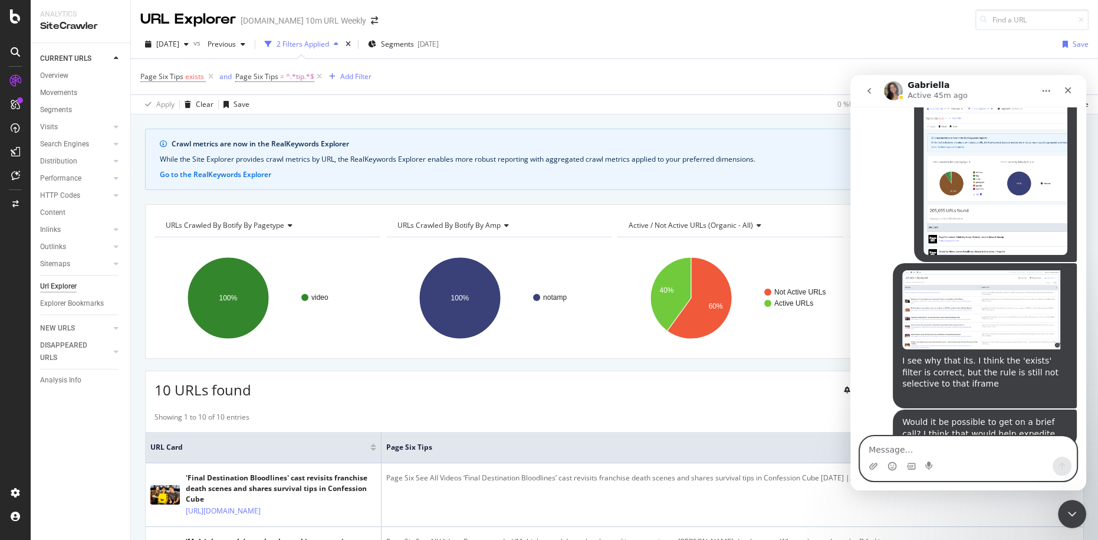
click at [989, 452] on textarea "Message…" at bounding box center [969, 447] width 216 height 20
click at [709, 94] on div "Apply Clear Save 0 % URLs ( 10 on 216K ) 0 % Visits ( 6 on 12M ) Switch to Adva…" at bounding box center [615, 103] width 968 height 19
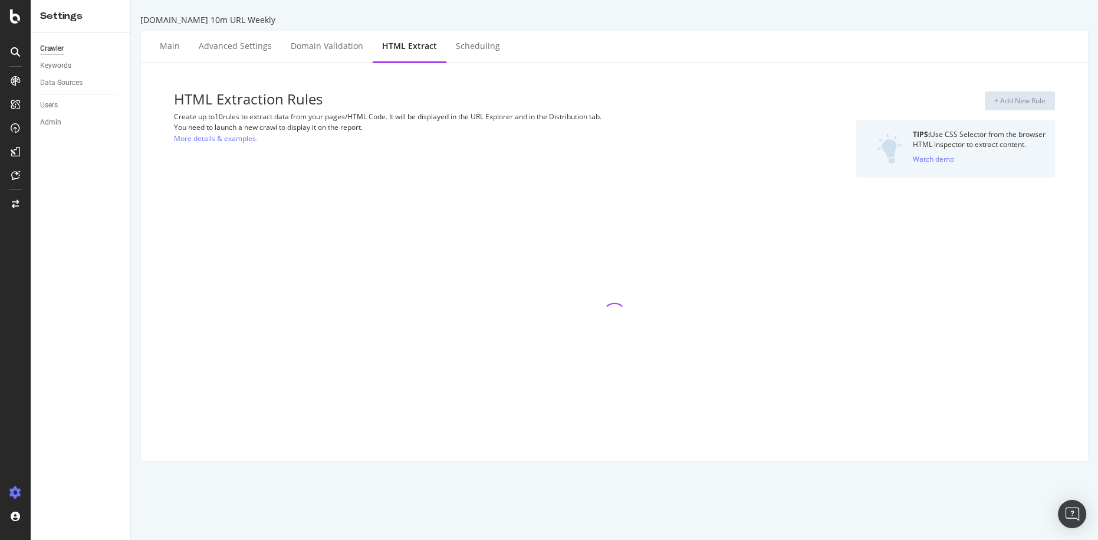
select select "exist"
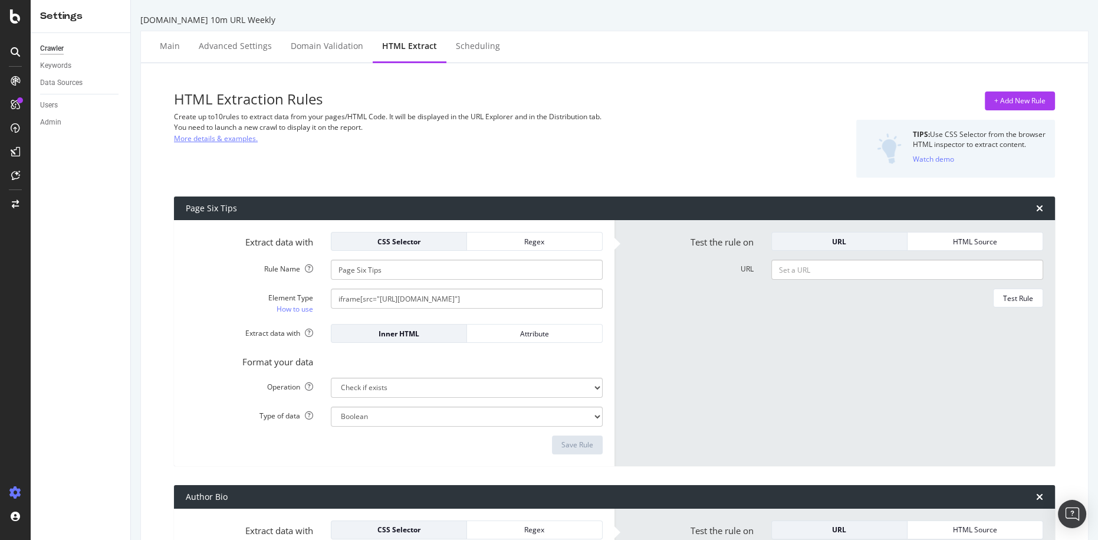
click at [236, 139] on link "More details & examples." at bounding box center [216, 138] width 84 height 12
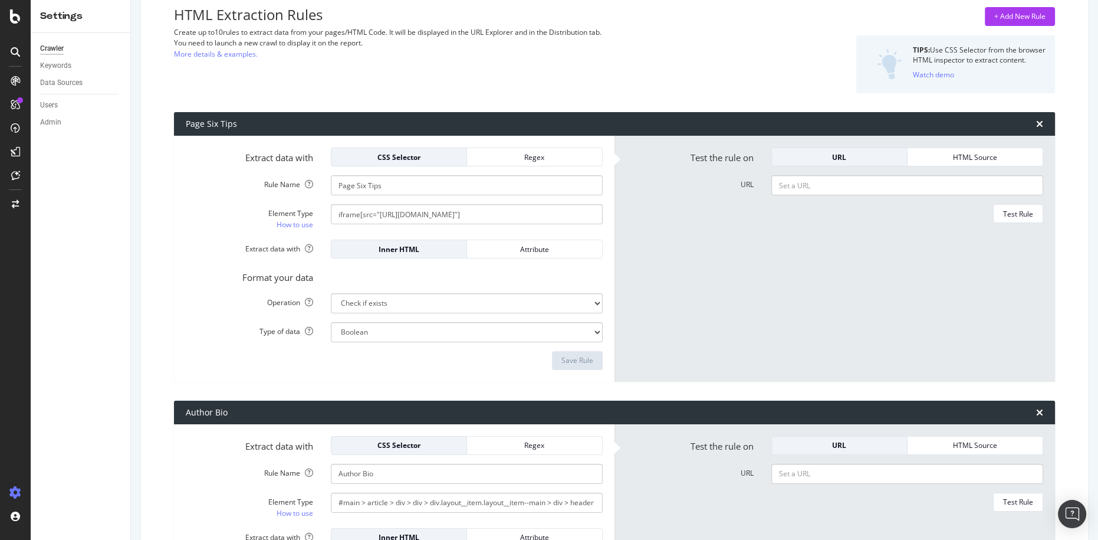
scroll to position [91, 0]
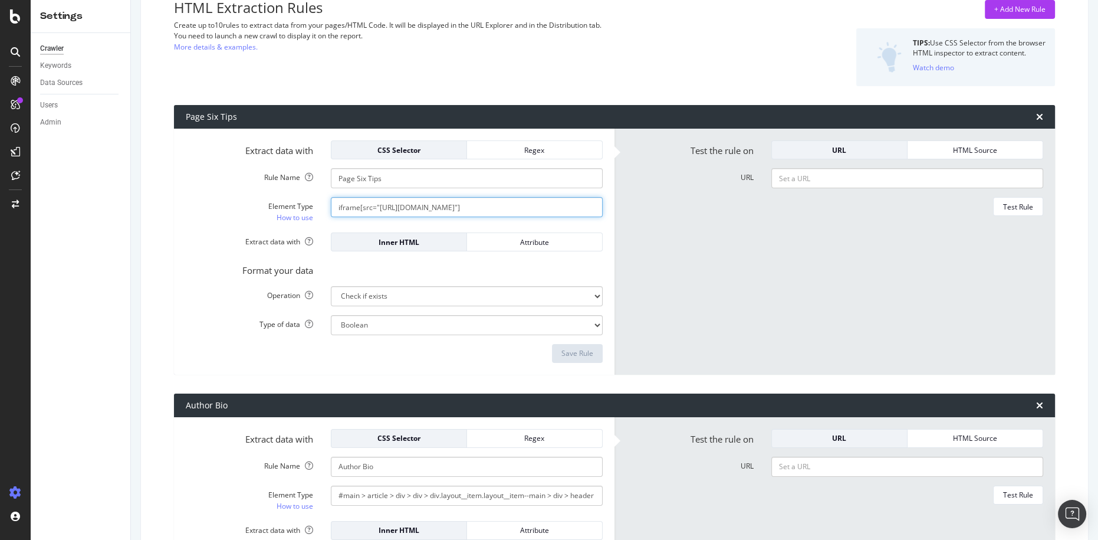
click at [388, 203] on input "iframe[src="https://embeds.nypost.com/protected-iframe/f33b437a3bcaa59ebeeb45b1…" at bounding box center [467, 207] width 272 height 20
